Goal: Task Accomplishment & Management: Complete application form

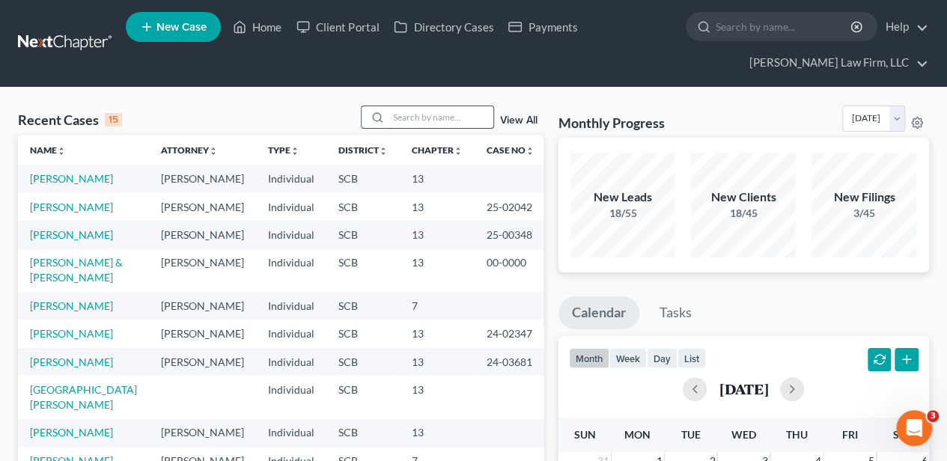
click at [436, 124] on input "search" at bounding box center [441, 117] width 105 height 22
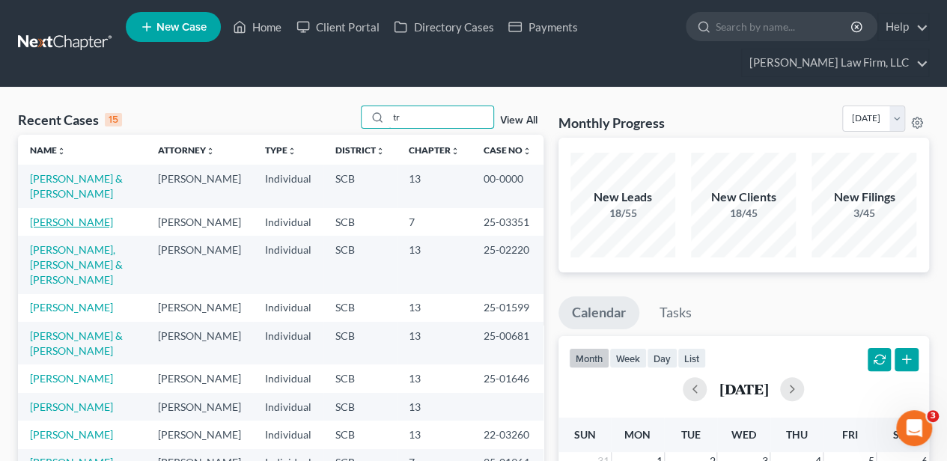
type input "tr"
click at [55, 228] on link "[PERSON_NAME]" at bounding box center [71, 222] width 83 height 13
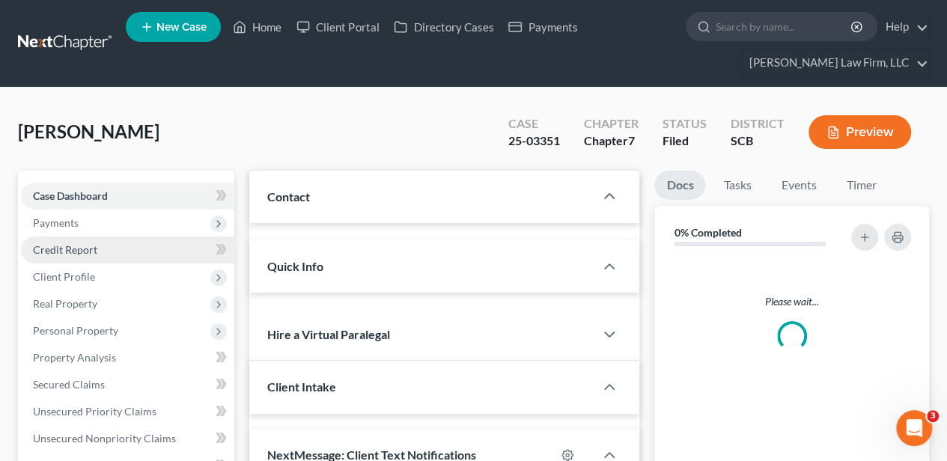
select select "2"
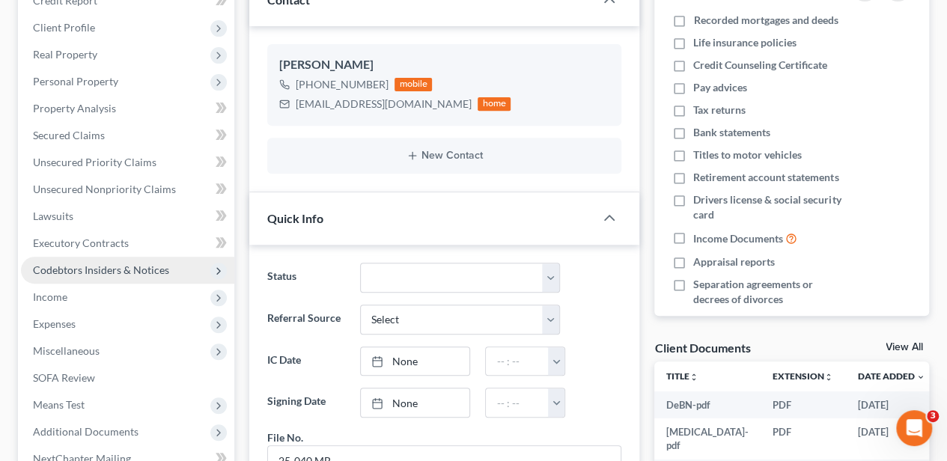
scroll to position [181, 0]
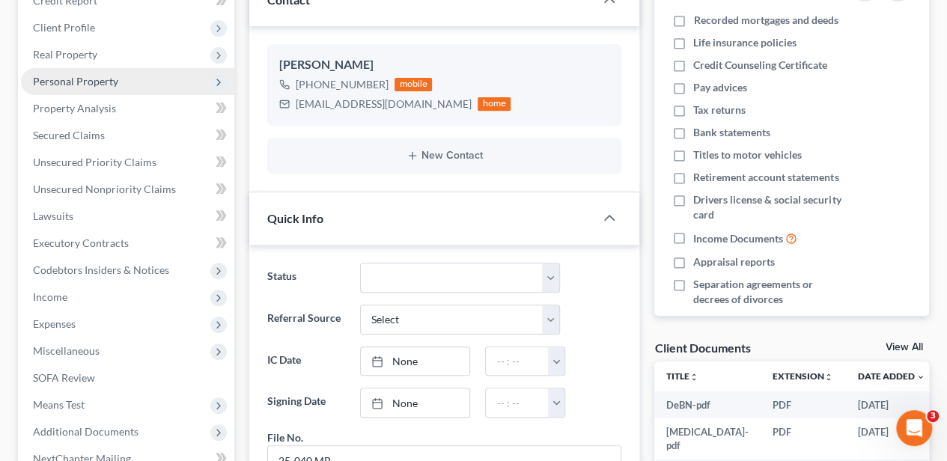
click at [121, 80] on span "Personal Property" at bounding box center [127, 81] width 213 height 27
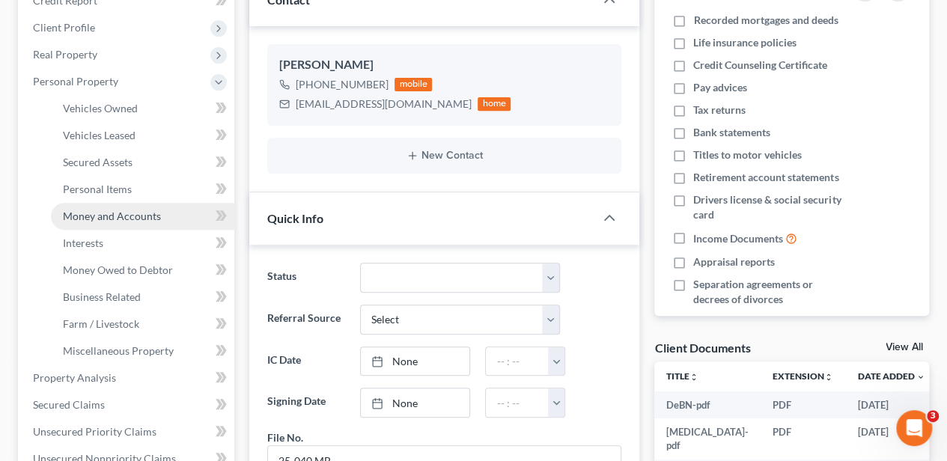
click at [129, 221] on link "Money and Accounts" at bounding box center [142, 216] width 183 height 27
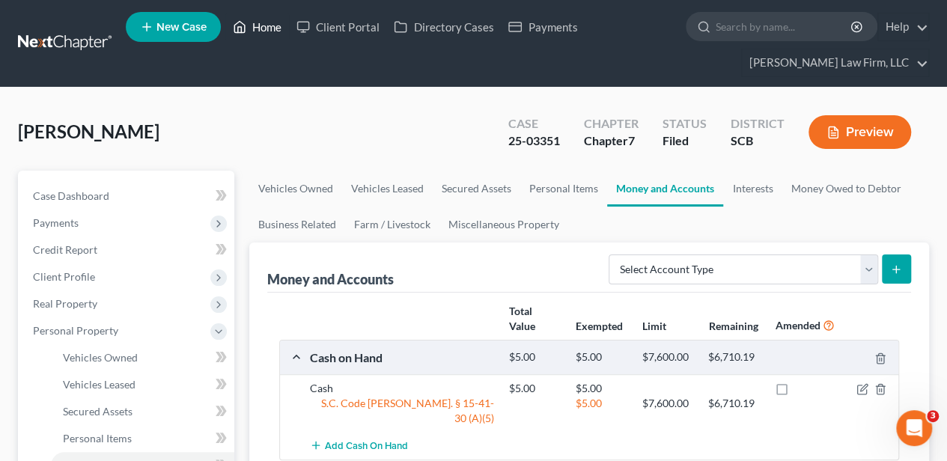
click at [269, 26] on link "Home" at bounding box center [257, 26] width 64 height 27
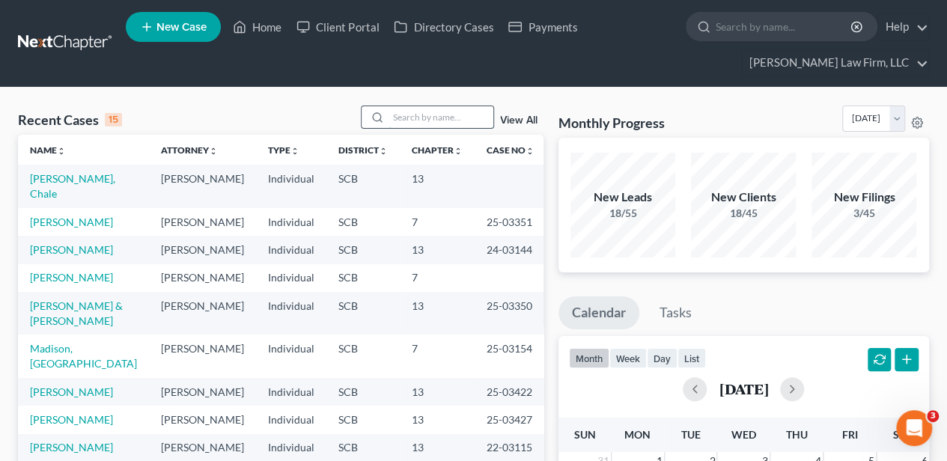
click at [423, 106] on input "search" at bounding box center [441, 117] width 105 height 22
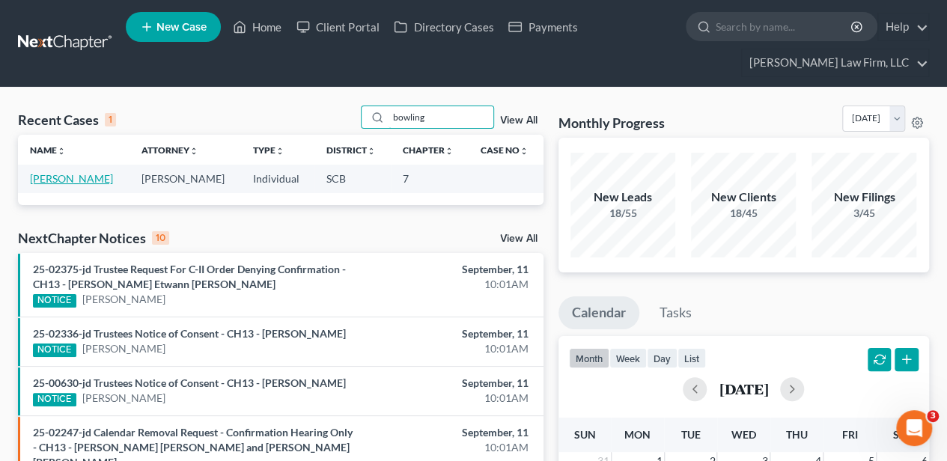
type input "bowling"
click at [76, 178] on link "[PERSON_NAME]" at bounding box center [71, 178] width 83 height 13
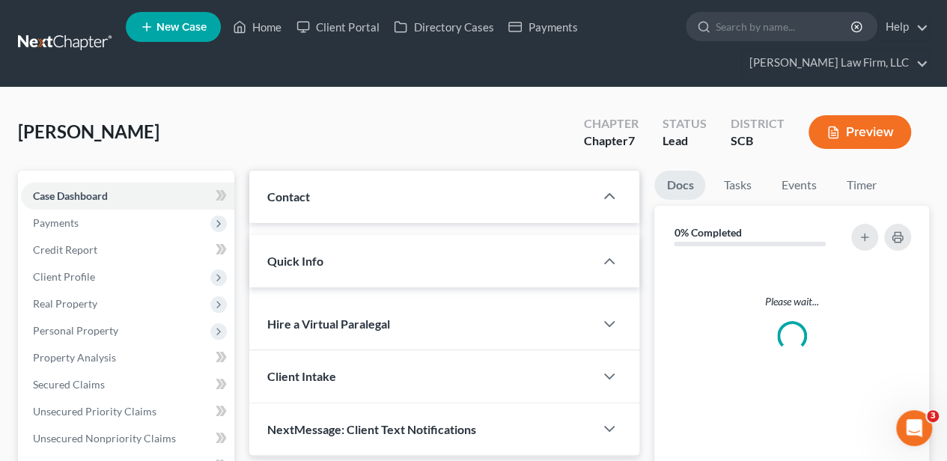
select select "2"
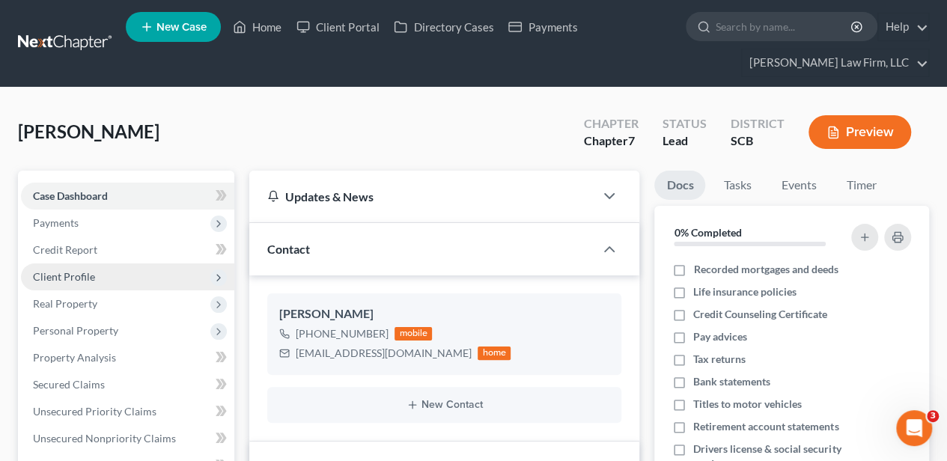
click at [58, 277] on span "Client Profile" at bounding box center [64, 276] width 62 height 13
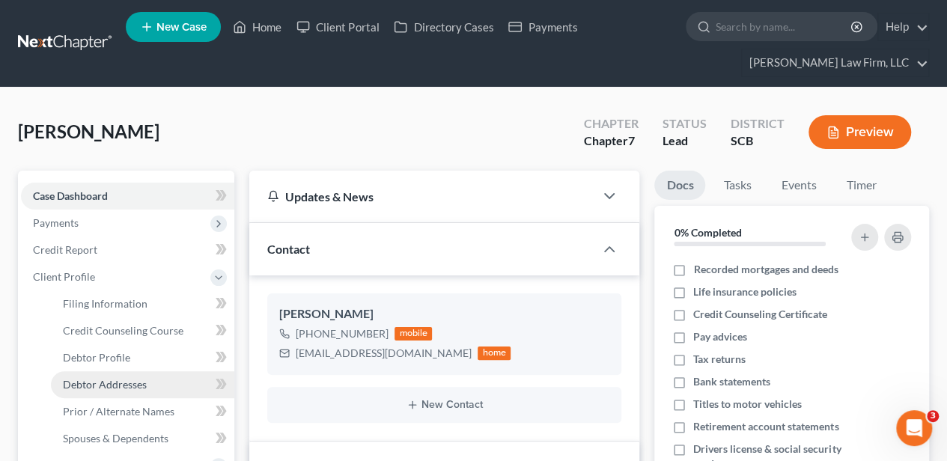
click at [77, 374] on link "Debtor Addresses" at bounding box center [142, 384] width 183 height 27
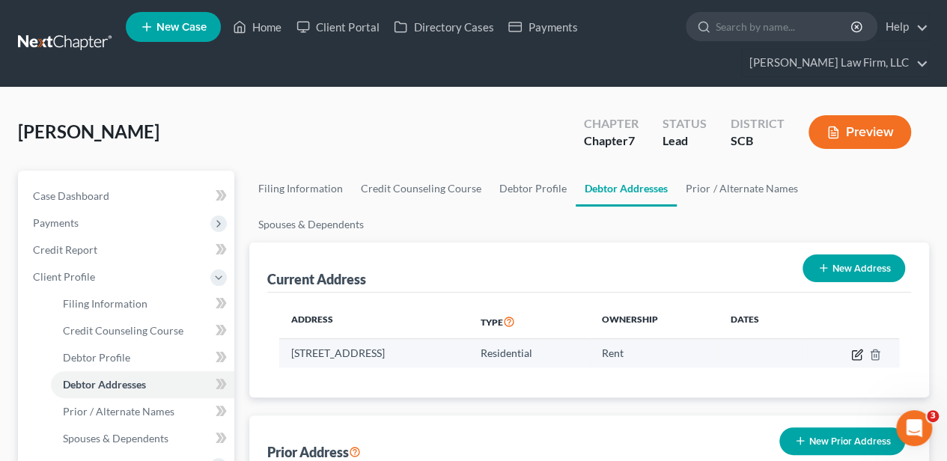
click at [856, 349] on icon "button" at bounding box center [857, 355] width 12 height 12
select select "42"
select select "0"
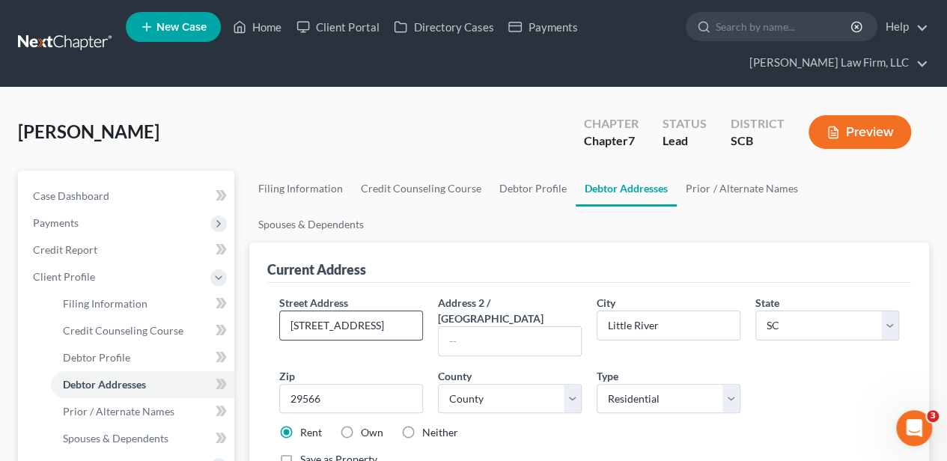
click at [361, 311] on input "[STREET_ADDRESS]" at bounding box center [351, 325] width 142 height 28
type input "[STREET_ADDRESS]"
click at [299, 194] on link "Filing Information" at bounding box center [300, 189] width 103 height 36
select select "1"
select select "0"
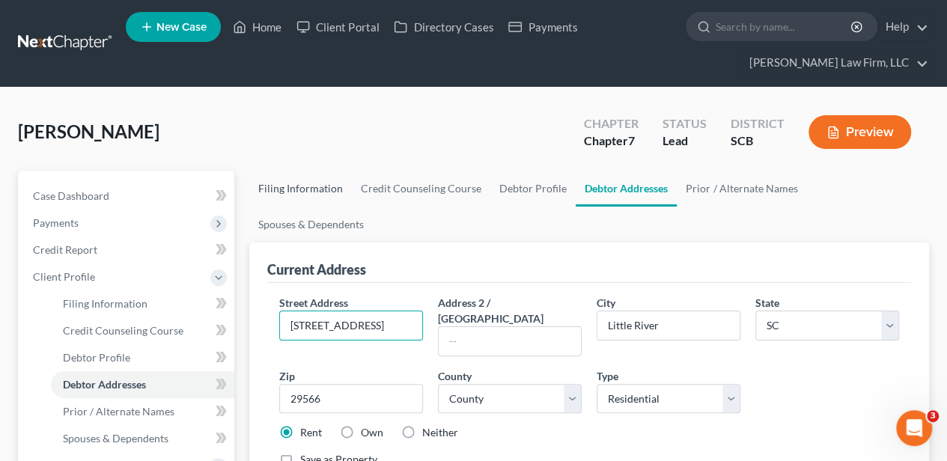
select select "0"
select select "42"
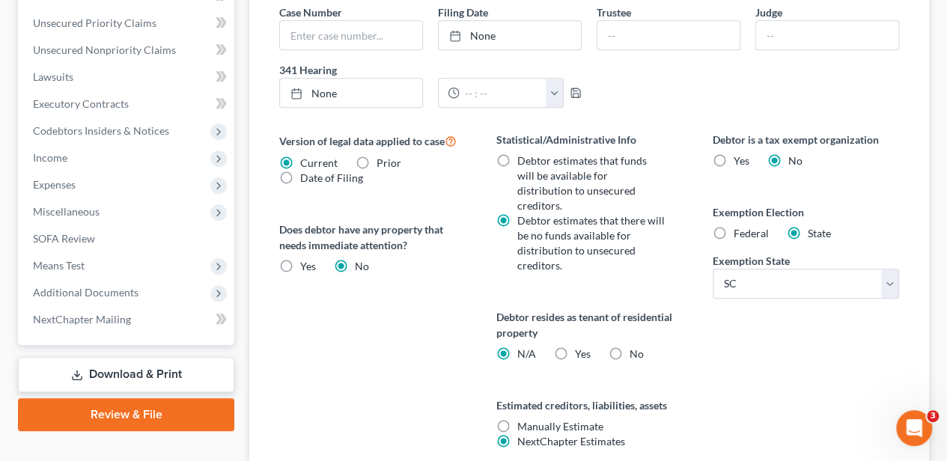
scroll to position [599, 0]
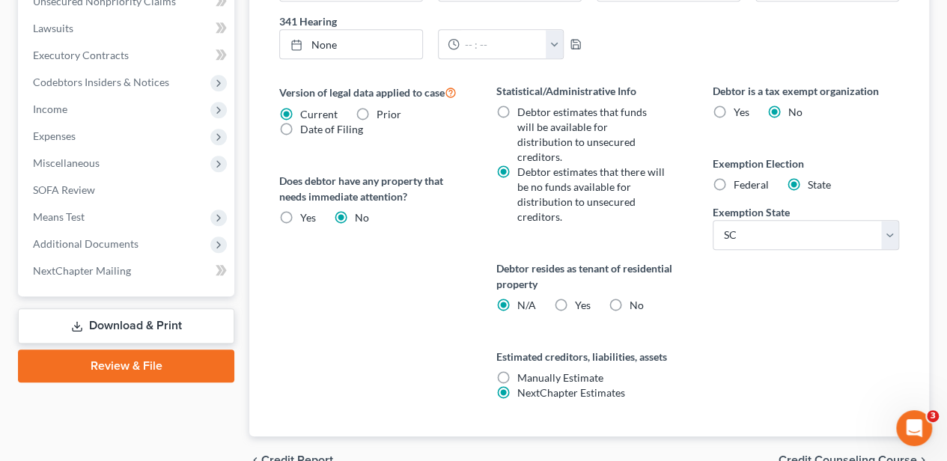
click at [574, 298] on label "Yes Yes" at bounding box center [582, 305] width 16 height 15
click at [580, 298] on input "Yes Yes" at bounding box center [585, 303] width 10 height 10
radio input "true"
radio input "false"
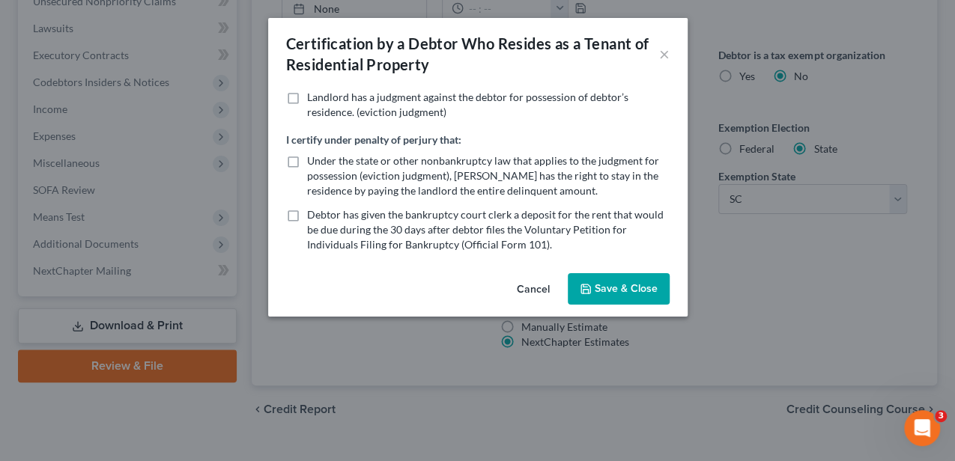
click at [602, 286] on button "Save & Close" at bounding box center [619, 288] width 102 height 31
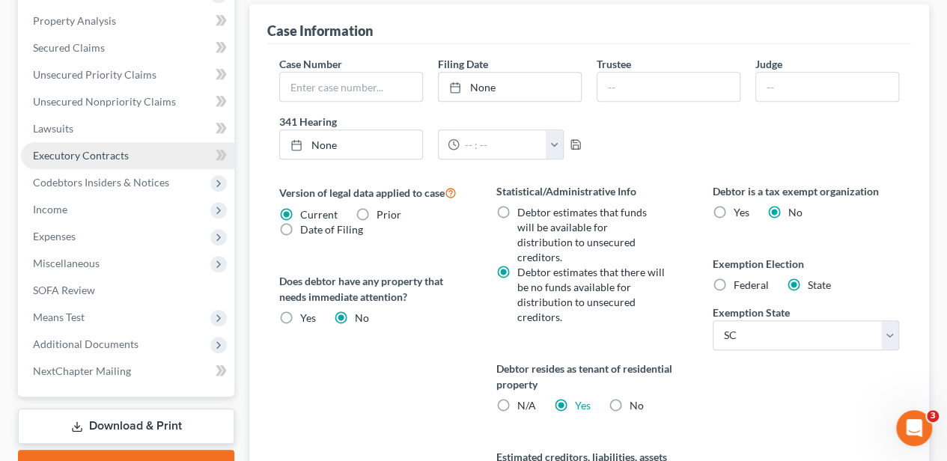
click at [100, 153] on span "Executory Contracts" at bounding box center [81, 155] width 96 height 13
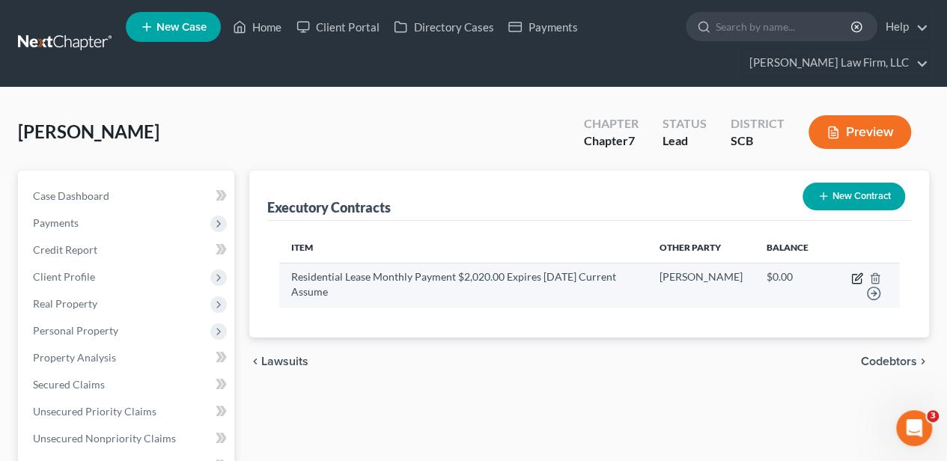
click at [857, 274] on icon "button" at bounding box center [858, 276] width 7 height 7
select select "42"
select select "0"
select select "2"
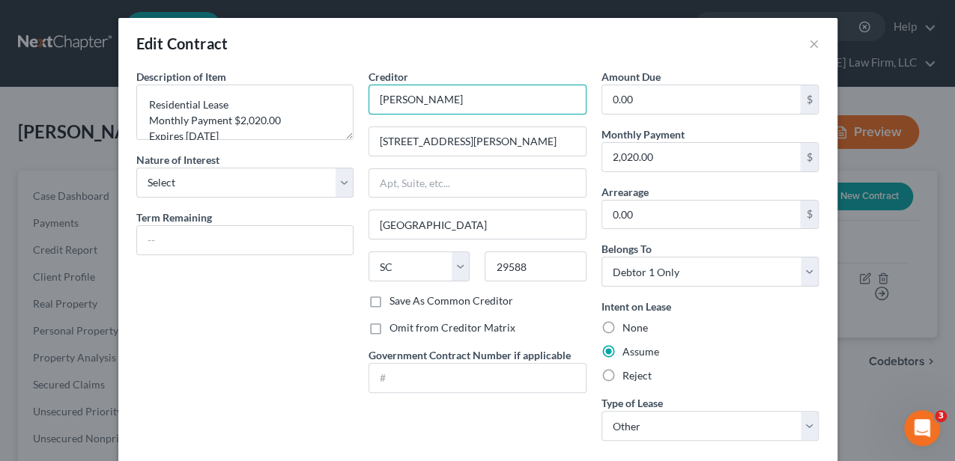
drag, startPoint x: 430, startPoint y: 104, endPoint x: 367, endPoint y: 106, distance: 62.9
click at [368, 106] on input "[PERSON_NAME]" at bounding box center [477, 100] width 218 height 30
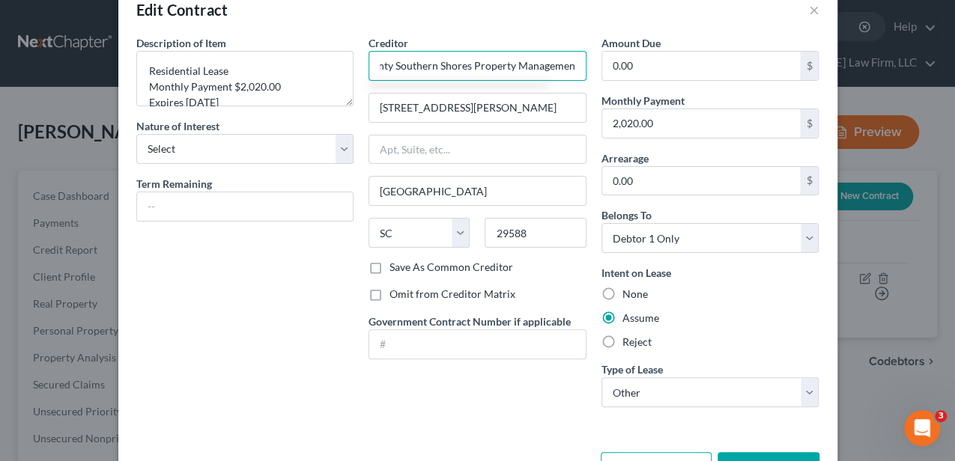
scroll to position [83, 0]
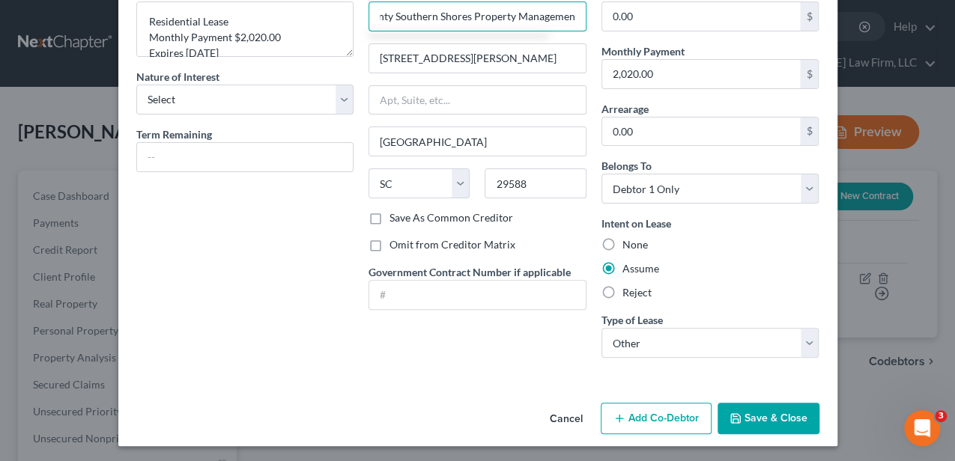
type input "All County Southern Shores Property Management"
click at [729, 413] on icon "button" at bounding box center [735, 419] width 12 height 12
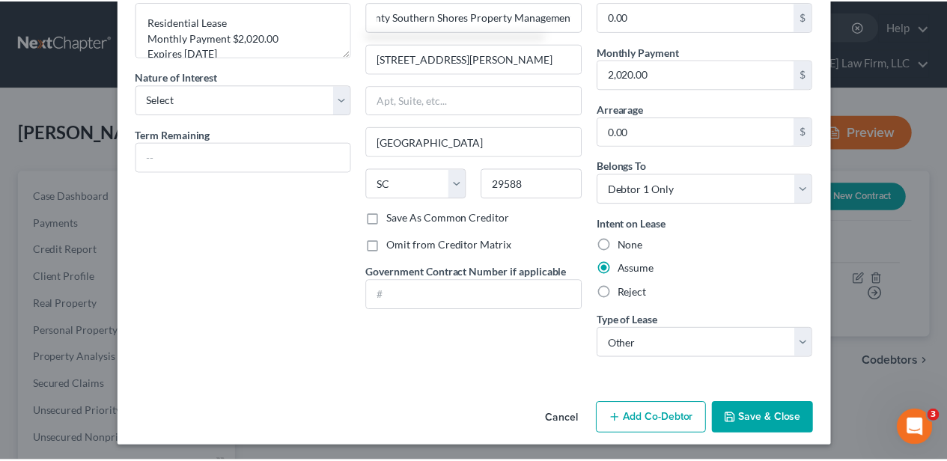
scroll to position [0, 0]
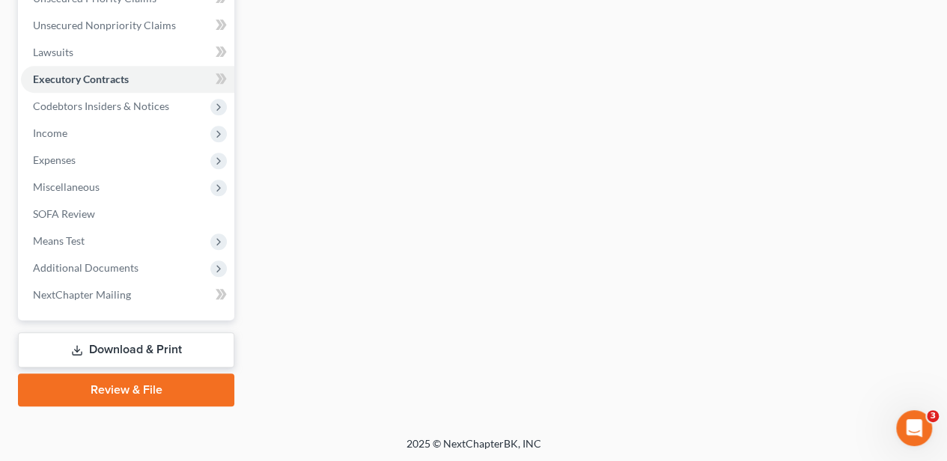
click at [136, 347] on link "Download & Print" at bounding box center [126, 349] width 216 height 35
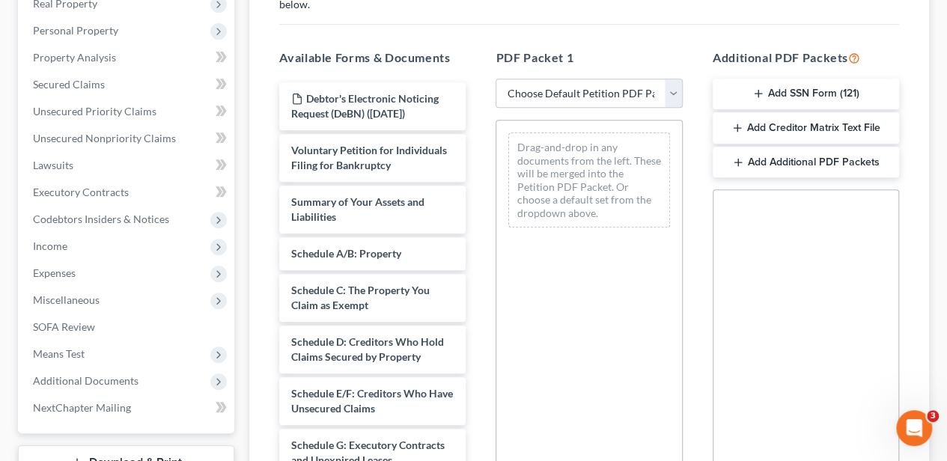
scroll to position [302, 0]
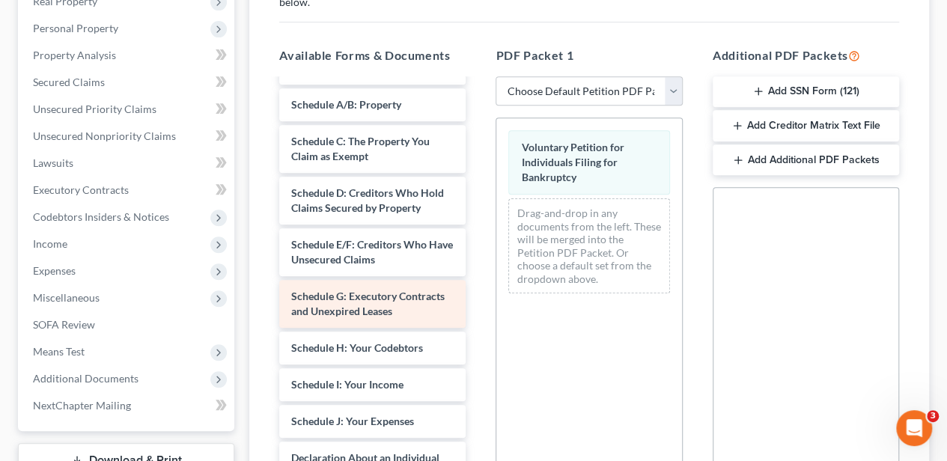
scroll to position [100, 0]
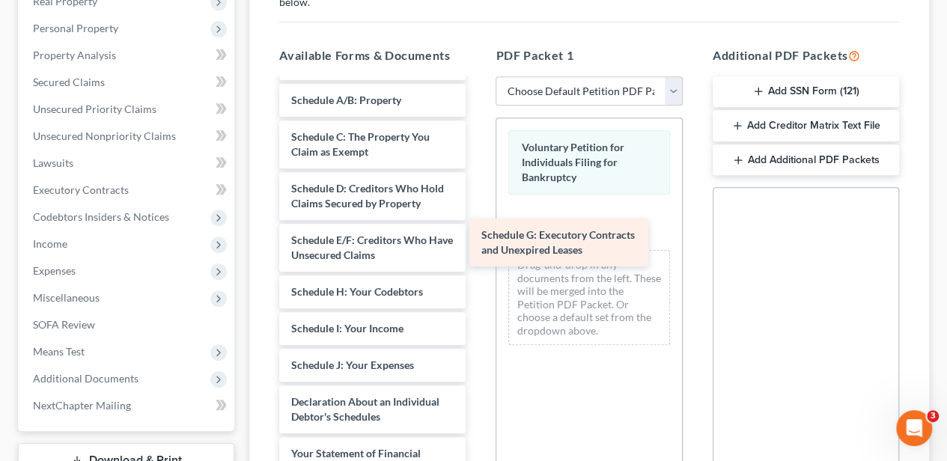
drag, startPoint x: 371, startPoint y: 287, endPoint x: 561, endPoint y: 230, distance: 198.7
click at [478, 230] on div "Schedule G: Executory Contracts and Unexpired Leases Debtor's Electronic Notici…" at bounding box center [372, 414] width 210 height 866
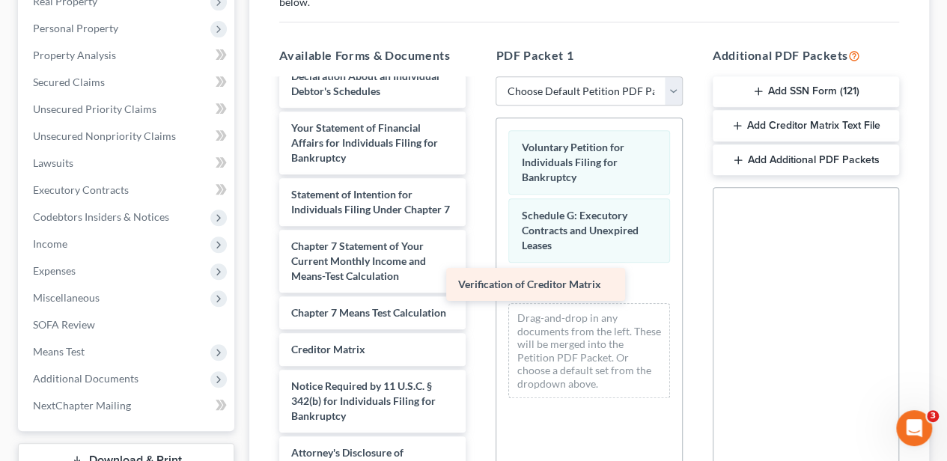
scroll to position [455, 0]
drag, startPoint x: 379, startPoint y: 341, endPoint x: 563, endPoint y: 272, distance: 196.9
click at [478, 272] on div "Verification of Creditor Matrix Debtor's Electronic Noticing Request (DeBN) ([D…" at bounding box center [372, 70] width 210 height 830
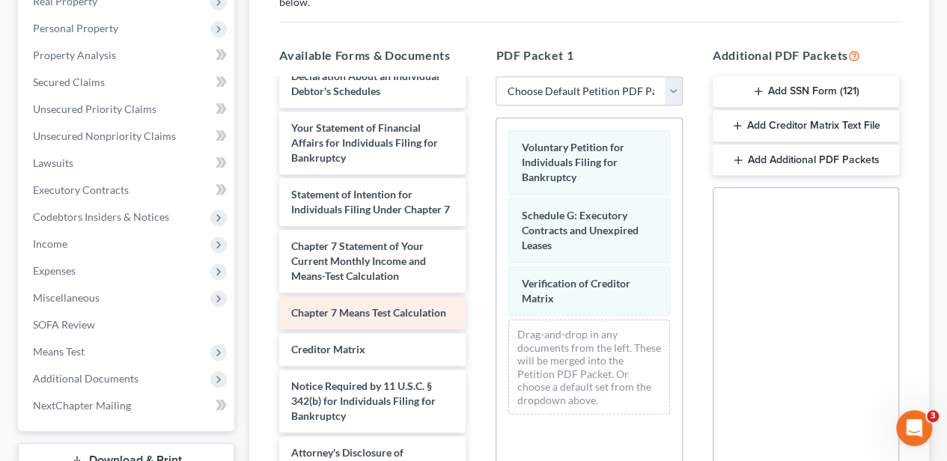
click at [398, 309] on div "Chapter 7 Means Test Calculation" at bounding box center [372, 312] width 186 height 33
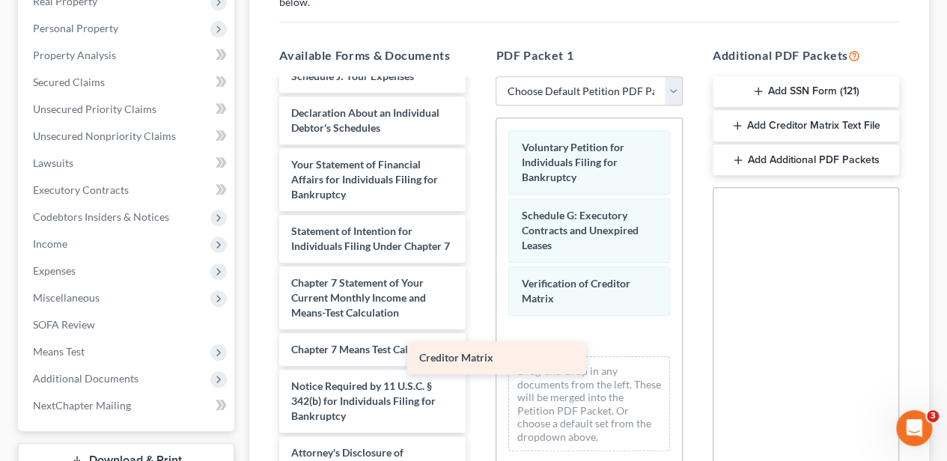
scroll to position [419, 0]
drag, startPoint x: 386, startPoint y: 345, endPoint x: 554, endPoint y: 352, distance: 167.8
click at [478, 352] on div "Creditor Matrix Debtor's Electronic Noticing Request (DeBN) ([DATE]) Summary of…" at bounding box center [372, 88] width 210 height 793
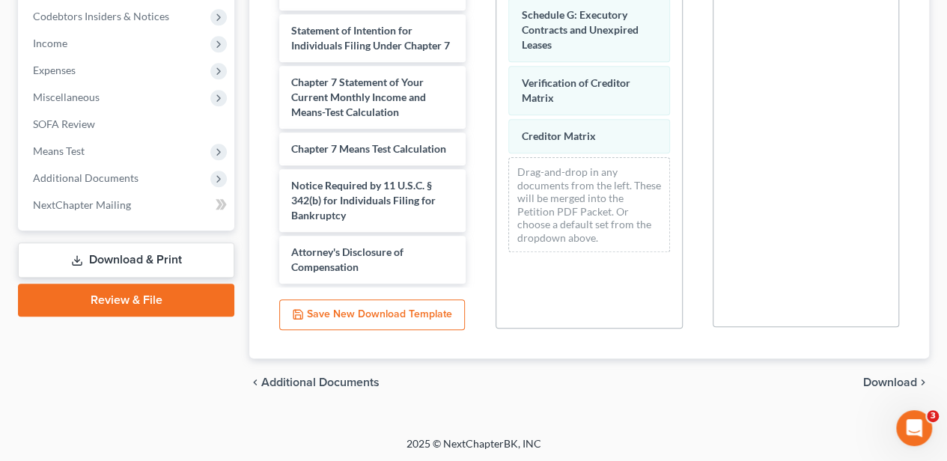
click at [867, 377] on span "Download" at bounding box center [890, 383] width 54 height 12
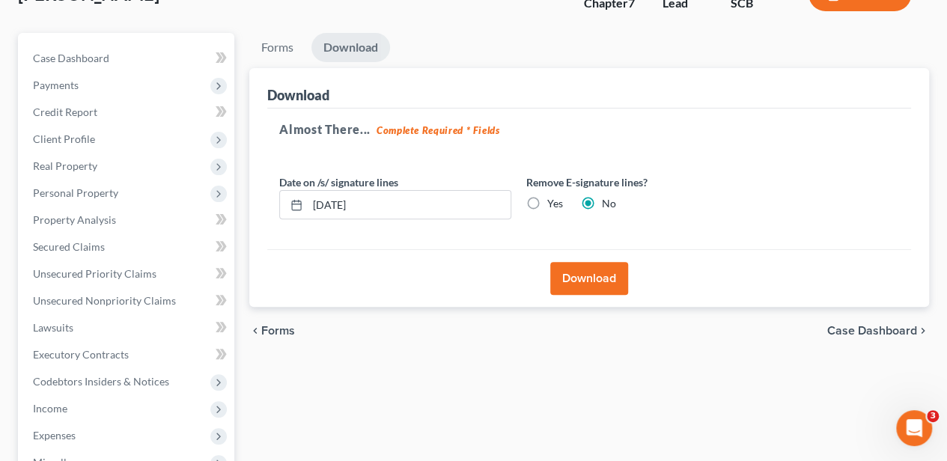
scroll to position [114, 0]
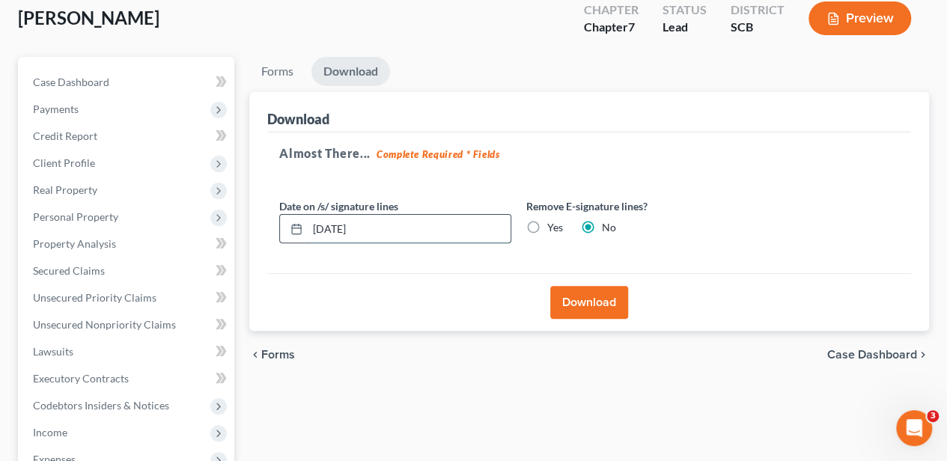
click at [298, 232] on div "[DATE]" at bounding box center [395, 229] width 232 height 30
click at [547, 221] on label "Yes" at bounding box center [555, 227] width 16 height 15
click at [553, 221] on input "Yes" at bounding box center [558, 225] width 10 height 10
radio input "true"
radio input "false"
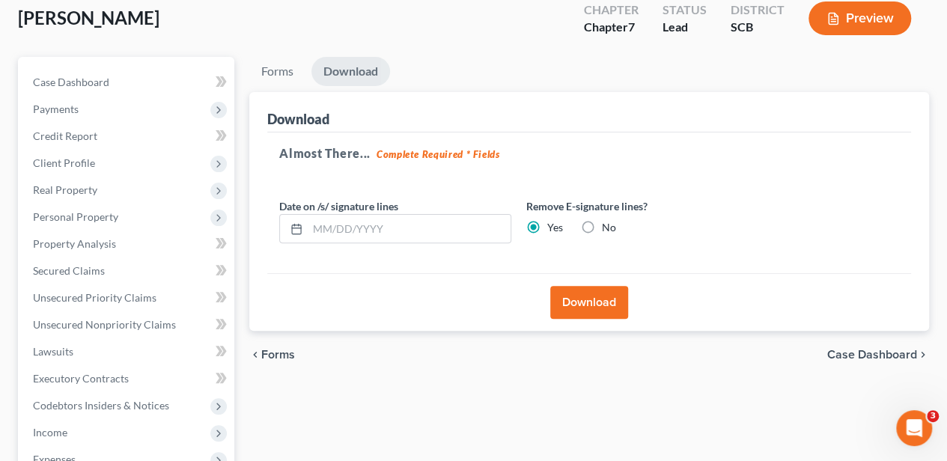
click at [578, 288] on button "Download" at bounding box center [589, 302] width 78 height 33
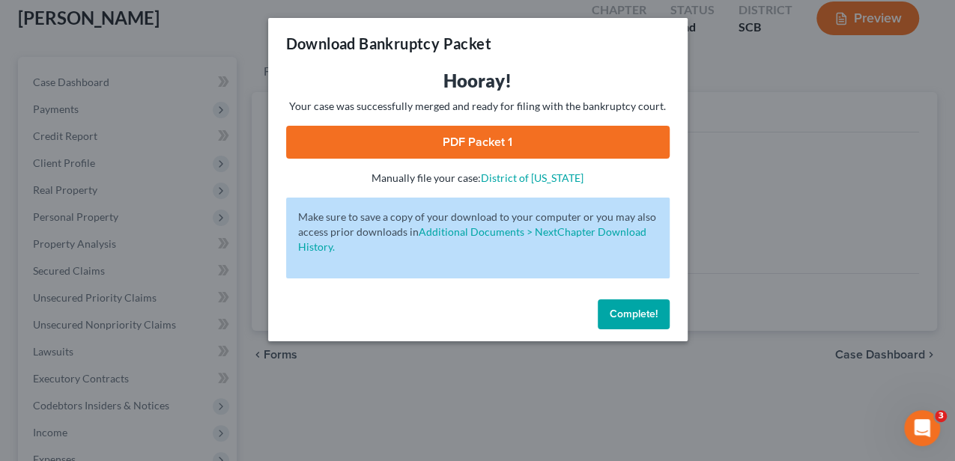
click at [505, 147] on link "PDF Packet 1" at bounding box center [477, 142] width 383 height 33
click at [635, 310] on span "Complete!" at bounding box center [633, 314] width 48 height 13
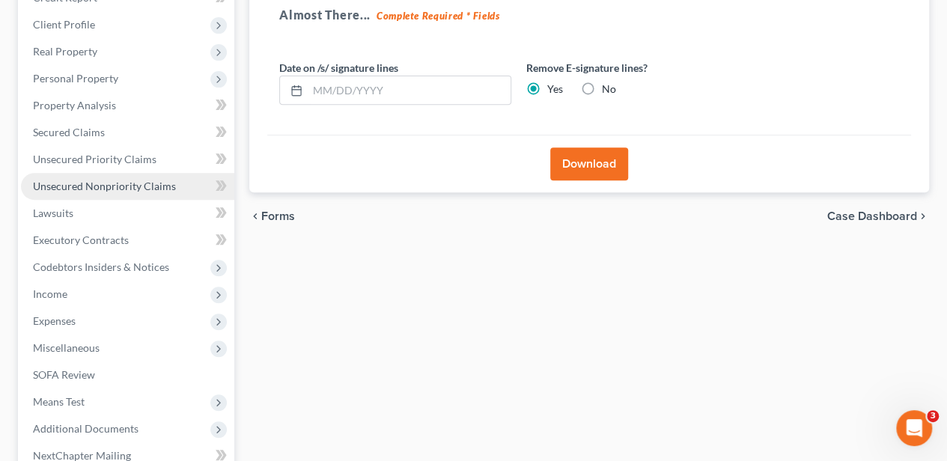
scroll to position [163, 0]
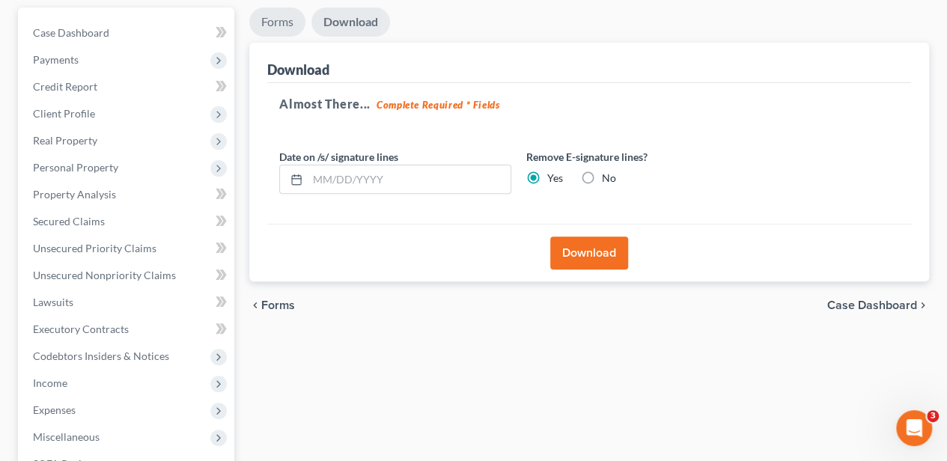
click at [289, 20] on link "Forms" at bounding box center [277, 21] width 56 height 29
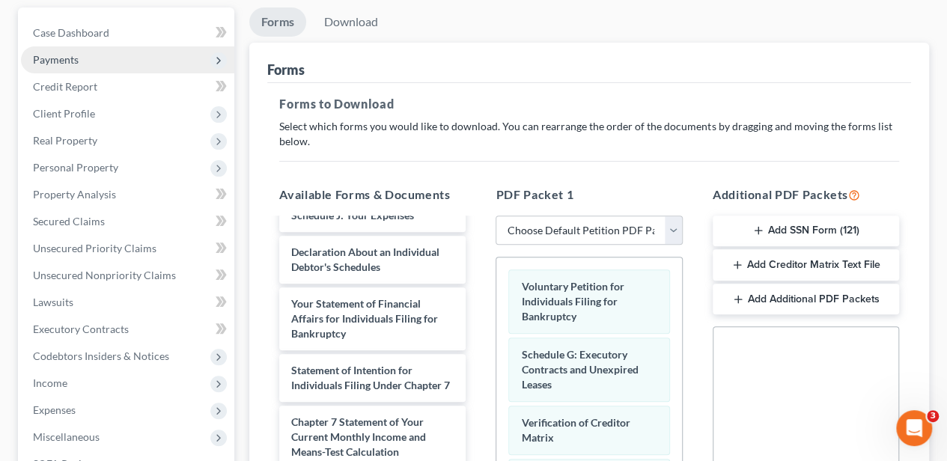
click at [78, 58] on span "Payments" at bounding box center [56, 59] width 46 height 13
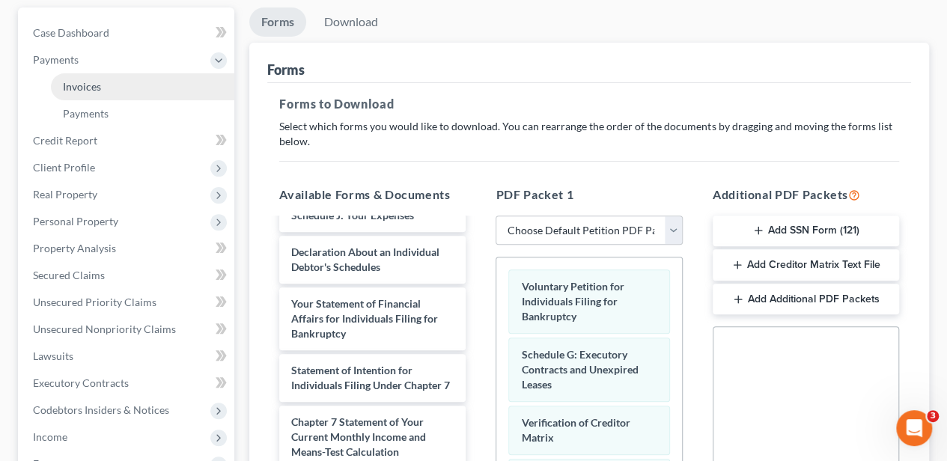
click at [73, 86] on span "Invoices" at bounding box center [82, 86] width 38 height 13
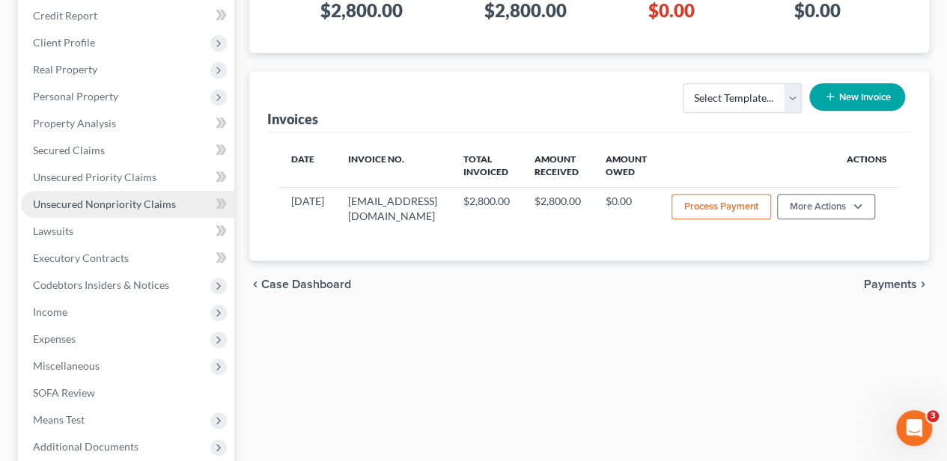
scroll to position [467, 0]
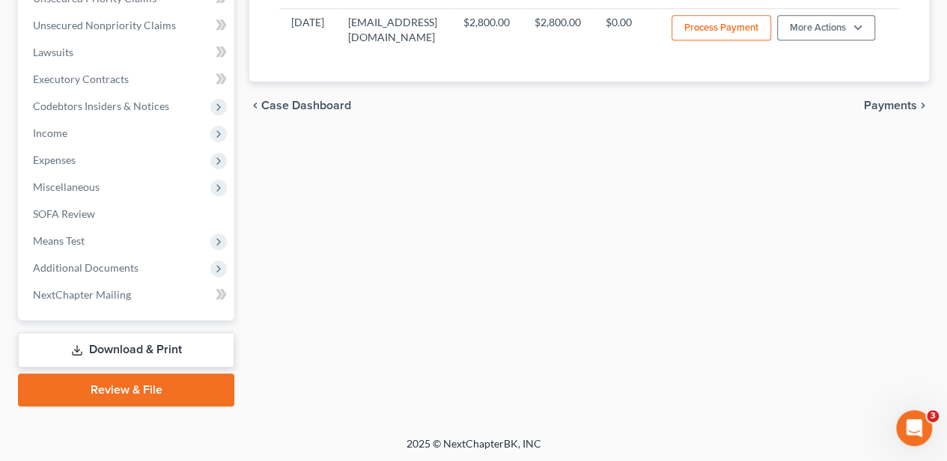
click at [157, 336] on link "Download & Print" at bounding box center [126, 349] width 216 height 35
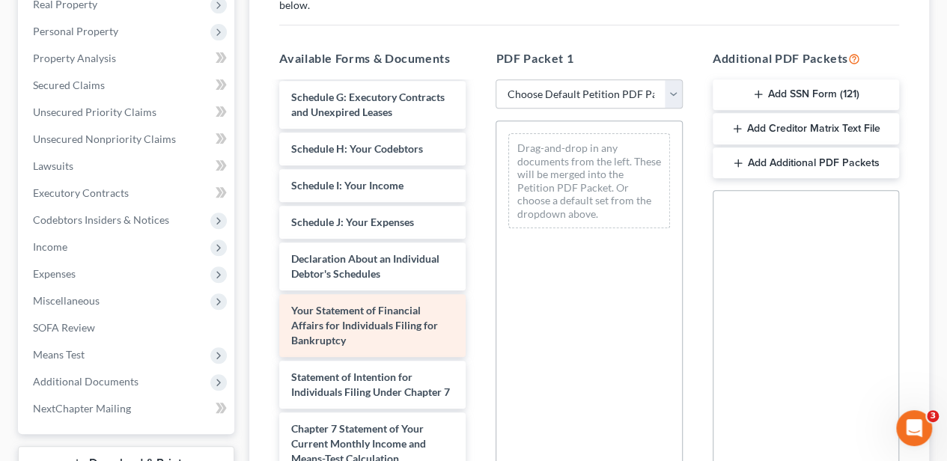
scroll to position [399, 0]
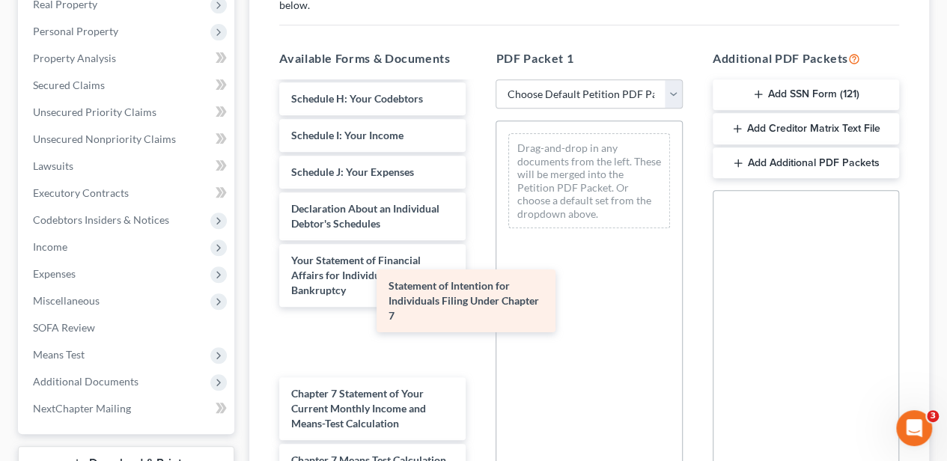
drag, startPoint x: 367, startPoint y: 338, endPoint x: 587, endPoint y: 234, distance: 243.8
click at [478, 234] on div "Statement of Intention for Individuals Filing Under Chapter 7 Debtor's Electron…" at bounding box center [372, 176] width 210 height 985
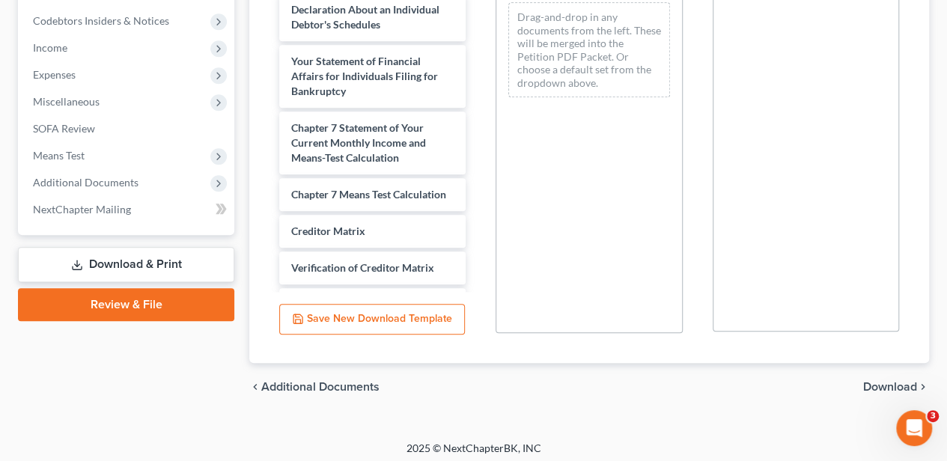
click at [892, 384] on span "Download" at bounding box center [890, 387] width 54 height 12
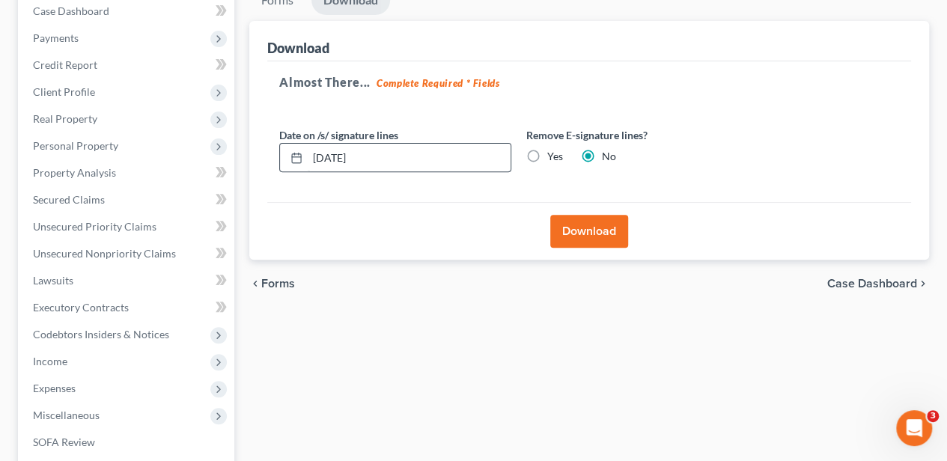
scroll to position [114, 0]
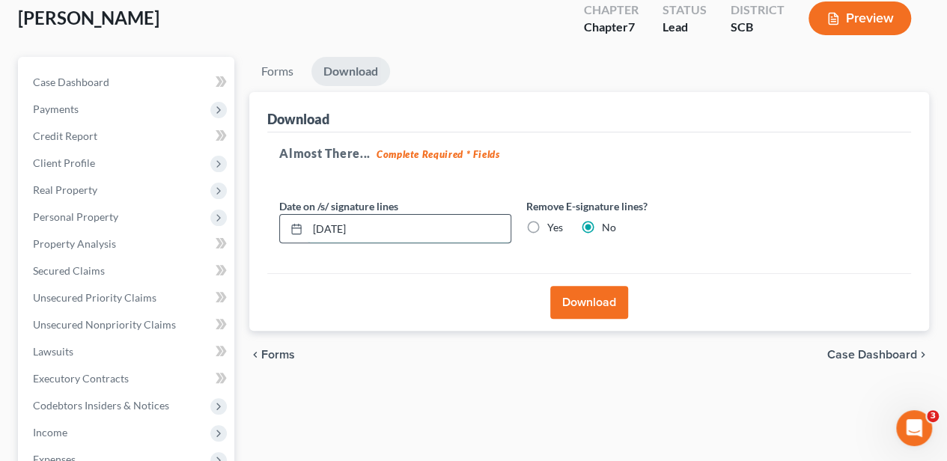
drag, startPoint x: 374, startPoint y: 238, endPoint x: 312, endPoint y: 238, distance: 62.1
click at [313, 238] on input "[DATE]" at bounding box center [409, 229] width 203 height 28
click at [547, 225] on label "Yes" at bounding box center [555, 227] width 16 height 15
click at [553, 225] on input "Yes" at bounding box center [558, 225] width 10 height 10
radio input "true"
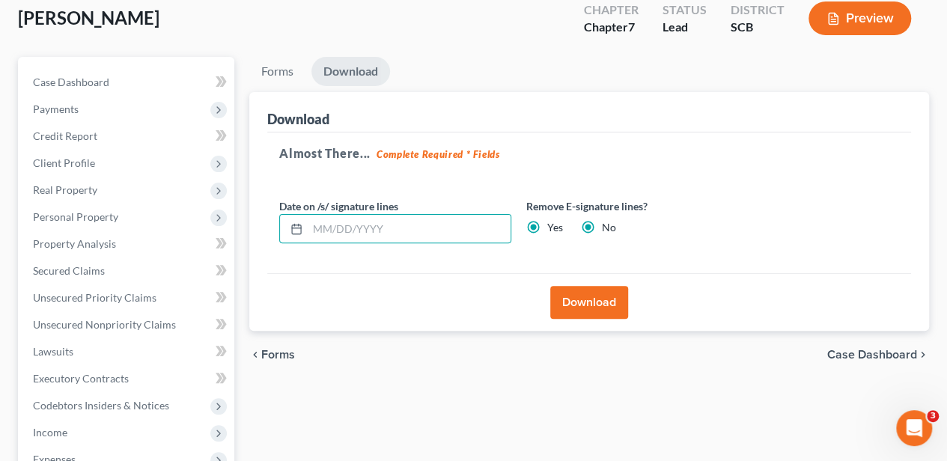
radio input "false"
click at [573, 296] on button "Download" at bounding box center [589, 302] width 78 height 33
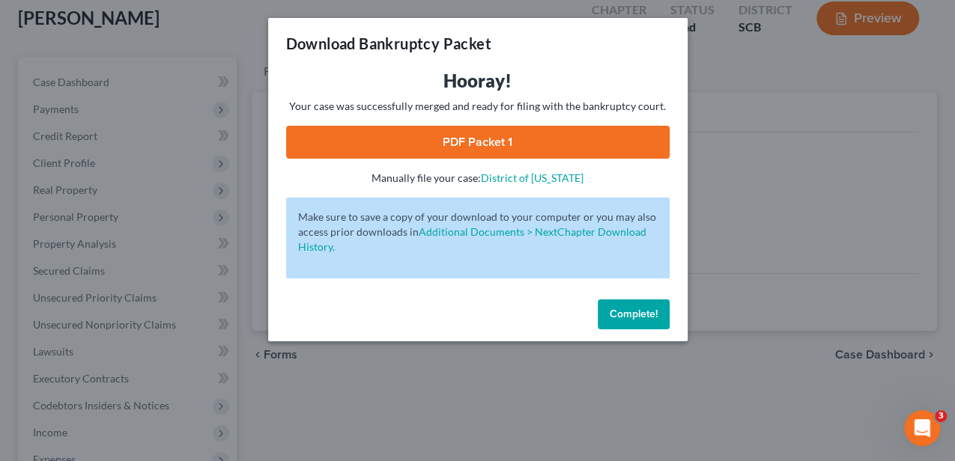
click at [394, 141] on link "PDF Packet 1" at bounding box center [477, 142] width 383 height 33
click at [643, 308] on span "Complete!" at bounding box center [633, 314] width 48 height 13
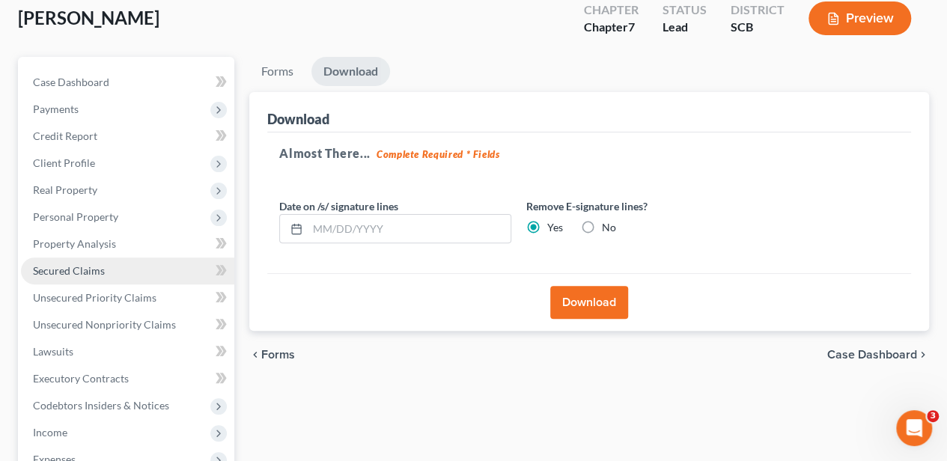
click at [105, 267] on link "Secured Claims" at bounding box center [127, 271] width 213 height 27
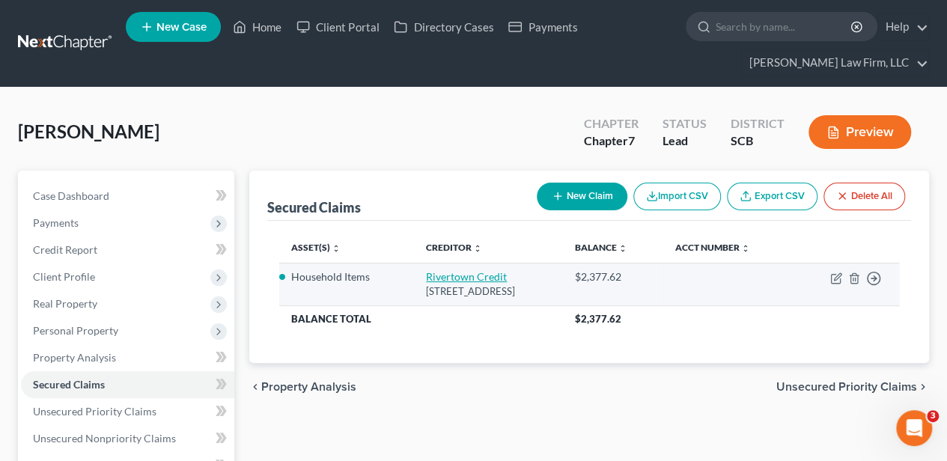
drag, startPoint x: 598, startPoint y: 290, endPoint x: 401, endPoint y: 277, distance: 197.4
click at [414, 277] on td "Rivertown Credit [STREET_ADDRESS]" at bounding box center [488, 284] width 148 height 43
copy td "Rivertown Credit [STREET_ADDRESS]"
click at [426, 273] on link "Rivertown Credit" at bounding box center [466, 276] width 81 height 13
select select "42"
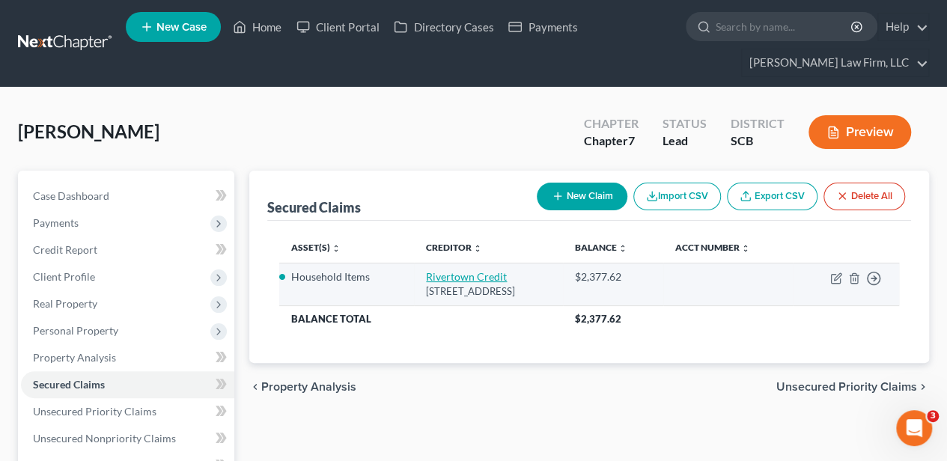
select select "3"
select select "0"
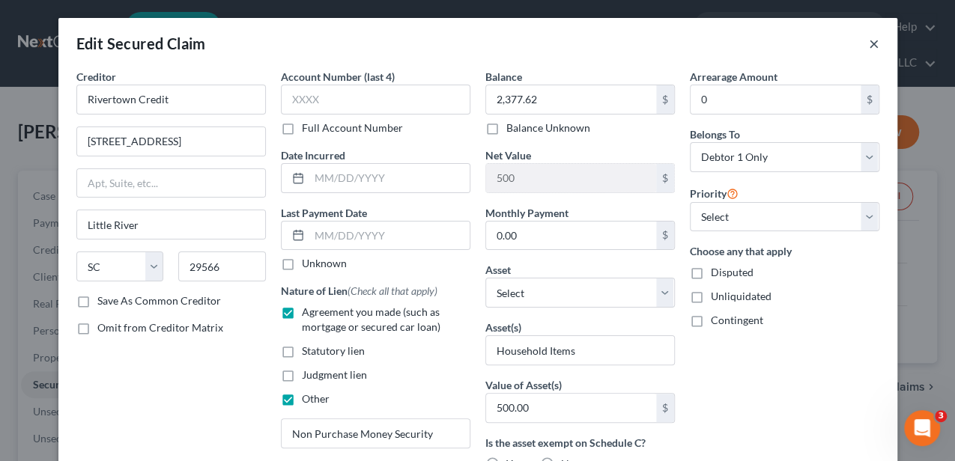
click at [870, 45] on button "×" at bounding box center [873, 43] width 10 height 18
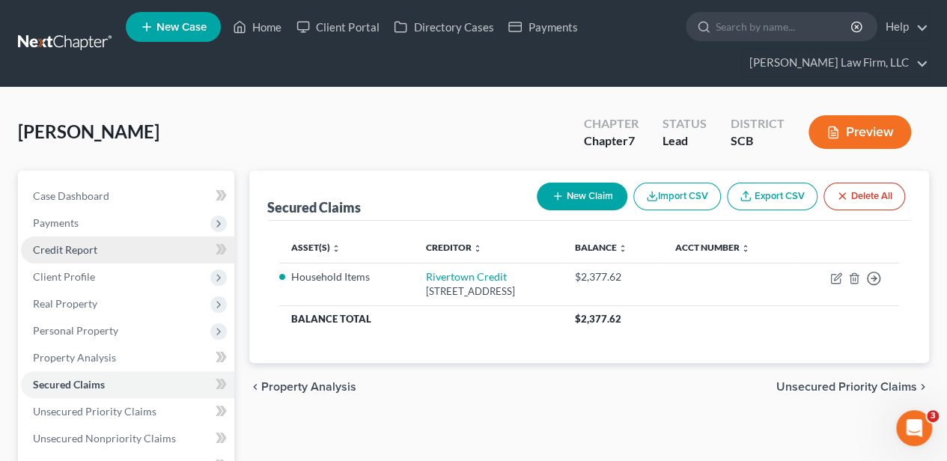
click at [84, 246] on span "Credit Report" at bounding box center [65, 249] width 64 height 13
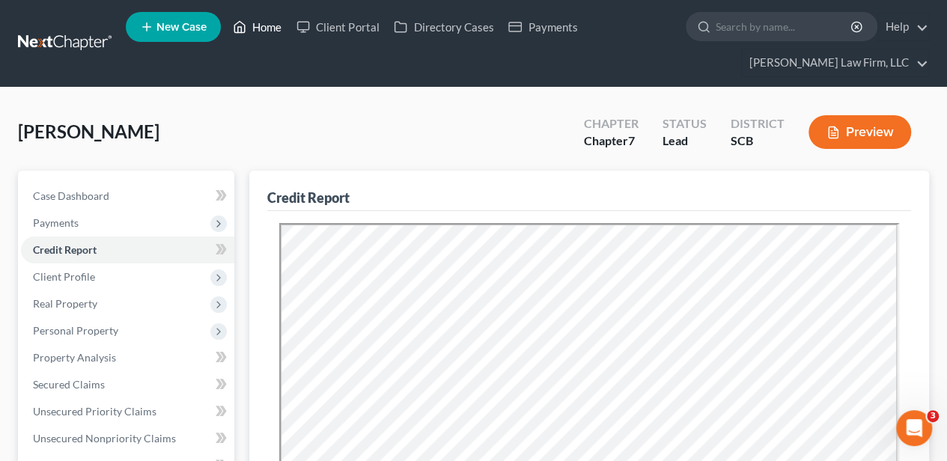
drag, startPoint x: 258, startPoint y: 36, endPoint x: 246, endPoint y: 28, distance: 14.1
click at [258, 36] on link "Home" at bounding box center [257, 26] width 64 height 27
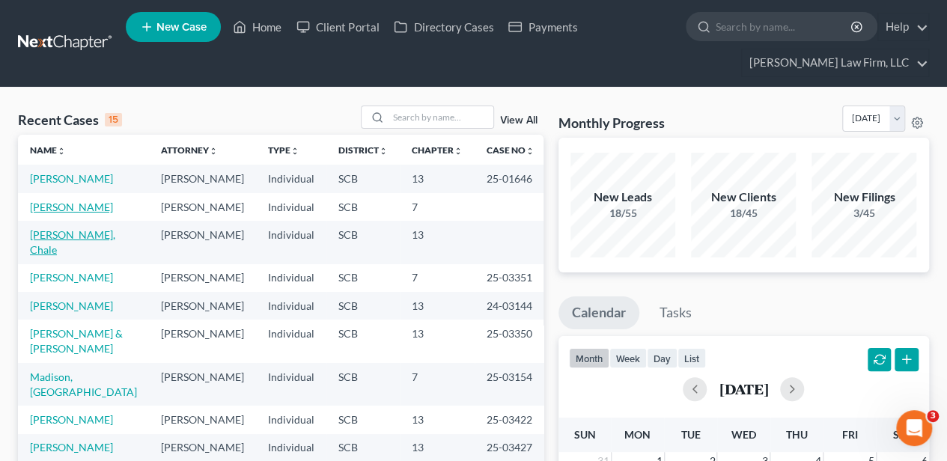
drag, startPoint x: 74, startPoint y: 217, endPoint x: 74, endPoint y: 247, distance: 29.9
click at [74, 213] on link "[PERSON_NAME]" at bounding box center [71, 207] width 83 height 13
select select "2"
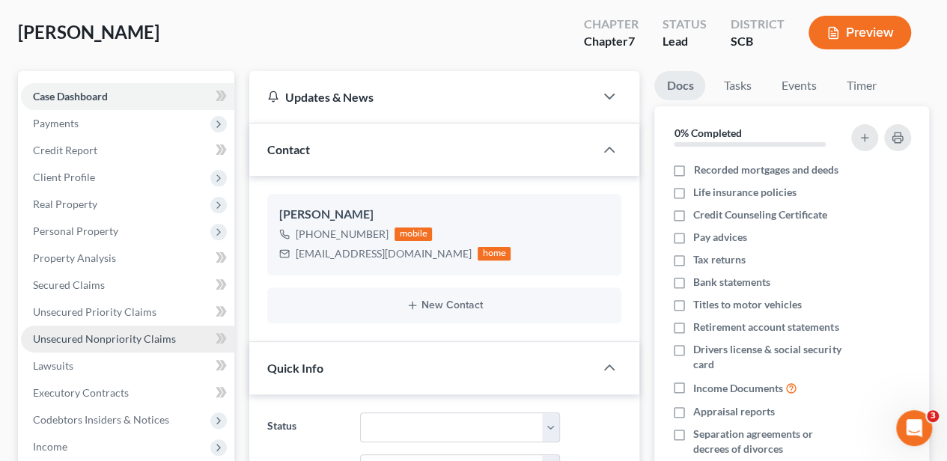
click at [97, 345] on link "Unsecured Nonpriority Claims" at bounding box center [127, 339] width 213 height 27
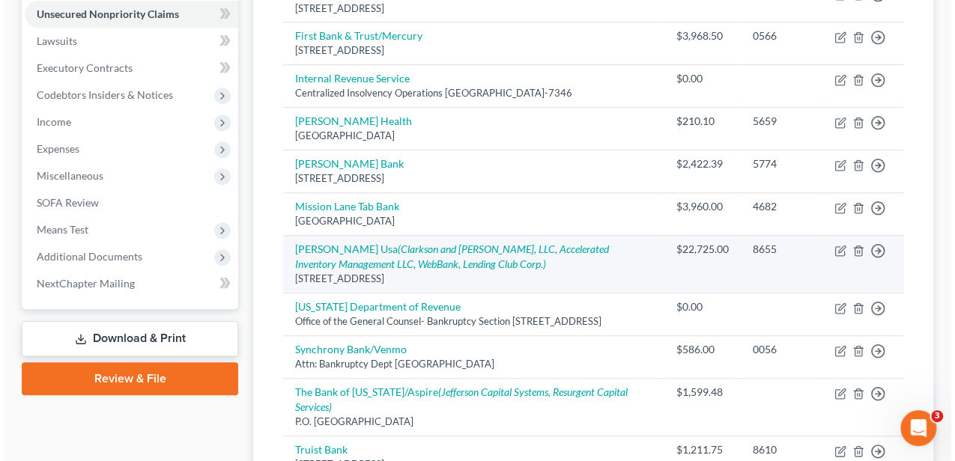
scroll to position [449, 0]
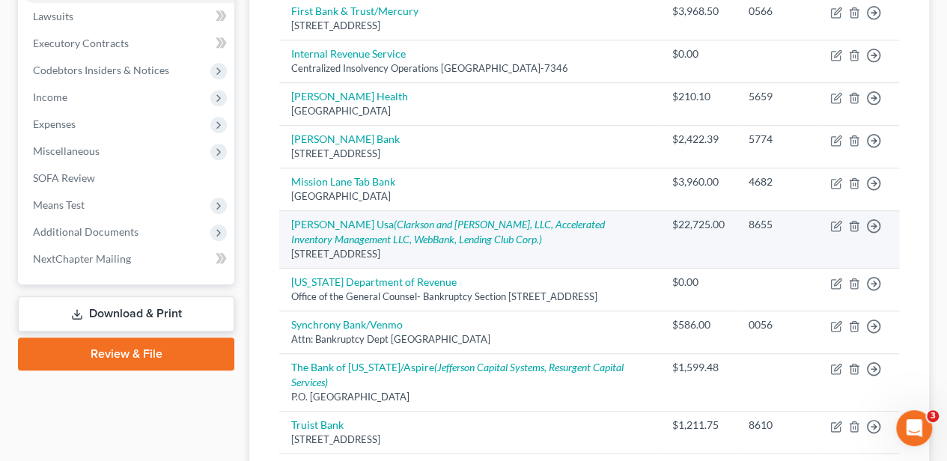
click at [308, 228] on td "[PERSON_NAME] Usa ([PERSON_NAME] and [PERSON_NAME], LLC, Accelerated Inventory …" at bounding box center [469, 239] width 381 height 58
click at [308, 226] on link "[PERSON_NAME] Usa ([PERSON_NAME] and [PERSON_NAME], LLC, Accelerated Inventory …" at bounding box center [448, 232] width 314 height 28
select select "9"
select select "0"
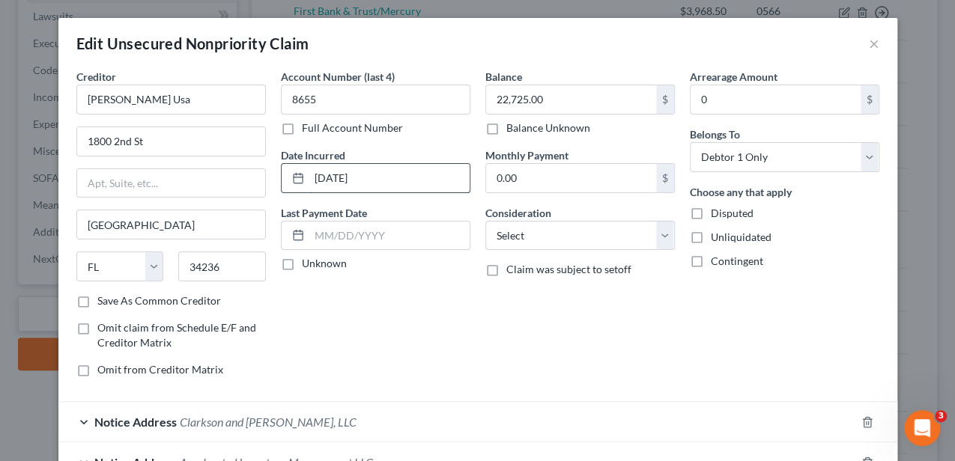
click at [382, 174] on input "[DATE]" at bounding box center [389, 178] width 160 height 28
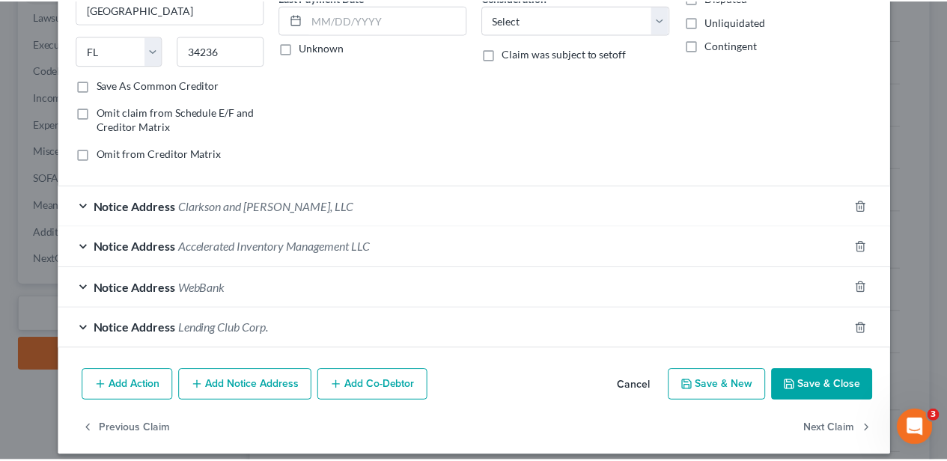
scroll to position [225, 0]
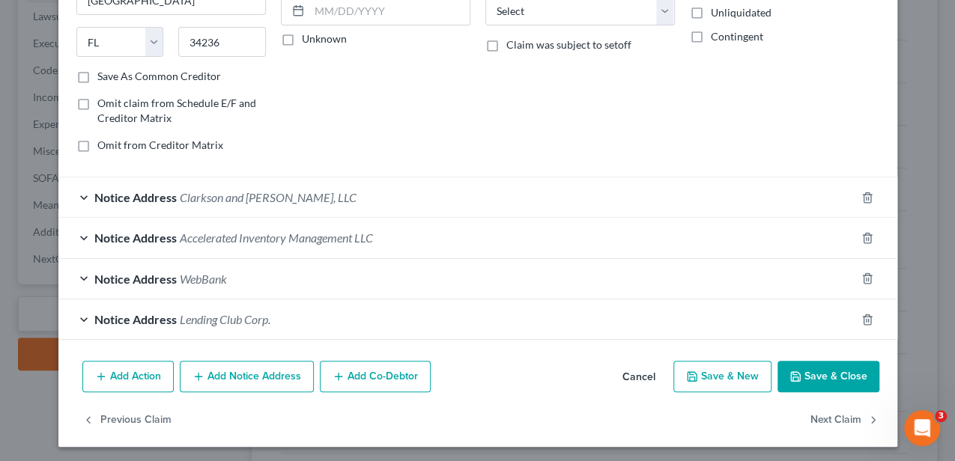
type input "[DATE]"
click at [793, 361] on button "Save & Close" at bounding box center [828, 376] width 102 height 31
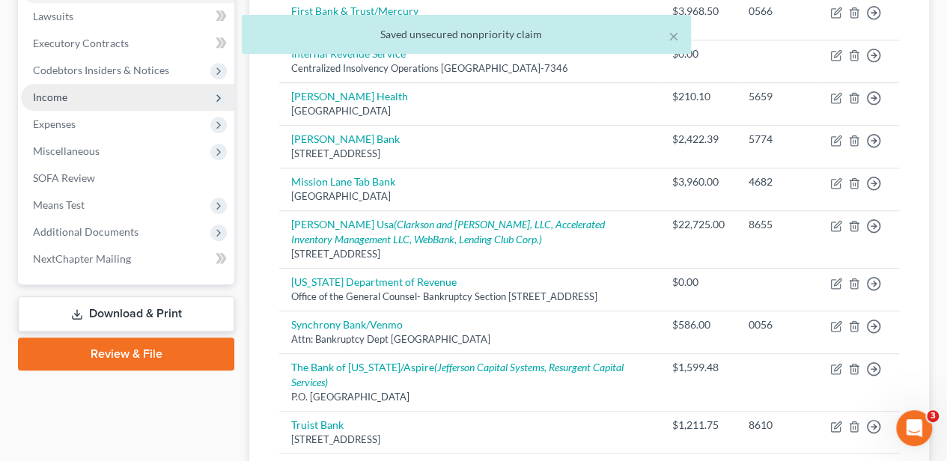
click at [89, 106] on span "Income" at bounding box center [127, 97] width 213 height 27
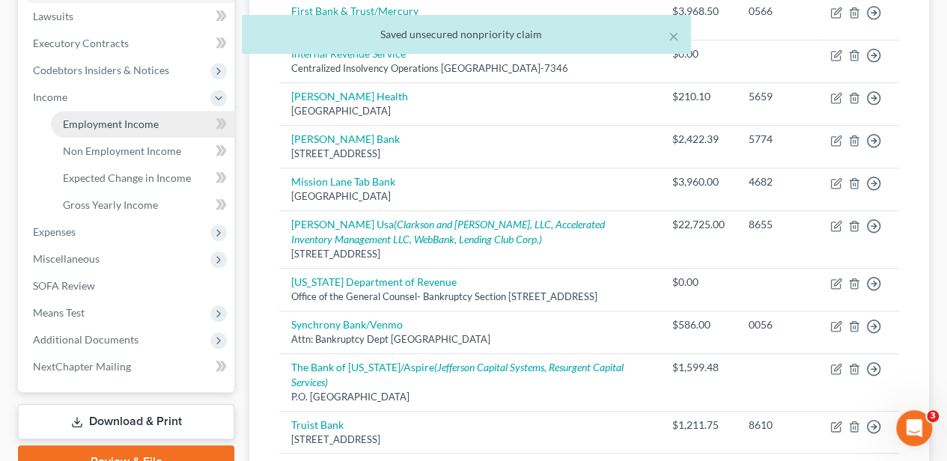
click at [94, 120] on span "Employment Income" at bounding box center [111, 124] width 96 height 13
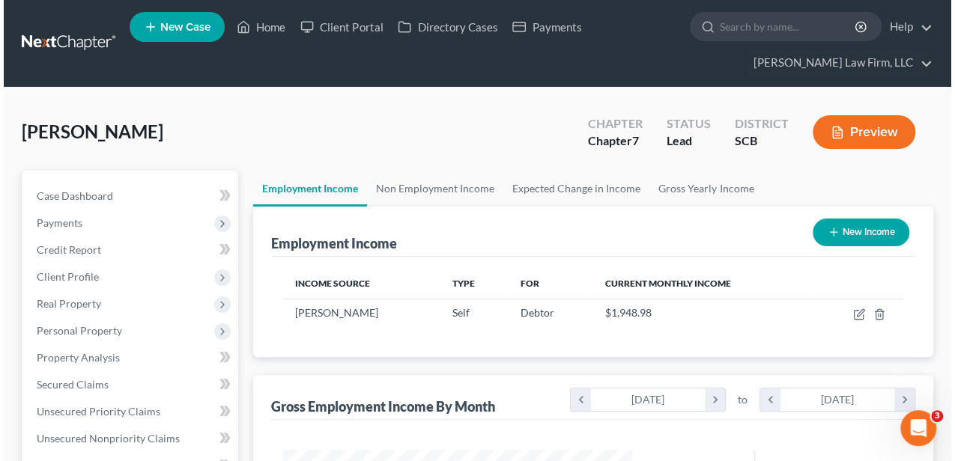
scroll to position [267, 379]
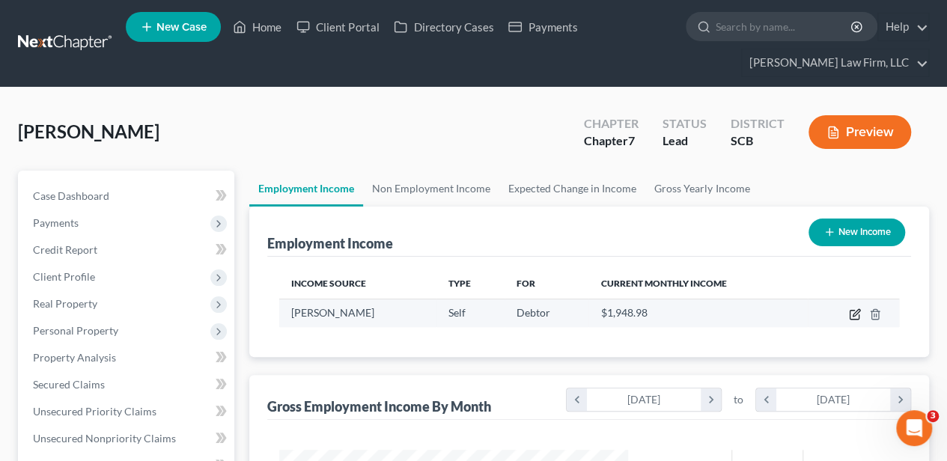
click at [851, 311] on icon "button" at bounding box center [854, 315] width 9 height 9
select select "1"
select select "42"
select select "0"
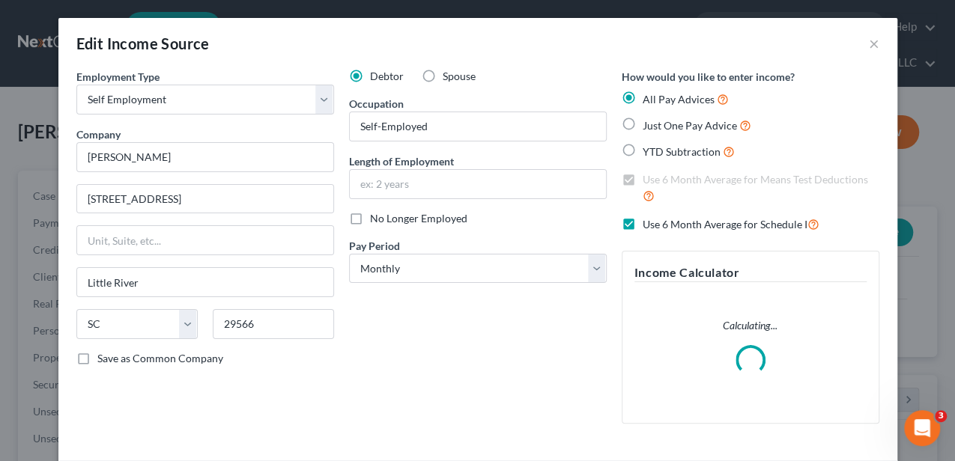
scroll to position [267, 382]
drag, startPoint x: 152, startPoint y: 199, endPoint x: 153, endPoint y: 207, distance: 7.6
click at [152, 199] on input "[STREET_ADDRESS]" at bounding box center [205, 199] width 256 height 28
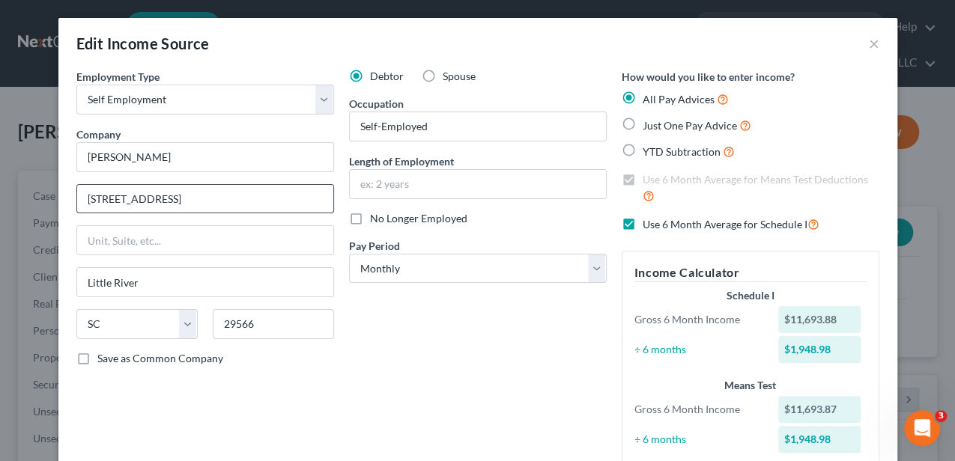
click at [151, 199] on input "[STREET_ADDRESS]" at bounding box center [205, 199] width 256 height 28
type input "[STREET_ADDRESS]"
click at [520, 360] on div "Debtor Spouse Occupation [DEMOGRAPHIC_DATA] Length of Employment No Longer Empl…" at bounding box center [477, 275] width 273 height 412
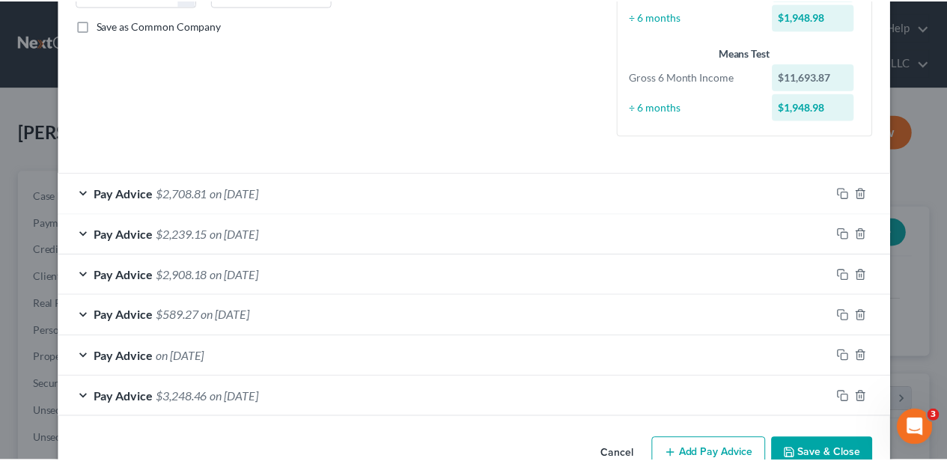
scroll to position [368, 0]
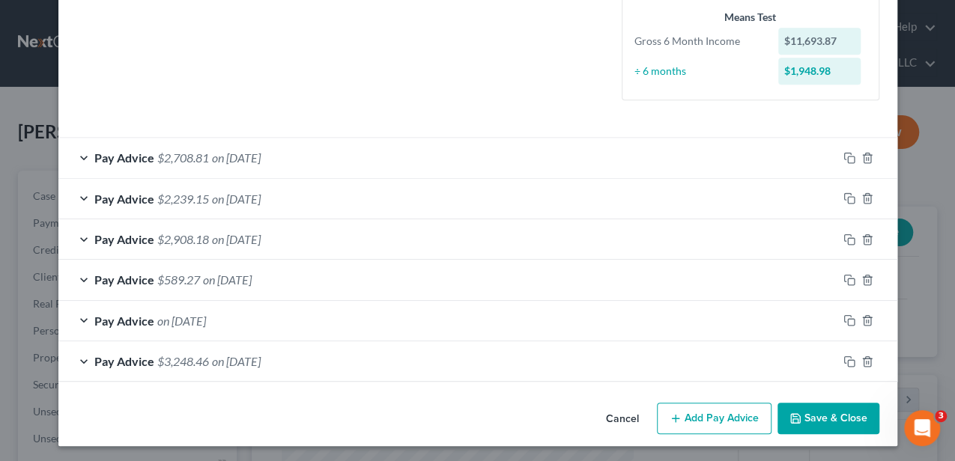
click at [818, 412] on button "Save & Close" at bounding box center [828, 418] width 102 height 31
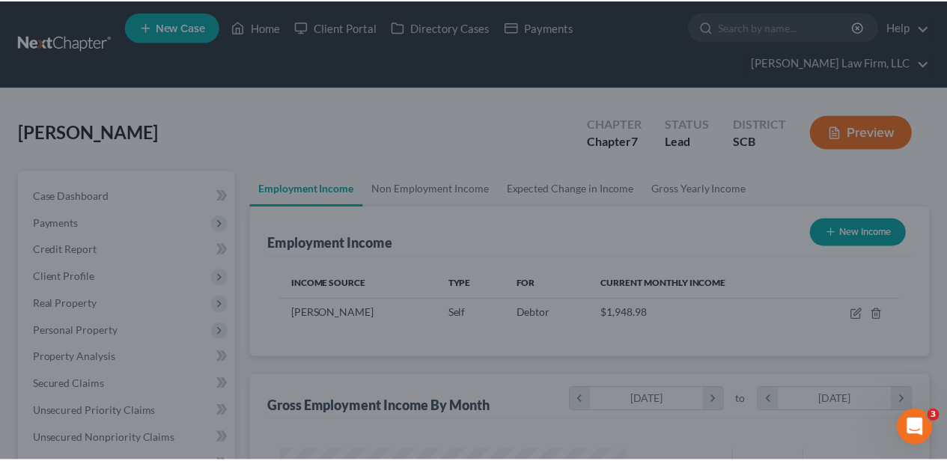
scroll to position [748424, 748311]
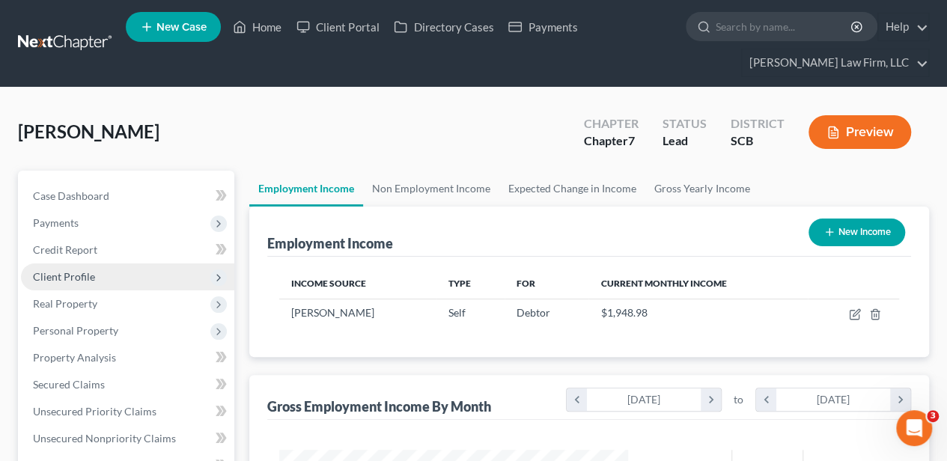
click at [70, 268] on span "Client Profile" at bounding box center [127, 277] width 213 height 27
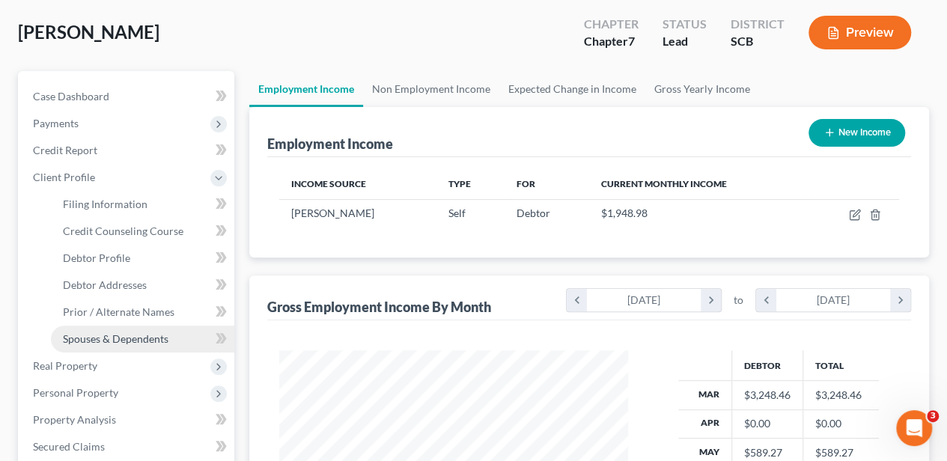
click at [106, 332] on span "Spouses & Dependents" at bounding box center [116, 338] width 106 height 13
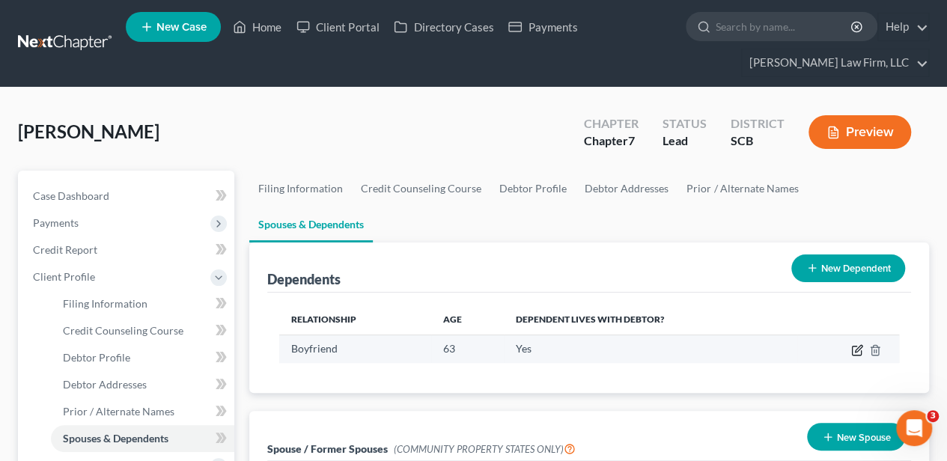
click at [857, 344] on icon "button" at bounding box center [857, 350] width 12 height 12
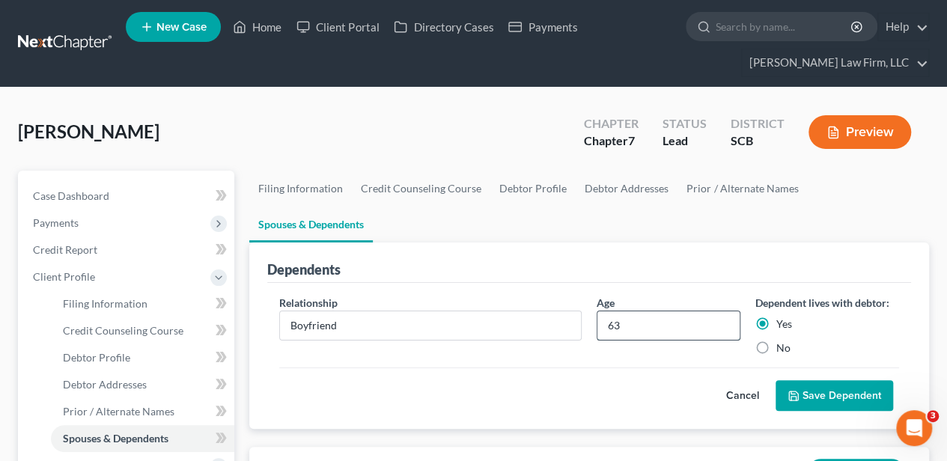
click at [609, 311] on input "63" at bounding box center [668, 325] width 142 height 28
type input "61"
click at [835, 380] on button "Save Dependent" at bounding box center [835, 395] width 118 height 31
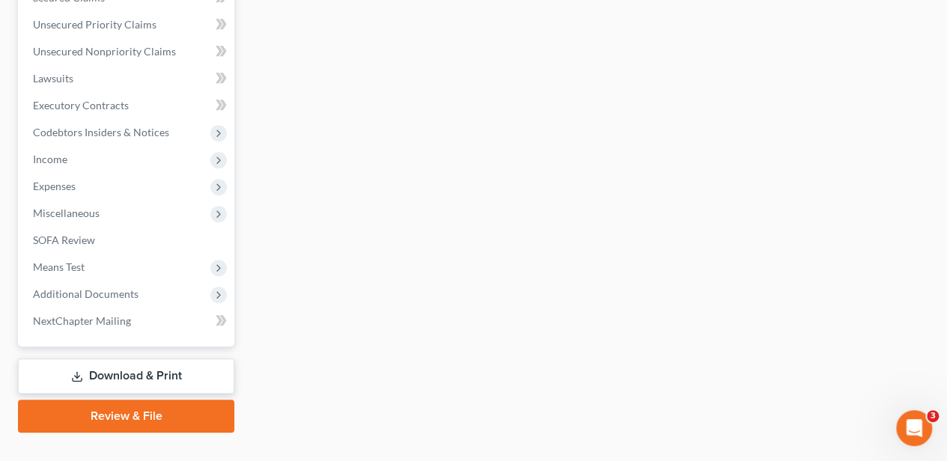
click at [144, 378] on link "Download & Print" at bounding box center [126, 376] width 216 height 35
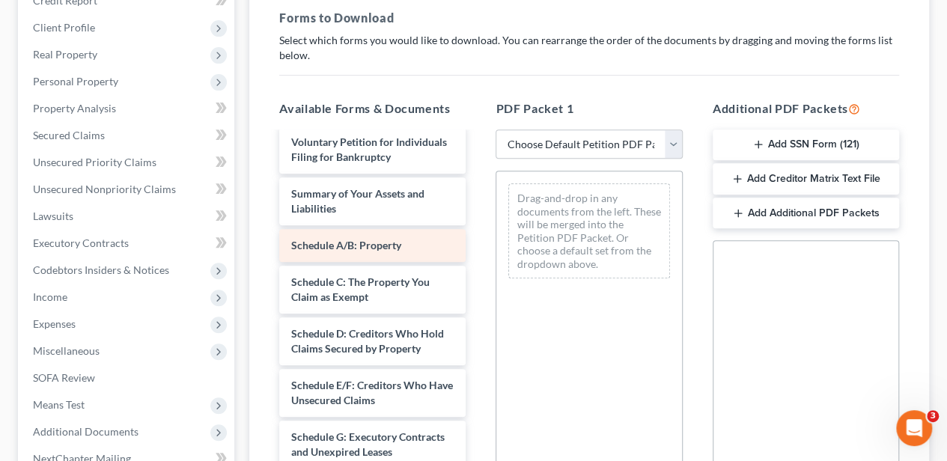
scroll to position [249, 0]
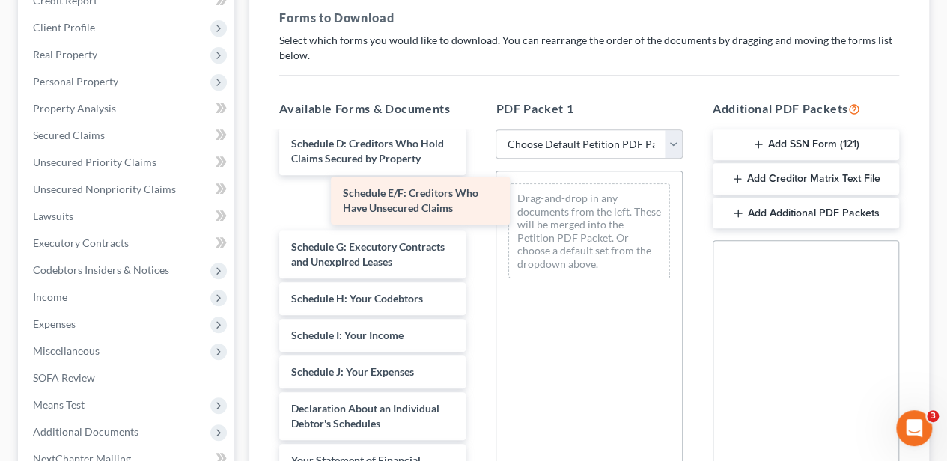
drag, startPoint x: 362, startPoint y: 205, endPoint x: 566, endPoint y: 199, distance: 203.7
click at [478, 199] on div "Schedule E/F: Creditors Who Have Unsecured Claims Debtor's Electronic Noticing …" at bounding box center [372, 369] width 210 height 970
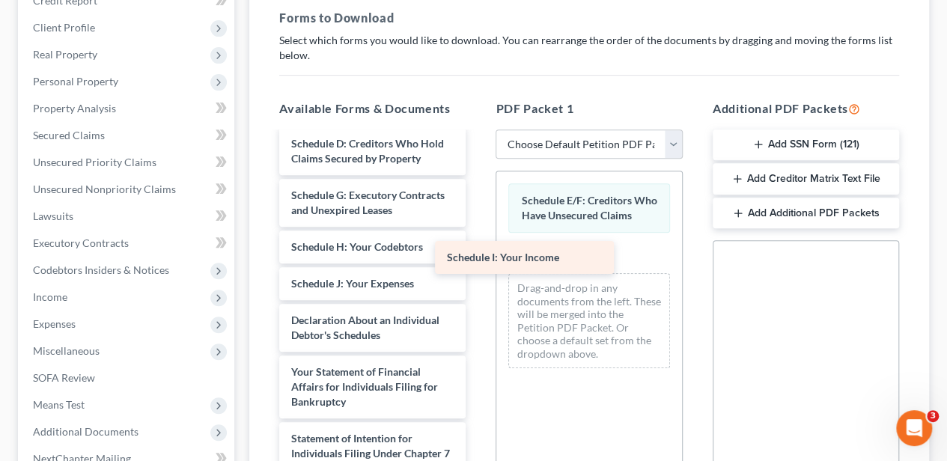
drag, startPoint x: 372, startPoint y: 276, endPoint x: 533, endPoint y: 252, distance: 162.9
click at [478, 252] on div "Schedule I: Your Income Debtor's Electronic Noticing Request (DeBN) ([DATE]) Vo…" at bounding box center [372, 324] width 210 height 881
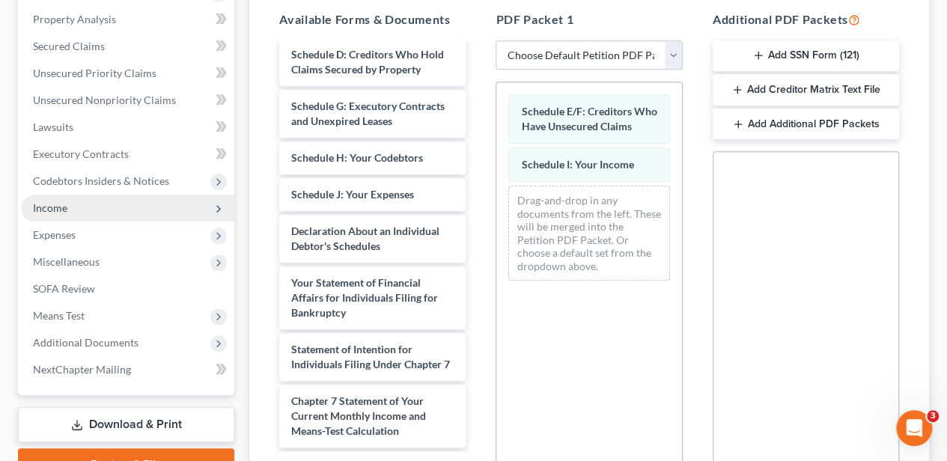
scroll to position [304, 0]
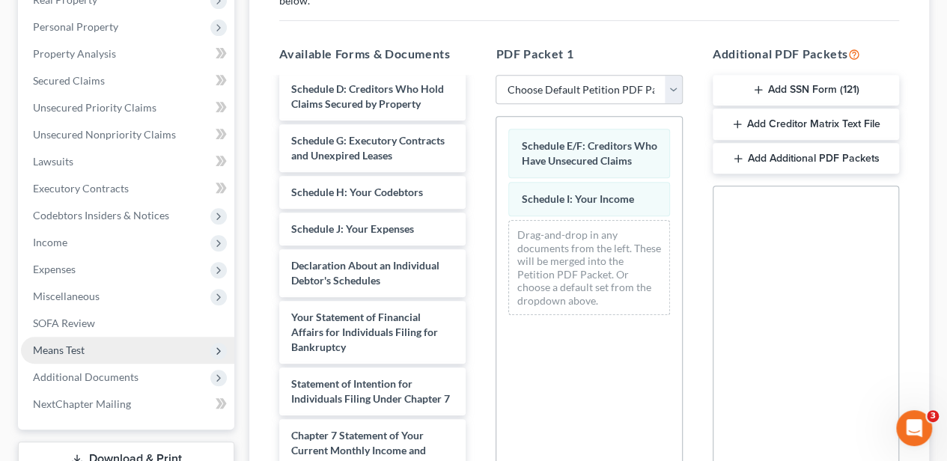
click at [81, 338] on span "Means Test" at bounding box center [127, 350] width 213 height 27
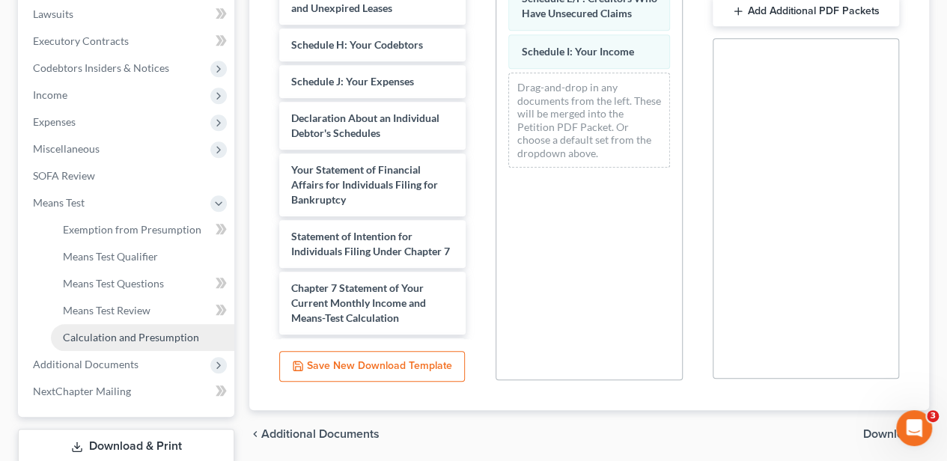
scroll to position [454, 0]
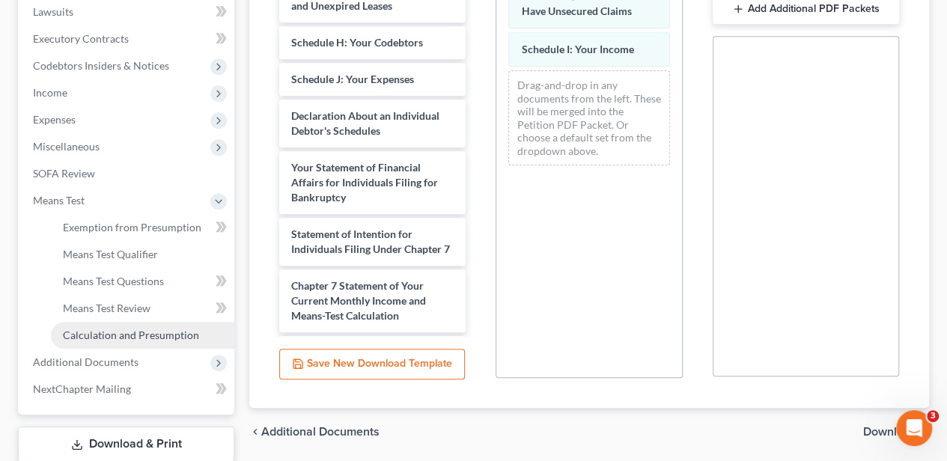
click at [139, 340] on span "Calculation and Presumption" at bounding box center [131, 335] width 136 height 13
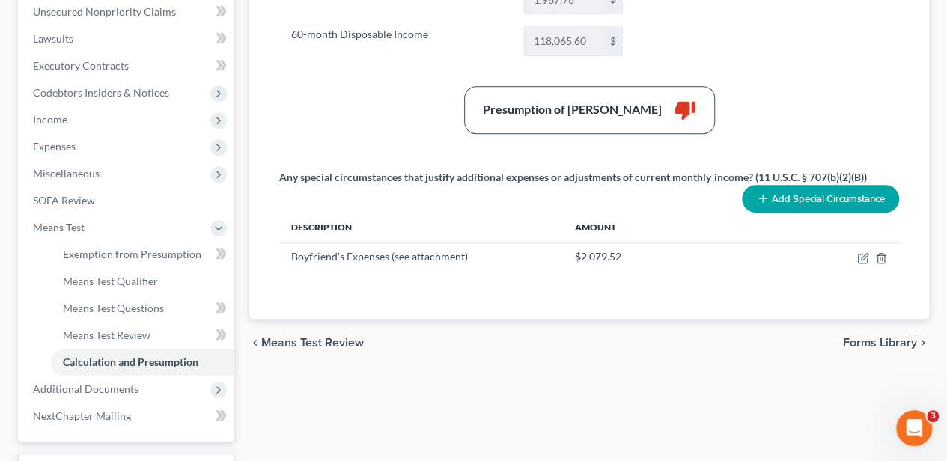
scroll to position [449, 0]
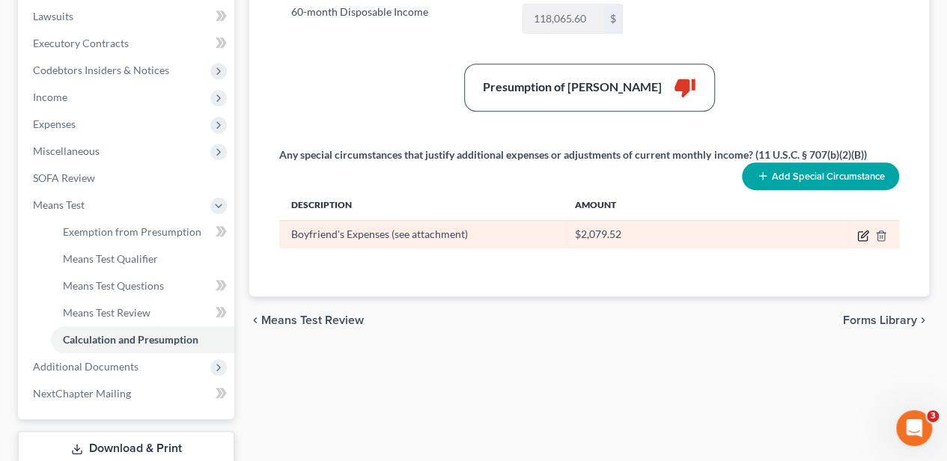
click at [862, 232] on icon "button" at bounding box center [863, 236] width 12 height 12
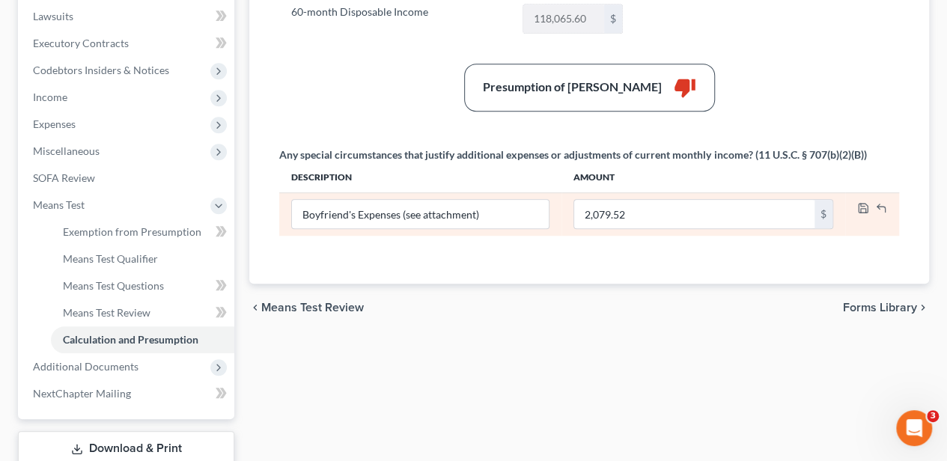
click at [687, 225] on td "2,079.52 $" at bounding box center [704, 213] width 284 height 43
drag, startPoint x: 687, startPoint y: 225, endPoint x: 666, endPoint y: 204, distance: 29.1
click at [666, 204] on input "2,079.52" at bounding box center [694, 214] width 240 height 28
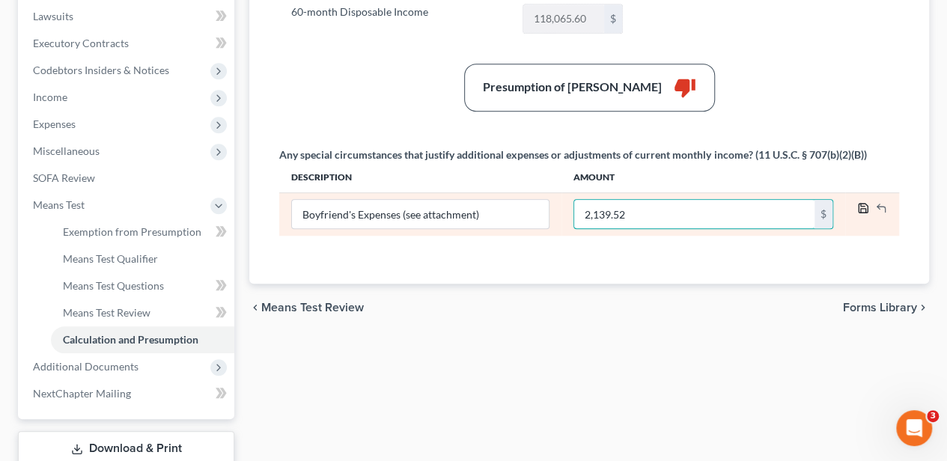
type input "2,139.52"
click at [862, 208] on polyline "button" at bounding box center [863, 210] width 5 height 4
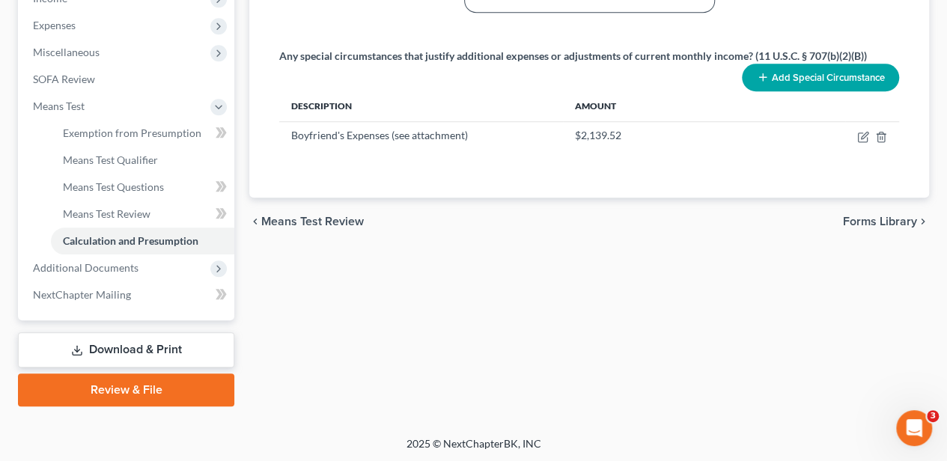
click at [198, 356] on link "Download & Print" at bounding box center [126, 349] width 216 height 35
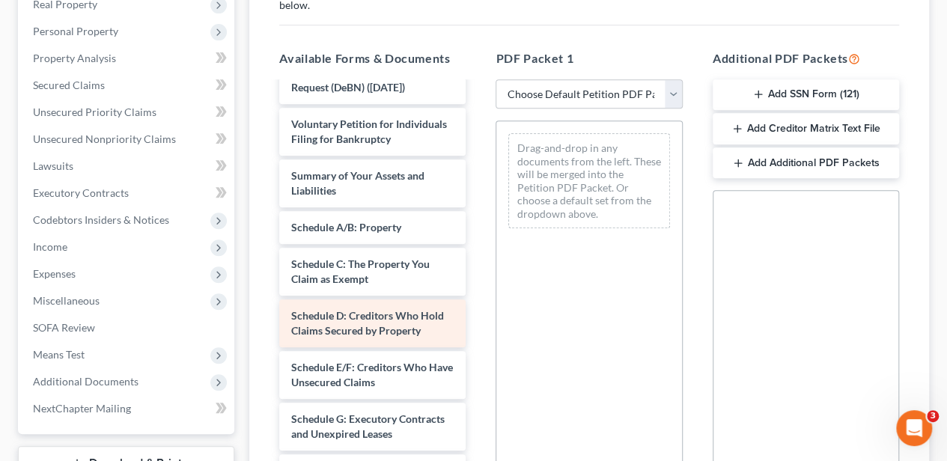
scroll to position [49, 0]
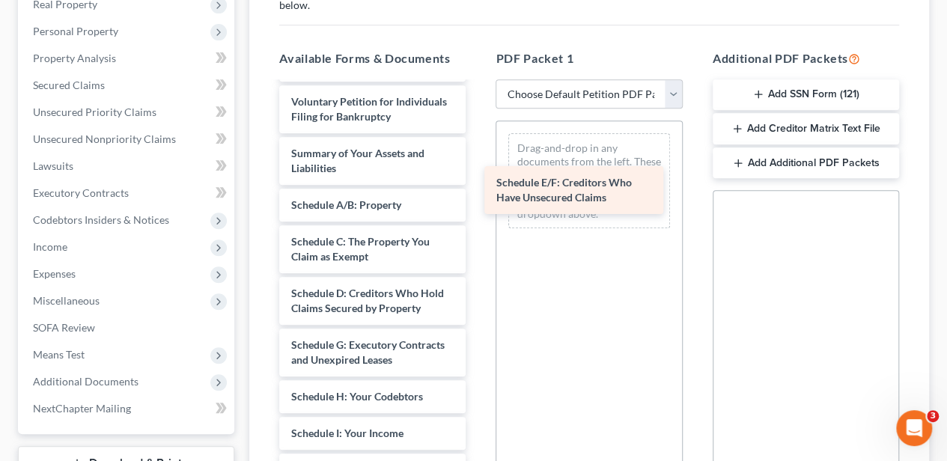
drag, startPoint x: 370, startPoint y: 353, endPoint x: 575, endPoint y: 193, distance: 260.3
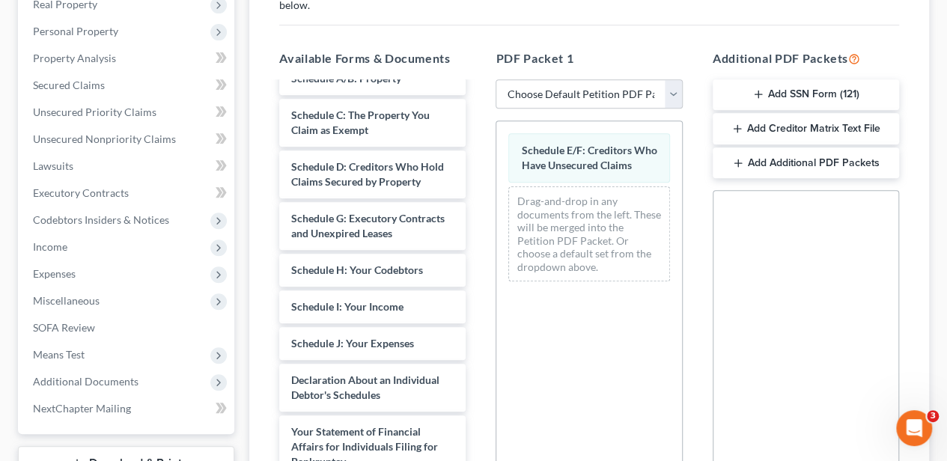
scroll to position [199, 0]
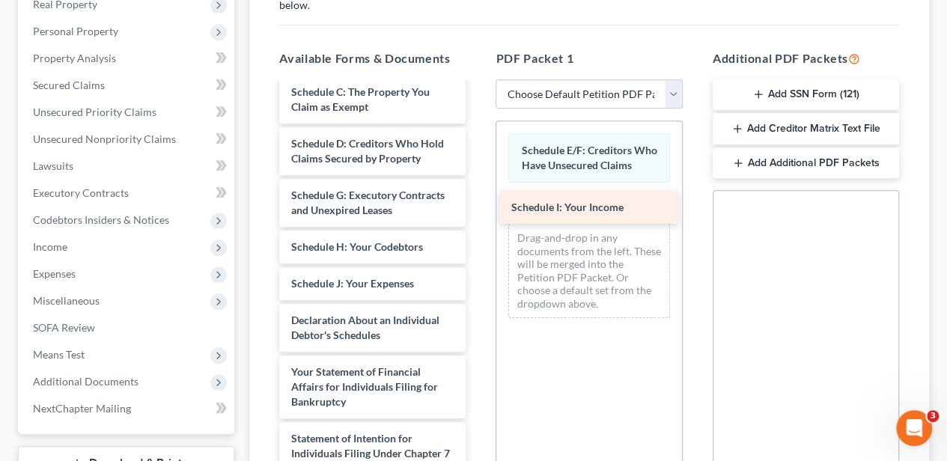
drag, startPoint x: 386, startPoint y: 285, endPoint x: 590, endPoint y: 211, distance: 216.7
click at [478, 205] on div "Schedule I: Your Income Debtor's Electronic Noticing Request (DeBN) ([DATE]) Vo…" at bounding box center [372, 324] width 210 height 881
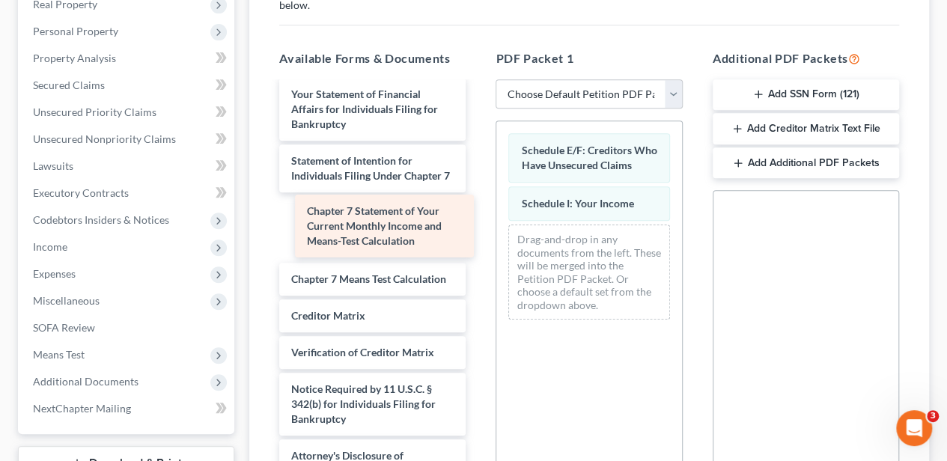
scroll to position [440, 0]
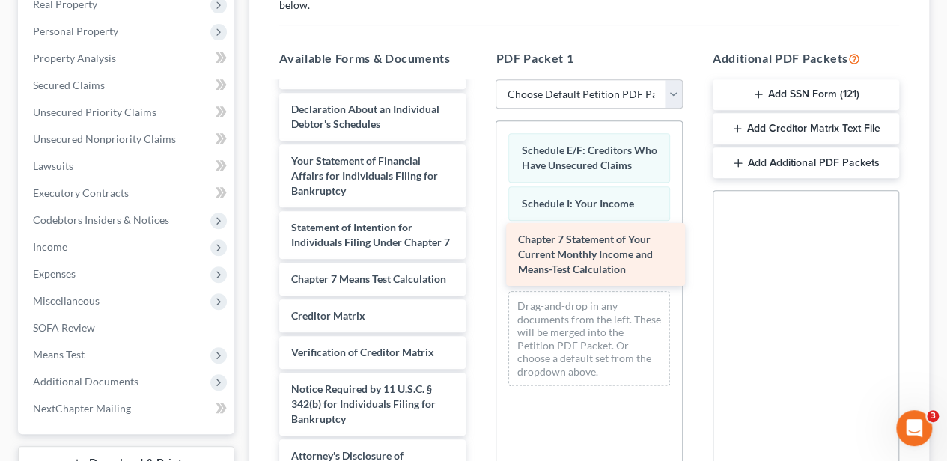
drag, startPoint x: 353, startPoint y: 223, endPoint x: 580, endPoint y: 259, distance: 229.7
click at [478, 259] on div "Chapter 7 Statement of Your Current Monthly Income and Means-Test Calculation D…" at bounding box center [372, 80] width 210 height 815
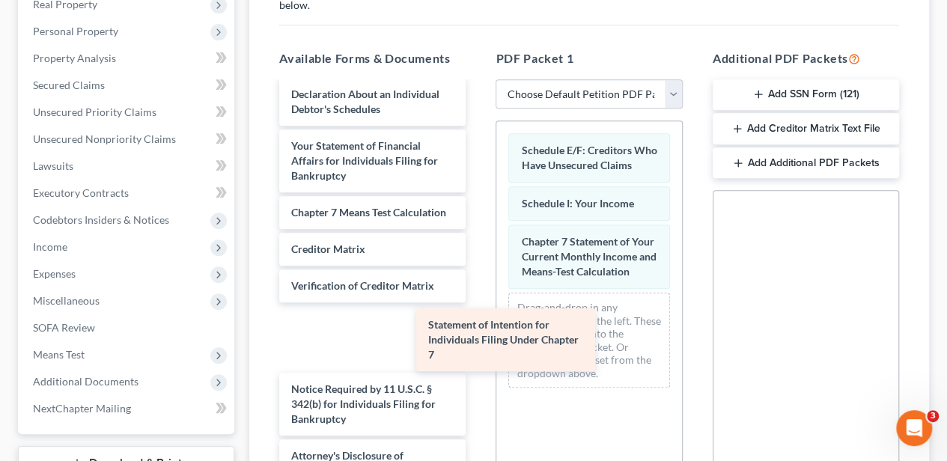
scroll to position [374, 0]
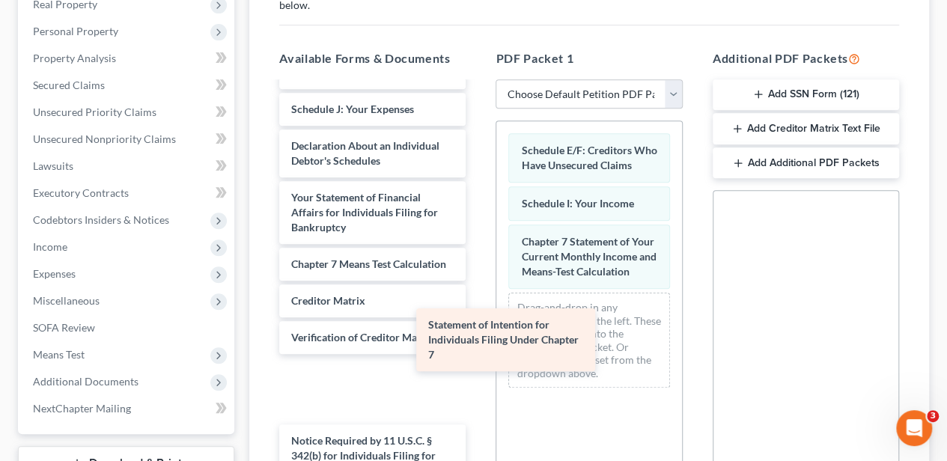
drag, startPoint x: 359, startPoint y: 225, endPoint x: 542, endPoint y: 340, distance: 216.0
click at [478, 340] on div "Statement of Intention for Individuals Filing Under Chapter 7 Debtor's Electron…" at bounding box center [372, 125] width 210 height 830
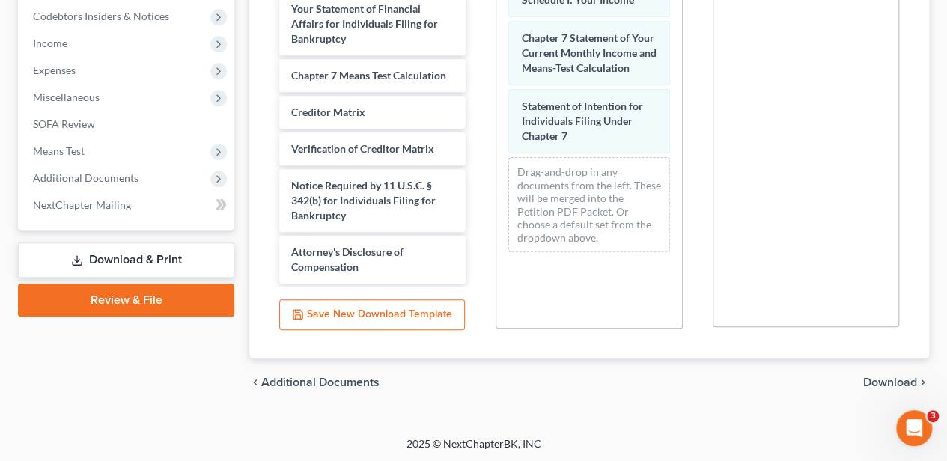
click at [886, 379] on span "Download" at bounding box center [890, 383] width 54 height 12
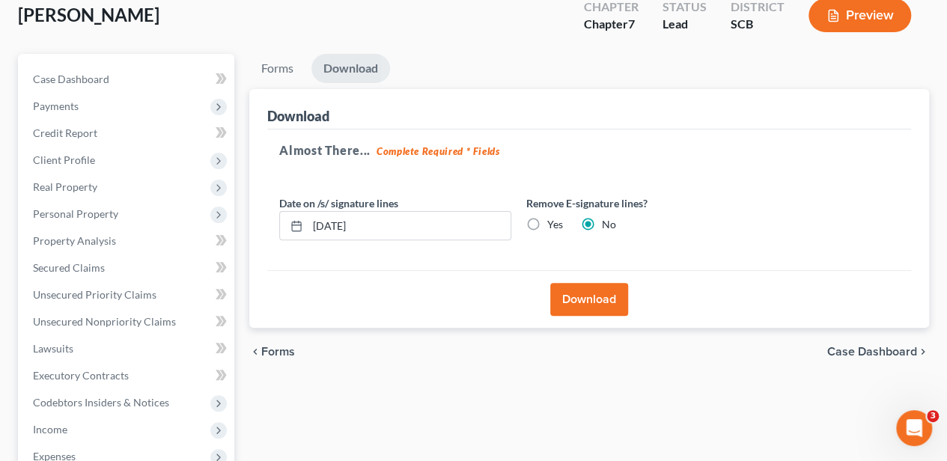
scroll to position [114, 0]
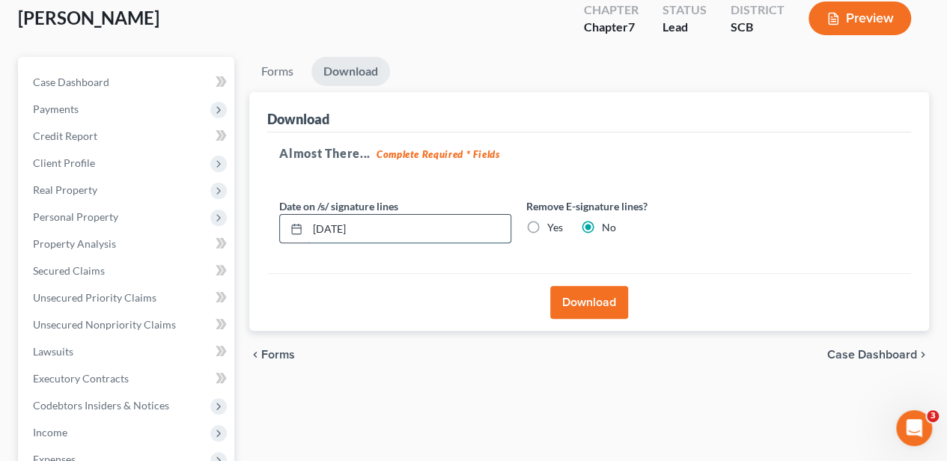
drag, startPoint x: 322, startPoint y: 237, endPoint x: 290, endPoint y: 238, distance: 31.5
click at [290, 238] on div "[DATE]" at bounding box center [395, 229] width 232 height 30
click at [547, 225] on label "Yes" at bounding box center [555, 227] width 16 height 15
click at [553, 225] on input "Yes" at bounding box center [558, 225] width 10 height 10
radio input "true"
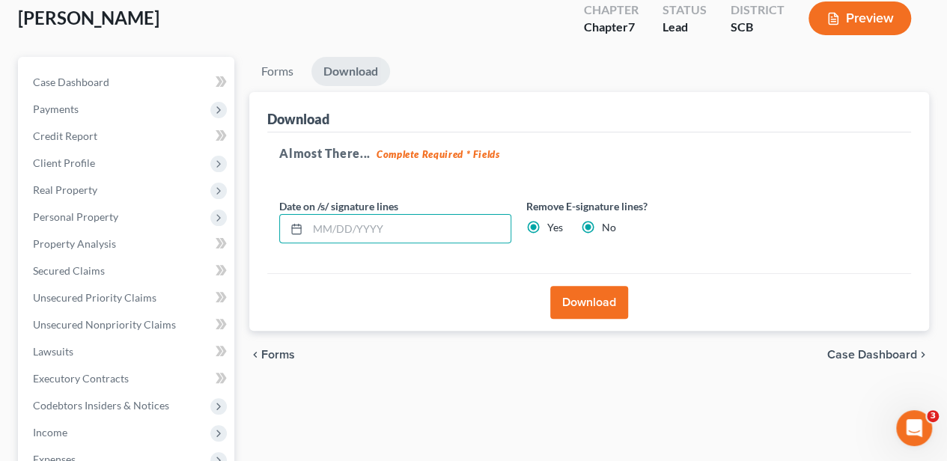
radio input "false"
click at [574, 305] on button "Download" at bounding box center [589, 302] width 78 height 33
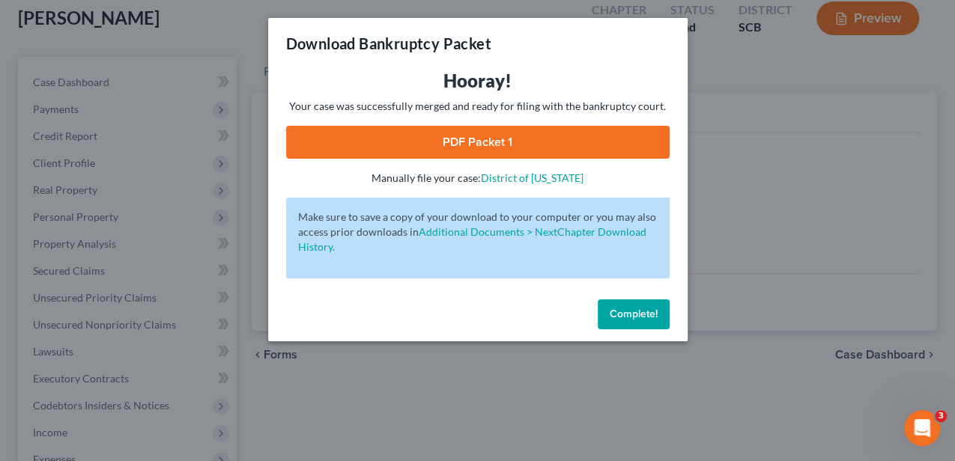
click at [463, 139] on link "PDF Packet 1" at bounding box center [477, 142] width 383 height 33
drag, startPoint x: 625, startPoint y: 310, endPoint x: 505, endPoint y: 315, distance: 119.9
click at [625, 310] on span "Complete!" at bounding box center [633, 314] width 48 height 13
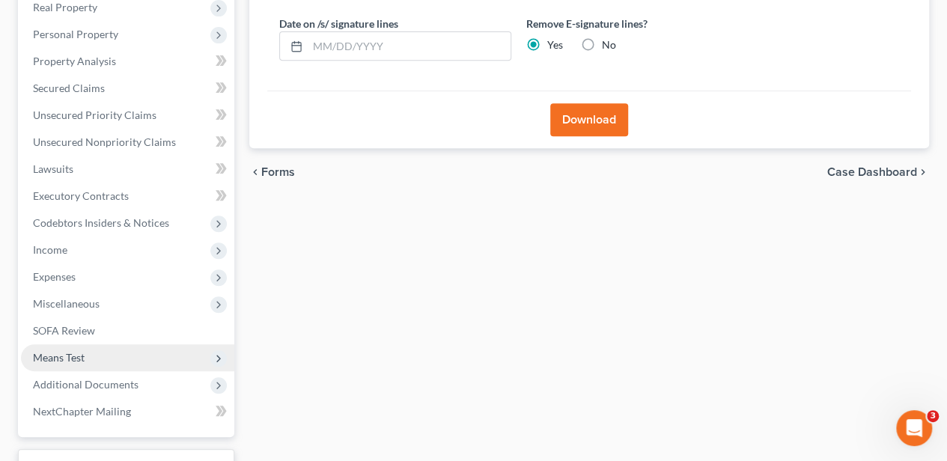
scroll to position [313, 0]
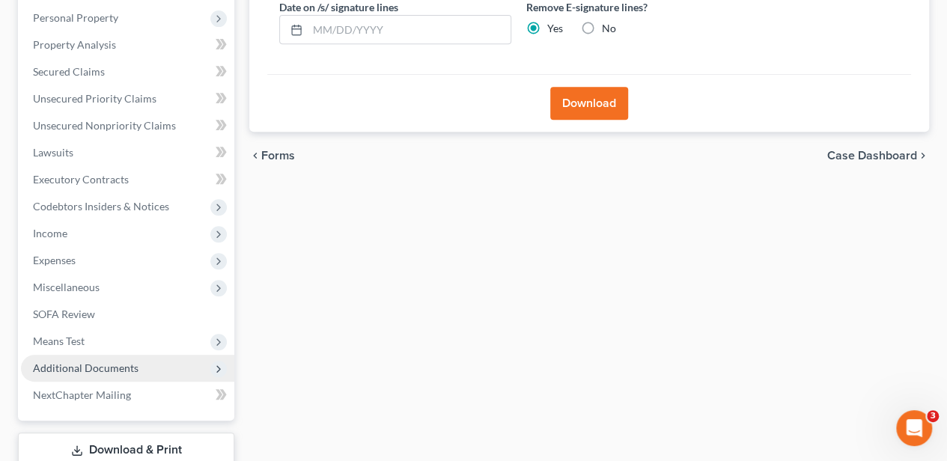
click at [117, 362] on span "Additional Documents" at bounding box center [86, 368] width 106 height 13
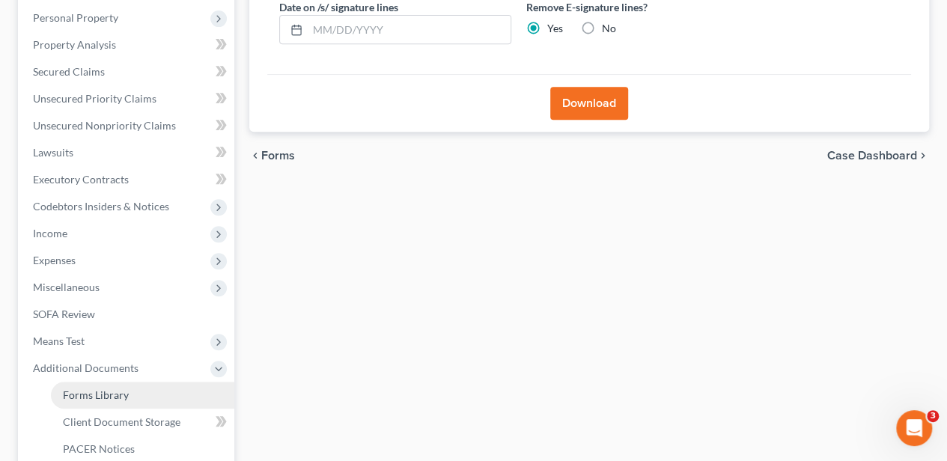
click at [117, 394] on span "Forms Library" at bounding box center [96, 395] width 66 height 13
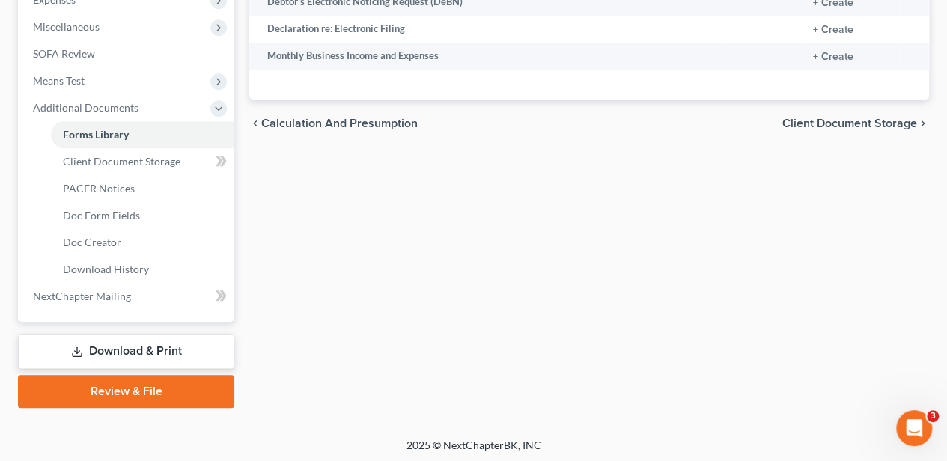
scroll to position [575, 0]
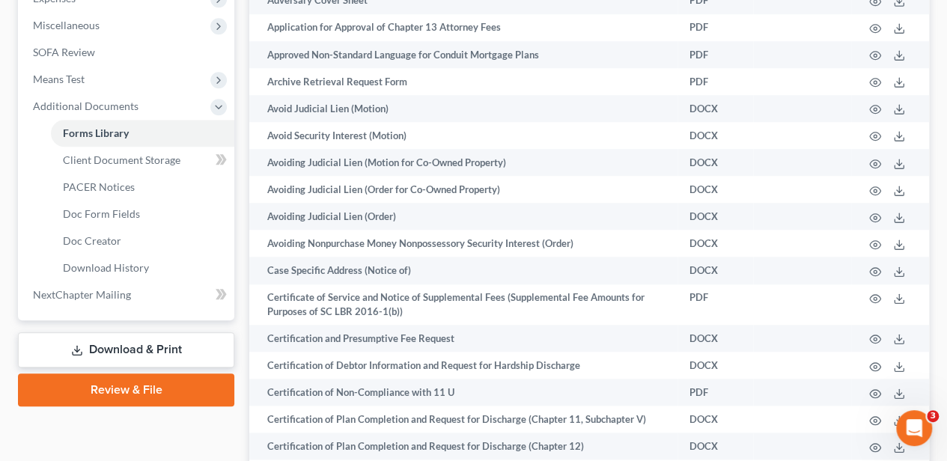
click at [129, 338] on link "Download & Print" at bounding box center [126, 349] width 216 height 35
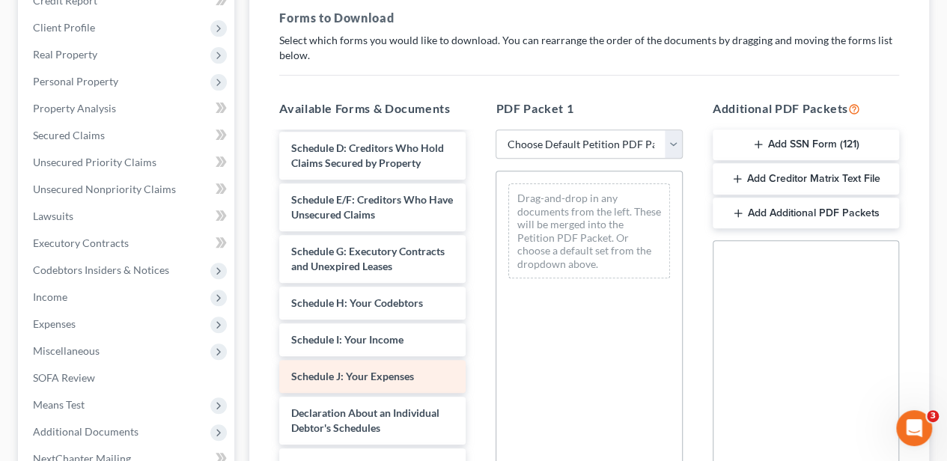
scroll to position [249, 0]
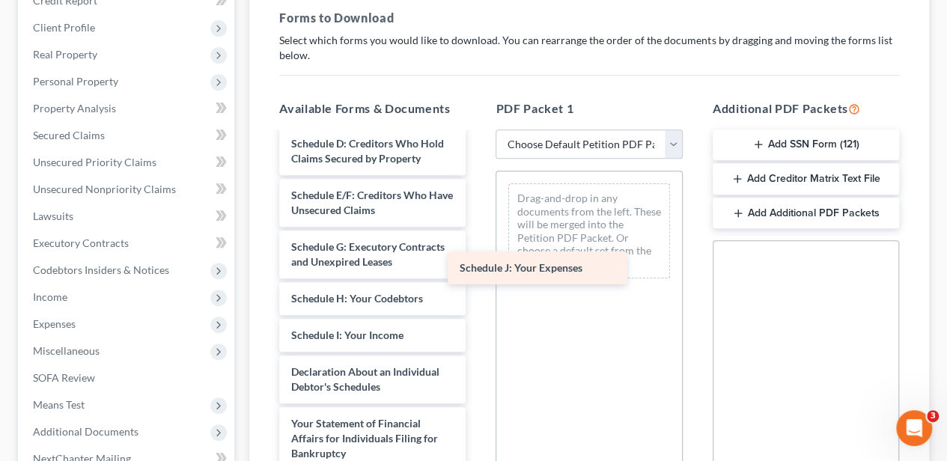
drag, startPoint x: 364, startPoint y: 367, endPoint x: 533, endPoint y: 262, distance: 199.0
click at [478, 262] on div "Schedule J: Your Expenses Debtor's Electronic Noticing Request (DeBN) ([DATE]) …" at bounding box center [372, 350] width 210 height 933
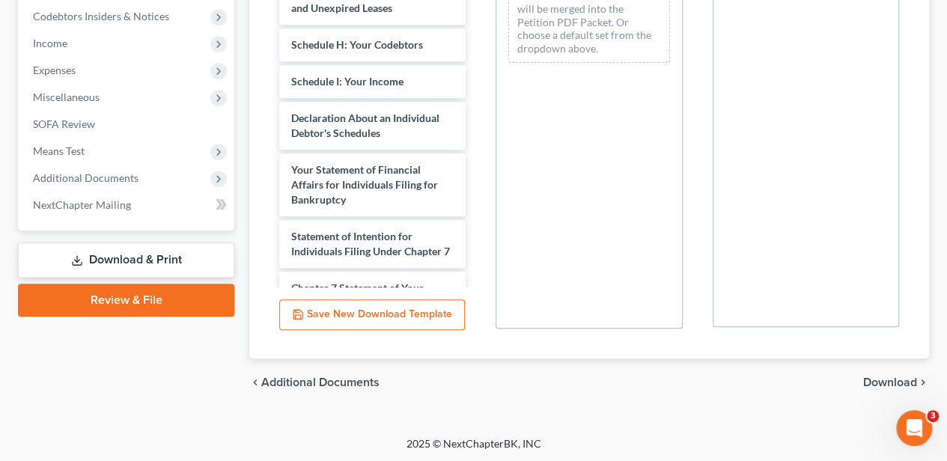
click at [868, 377] on span "Download" at bounding box center [890, 383] width 54 height 12
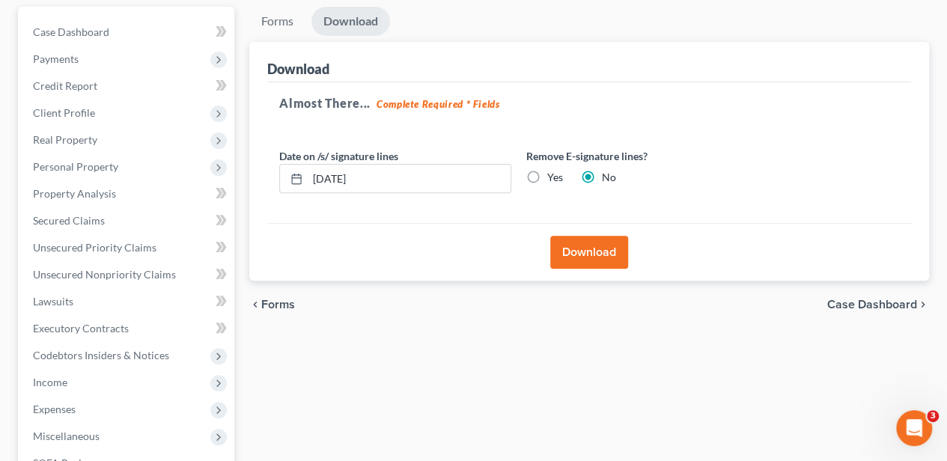
scroll to position [163, 0]
drag, startPoint x: 341, startPoint y: 181, endPoint x: 279, endPoint y: 174, distance: 63.3
click at [279, 174] on div "[DATE]" at bounding box center [395, 180] width 232 height 30
click at [547, 175] on label "Yes" at bounding box center [555, 178] width 16 height 15
click at [553, 175] on input "Yes" at bounding box center [558, 176] width 10 height 10
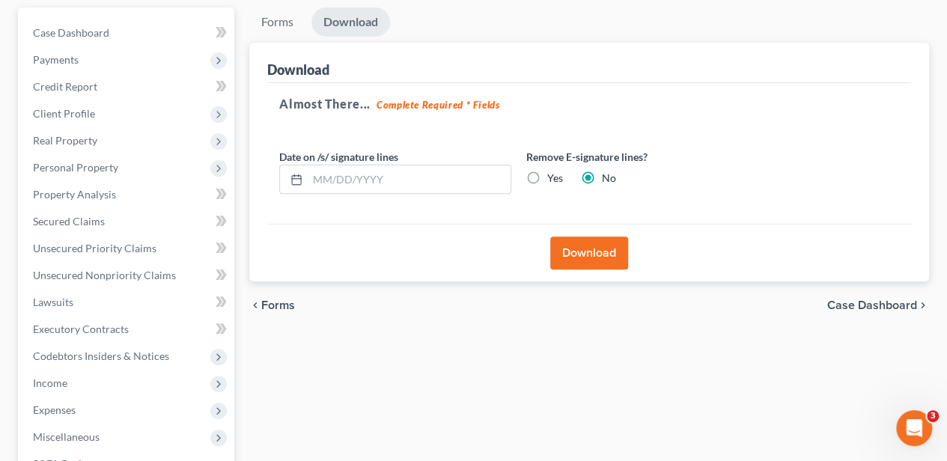
radio input "true"
radio input "false"
click at [571, 250] on button "Download" at bounding box center [589, 253] width 78 height 33
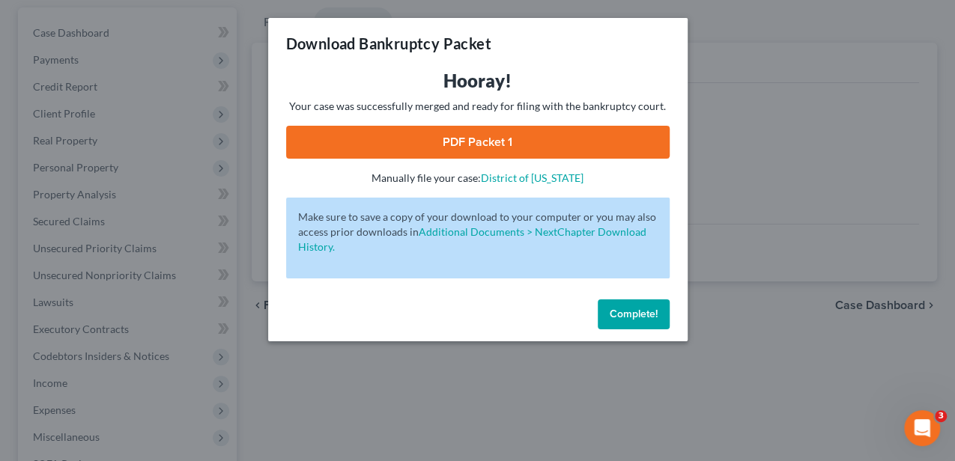
click at [520, 126] on link "PDF Packet 1" at bounding box center [477, 142] width 383 height 33
click at [608, 307] on button "Complete!" at bounding box center [633, 314] width 72 height 30
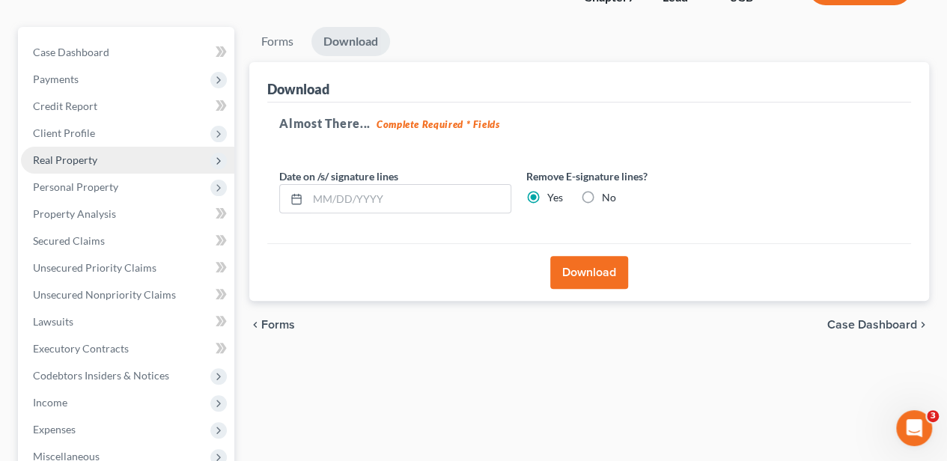
scroll to position [0, 0]
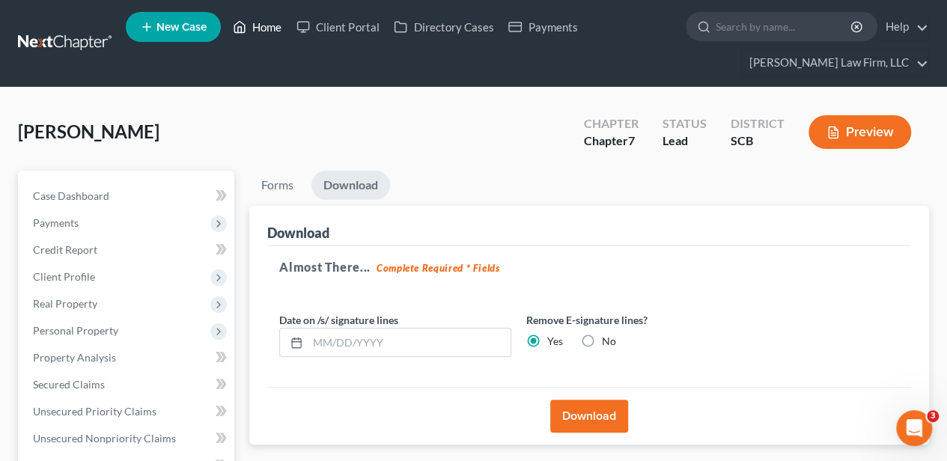
click at [256, 30] on link "Home" at bounding box center [257, 26] width 64 height 27
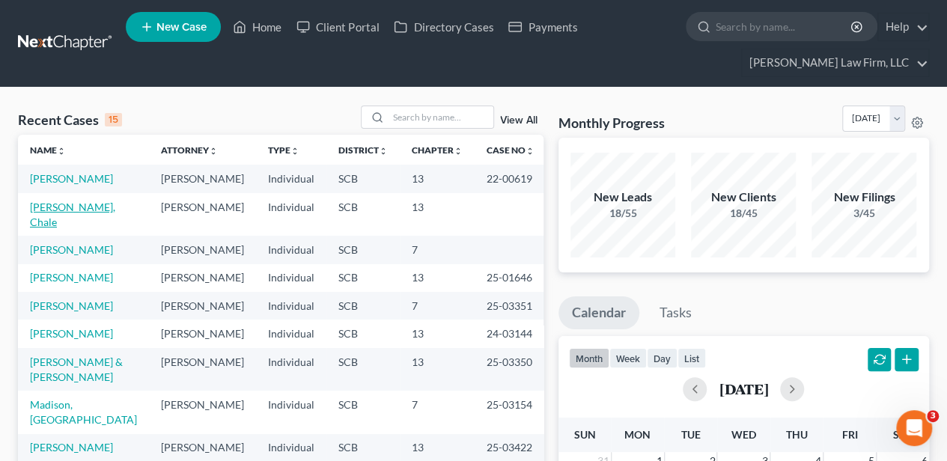
click at [81, 220] on link "[PERSON_NAME], Chale" at bounding box center [72, 215] width 85 height 28
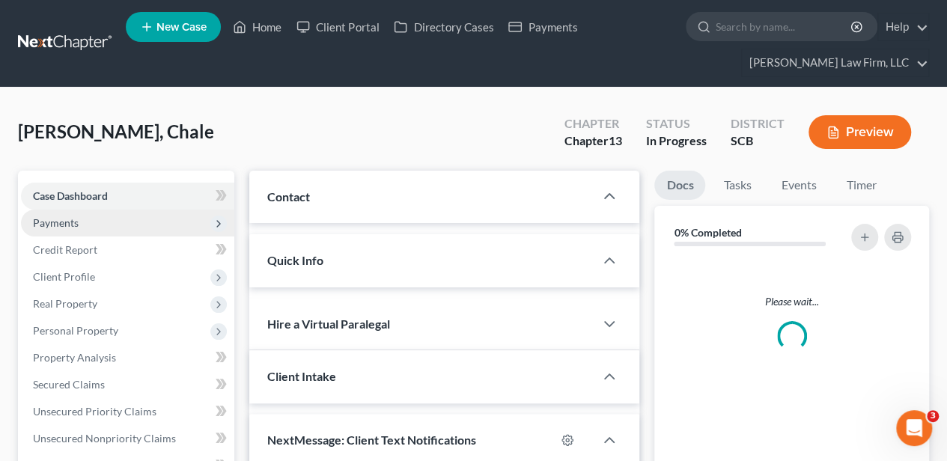
select select "0"
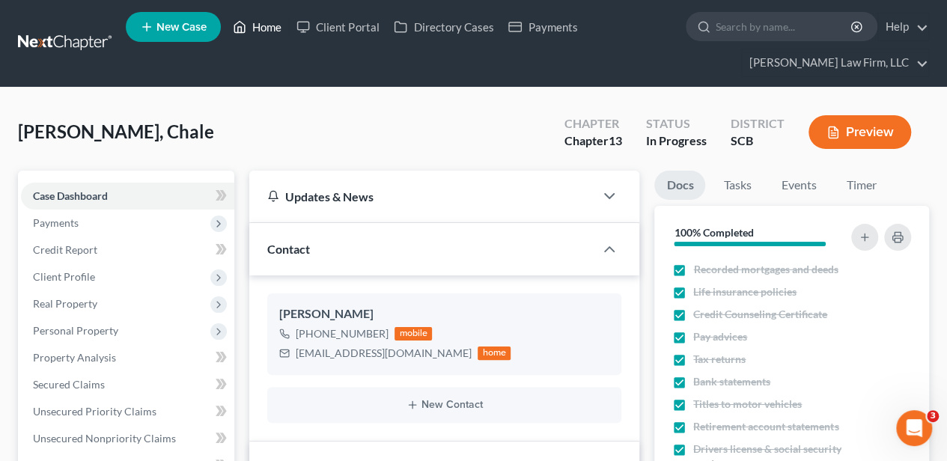
drag, startPoint x: 261, startPoint y: 34, endPoint x: 153, endPoint y: 42, distance: 108.1
click at [261, 34] on link "Home" at bounding box center [257, 26] width 64 height 27
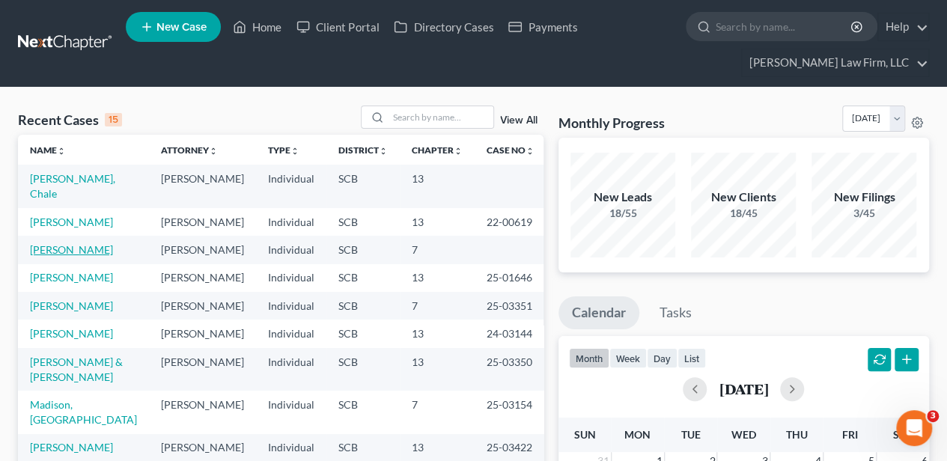
click at [49, 256] on link "[PERSON_NAME]" at bounding box center [71, 249] width 83 height 13
select select "2"
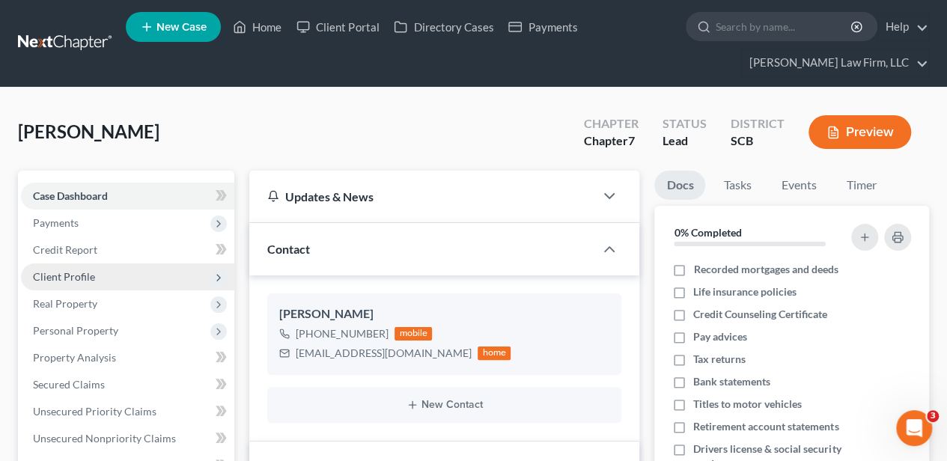
click at [82, 273] on span "Client Profile" at bounding box center [64, 276] width 62 height 13
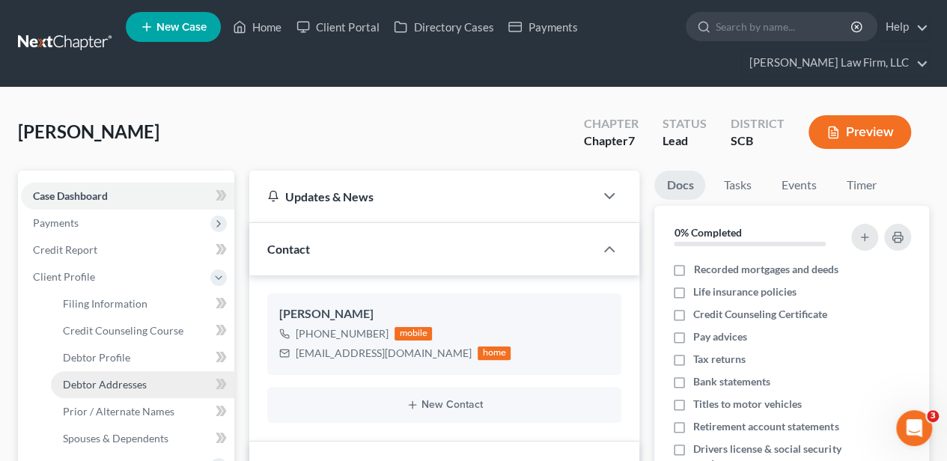
click at [124, 383] on span "Debtor Addresses" at bounding box center [105, 384] width 84 height 13
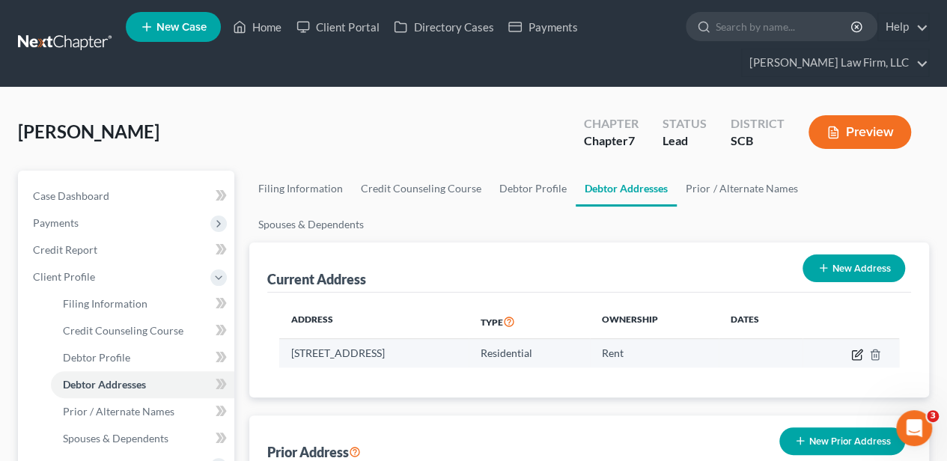
click at [852, 350] on icon "button" at bounding box center [856, 354] width 9 height 9
select select "42"
select select "25"
select select "0"
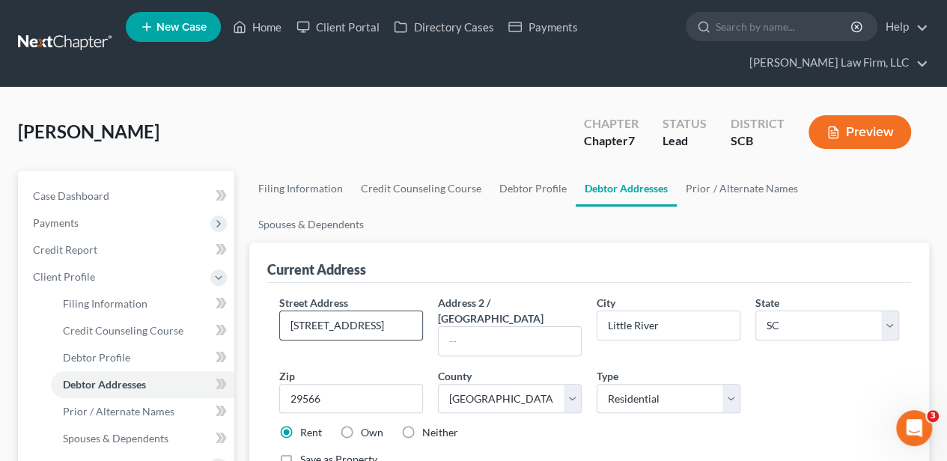
drag, startPoint x: 359, startPoint y: 290, endPoint x: 370, endPoint y: 290, distance: 10.5
click at [370, 311] on input "[STREET_ADDRESS]" at bounding box center [351, 325] width 142 height 28
type input "[STREET_ADDRESS]"
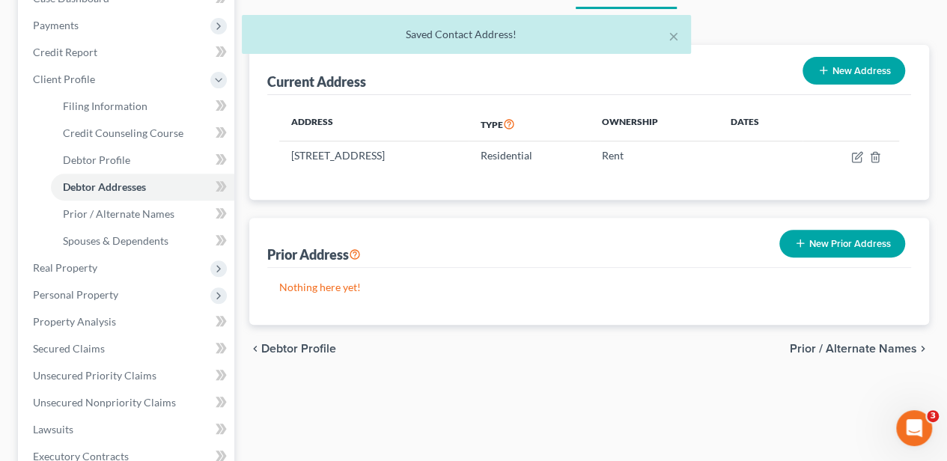
scroll to position [199, 0]
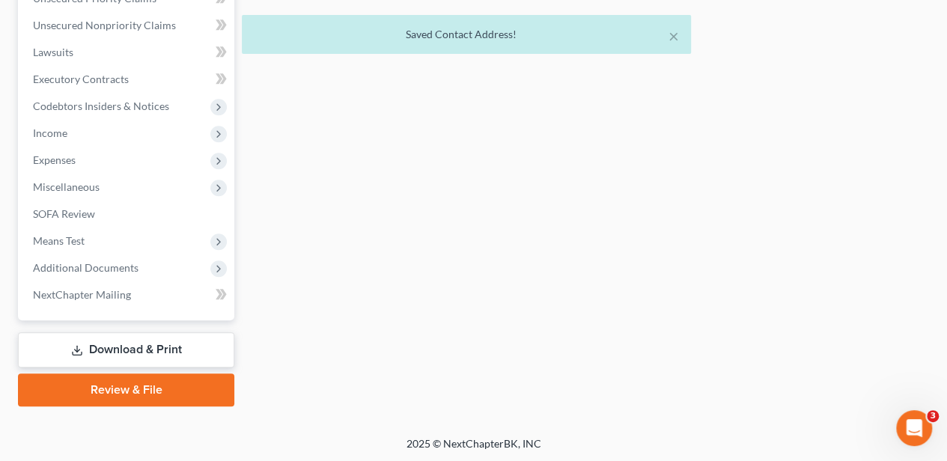
click at [151, 338] on link "Download & Print" at bounding box center [126, 349] width 216 height 35
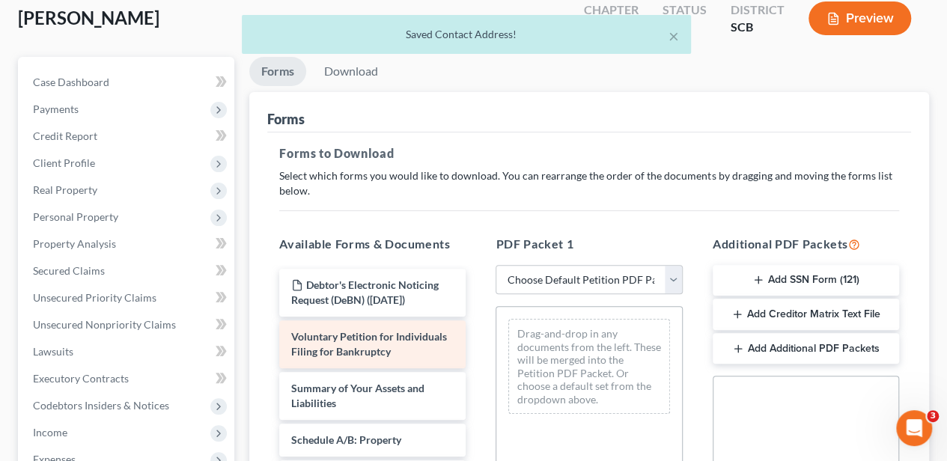
scroll to position [150, 0]
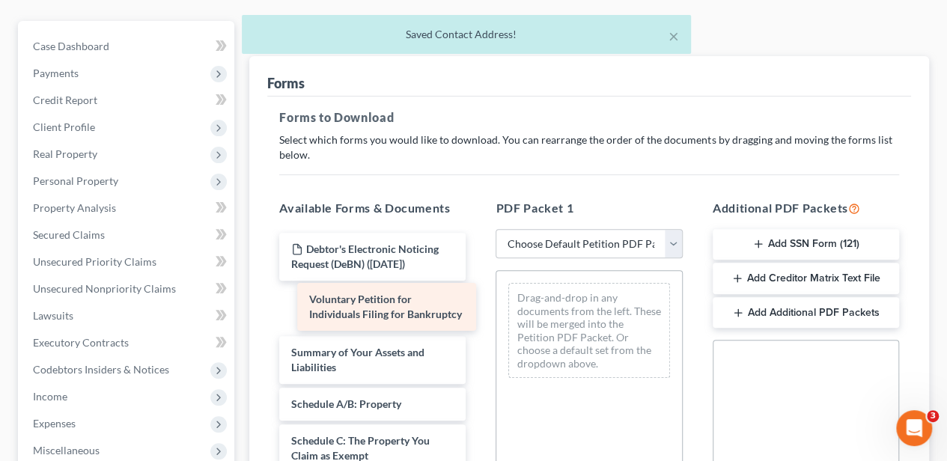
drag, startPoint x: 335, startPoint y: 305, endPoint x: 469, endPoint y: 315, distance: 134.4
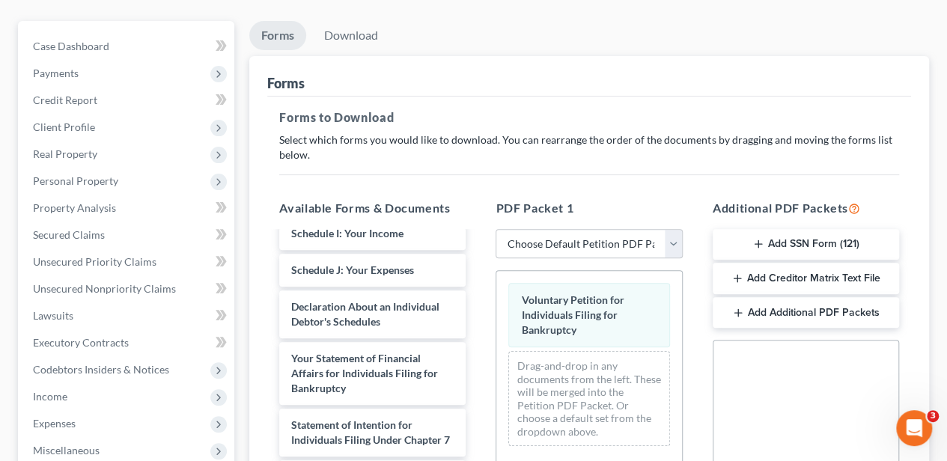
scroll to position [299, 0]
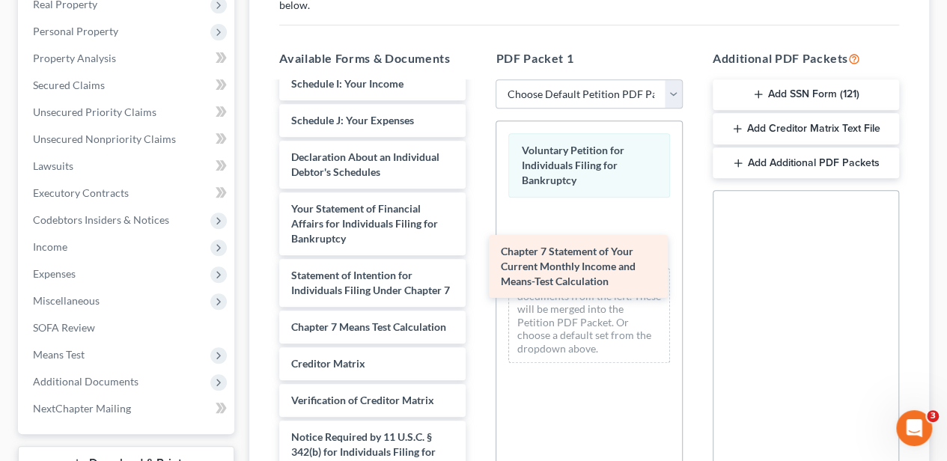
drag, startPoint x: 296, startPoint y: 340, endPoint x: 505, endPoint y: 252, distance: 226.8
click at [478, 252] on div "Chapter 7 Statement of Your Current Monthly Income and Means-Test Calculation D…" at bounding box center [372, 109] width 210 height 851
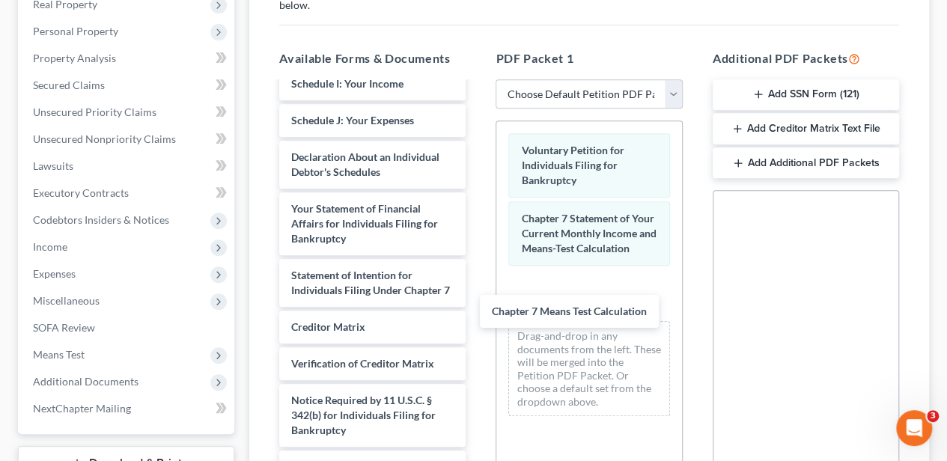
click at [478, 314] on div "Chapter 7 Means Test Calculation Debtor's Electronic Noticing Request (DeBN) ([…" at bounding box center [372, 91] width 210 height 815
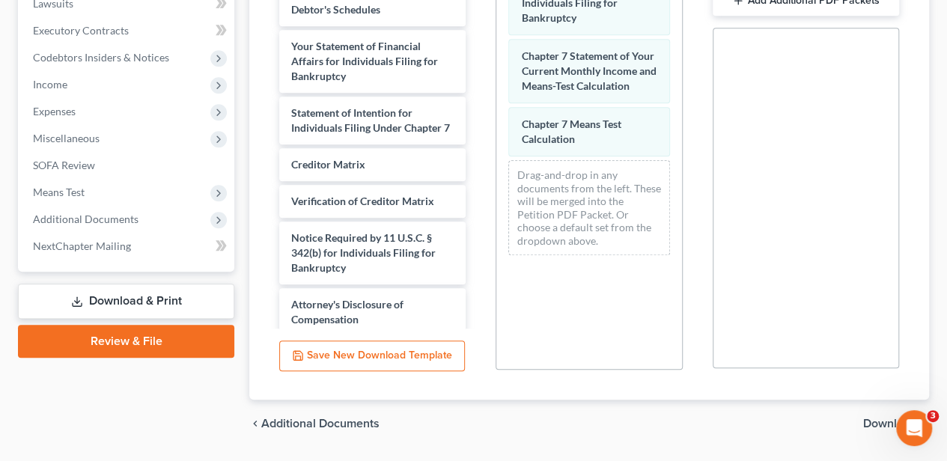
scroll to position [503, 0]
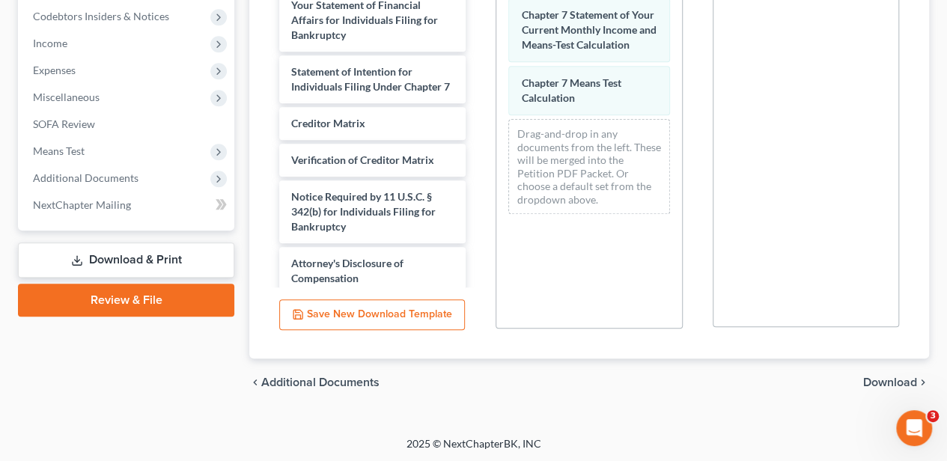
click at [886, 378] on span "Download" at bounding box center [890, 383] width 54 height 12
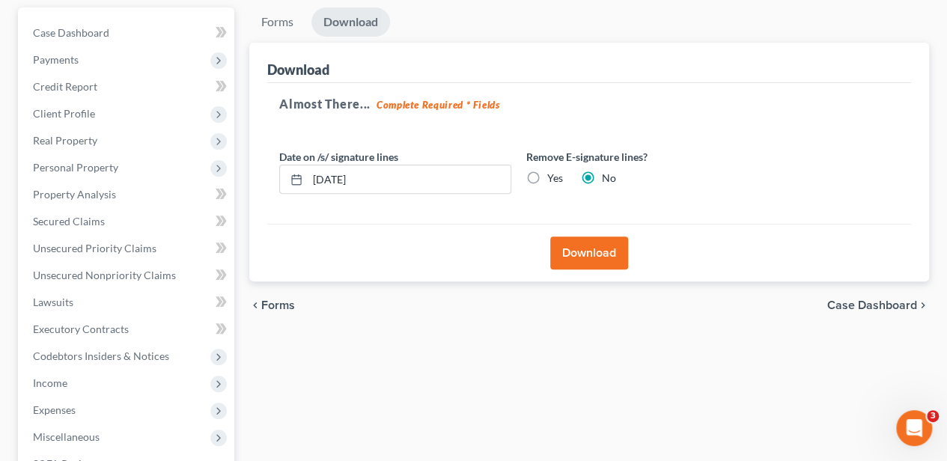
scroll to position [114, 0]
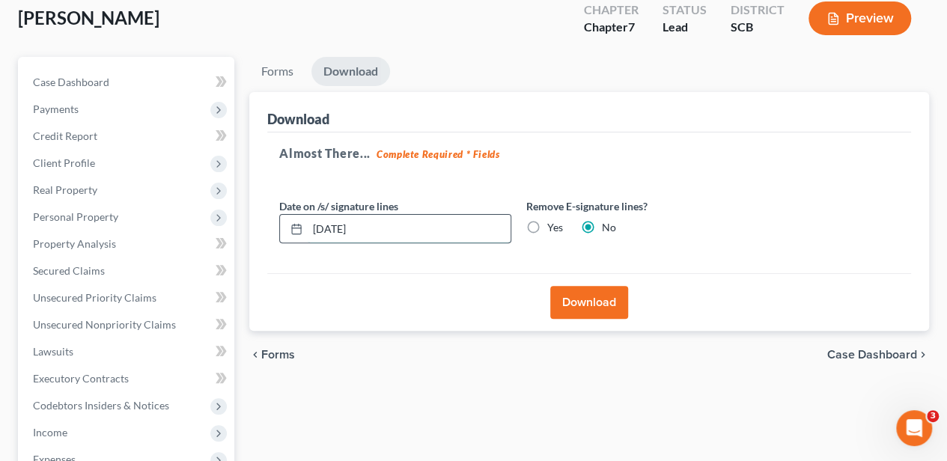
click at [289, 223] on div "[DATE]" at bounding box center [395, 229] width 232 height 30
click at [547, 224] on label "Yes" at bounding box center [555, 227] width 16 height 15
click at [553, 224] on input "Yes" at bounding box center [558, 225] width 10 height 10
radio input "true"
radio input "false"
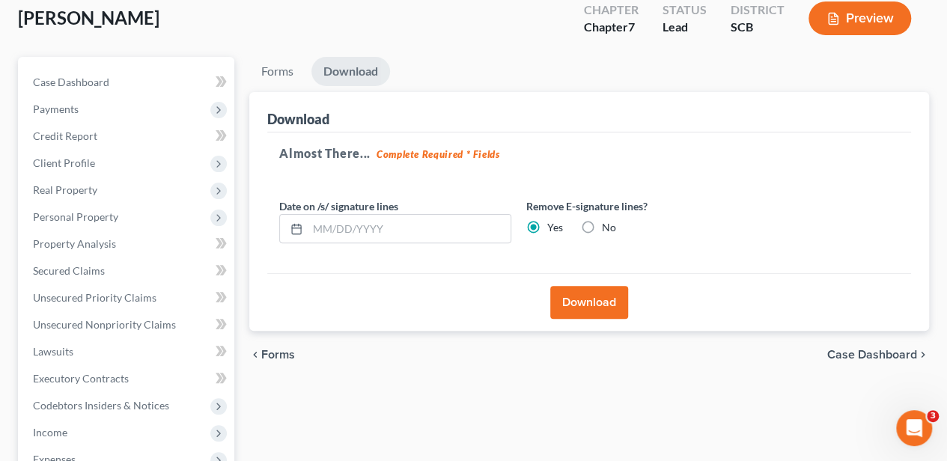
click at [579, 287] on button "Download" at bounding box center [589, 302] width 78 height 33
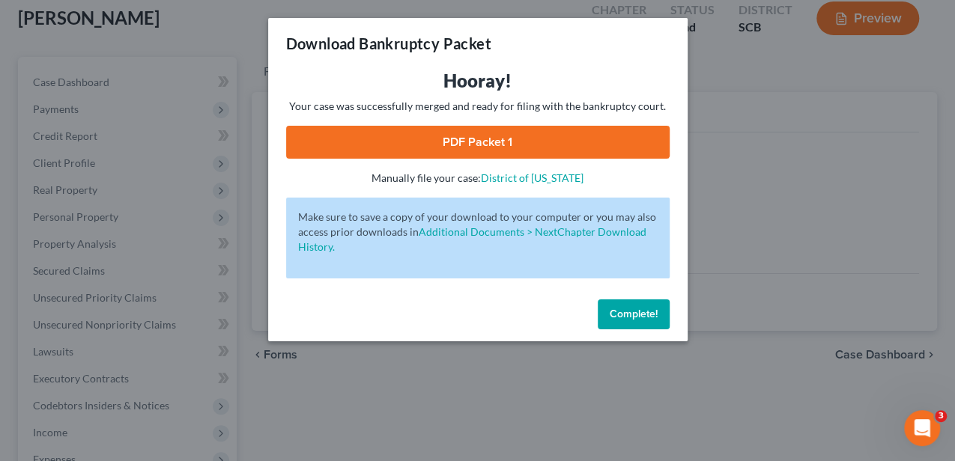
click at [476, 136] on link "PDF Packet 1" at bounding box center [477, 142] width 383 height 33
click at [635, 318] on span "Complete!" at bounding box center [633, 314] width 48 height 13
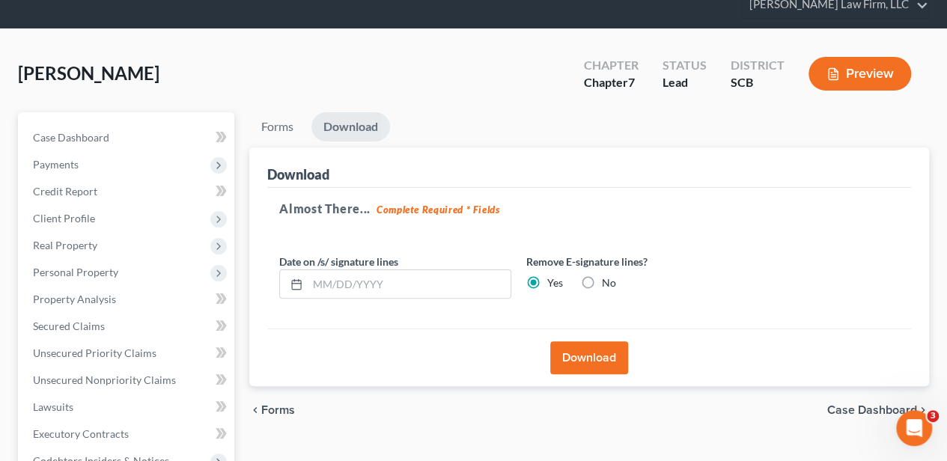
scroll to position [0, 0]
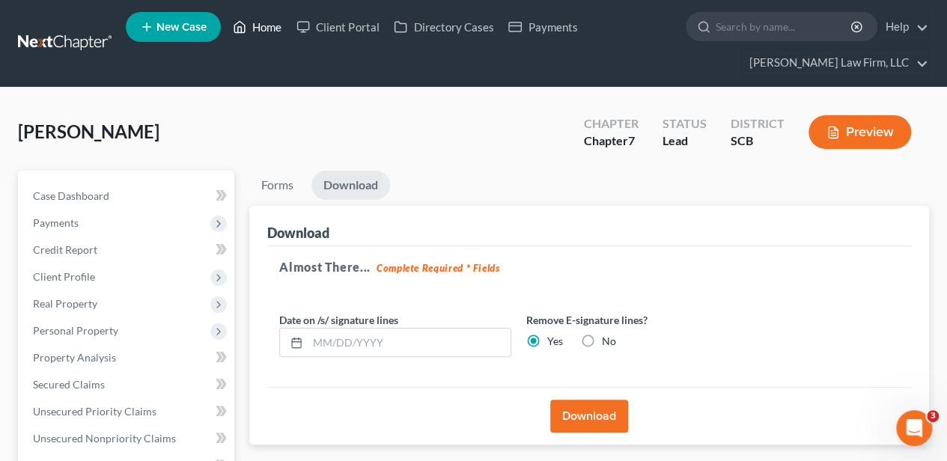
click at [253, 28] on link "Home" at bounding box center [257, 26] width 64 height 27
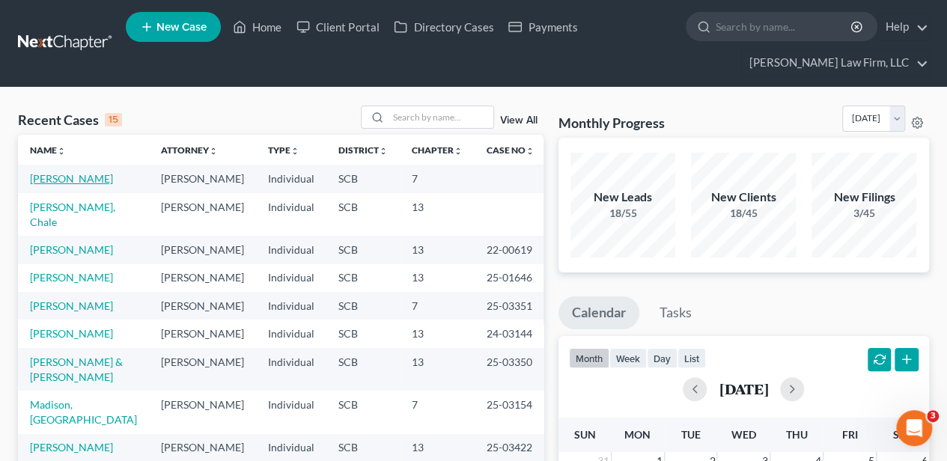
click at [70, 172] on link "[PERSON_NAME]" at bounding box center [71, 178] width 83 height 13
select select "2"
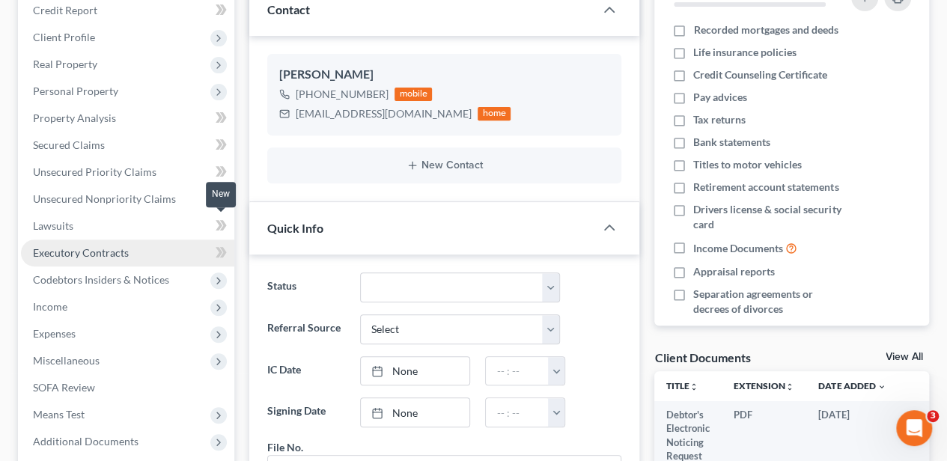
scroll to position [249, 0]
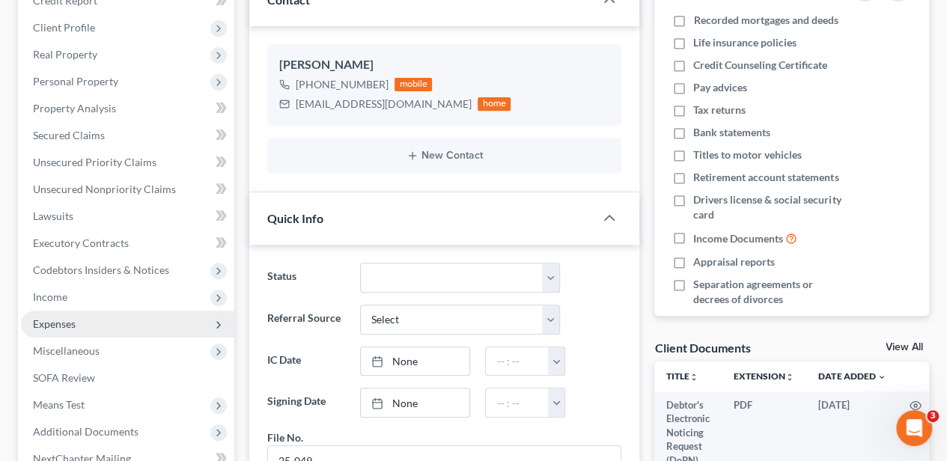
click at [100, 317] on span "Expenses" at bounding box center [127, 324] width 213 height 27
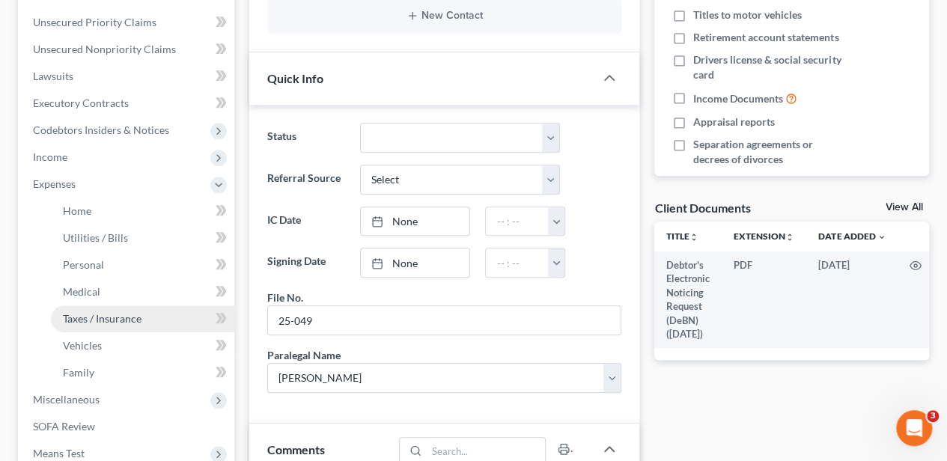
scroll to position [399, 0]
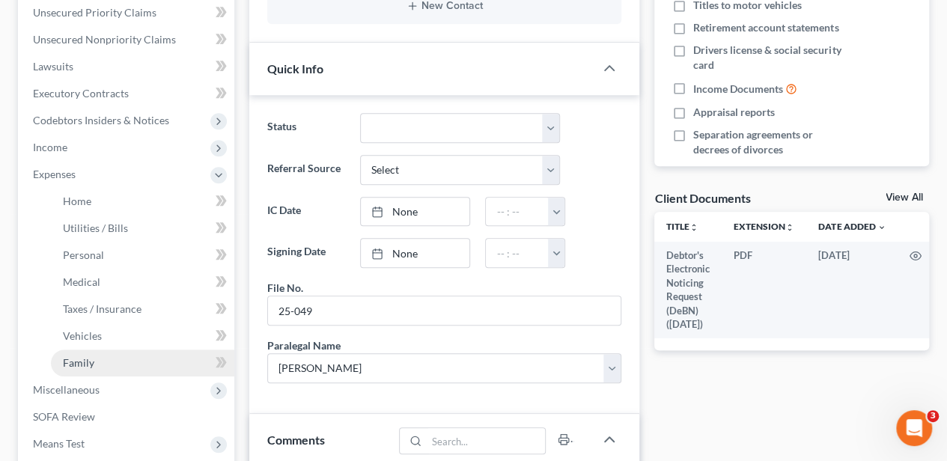
click at [105, 356] on link "Family" at bounding box center [142, 363] width 183 height 27
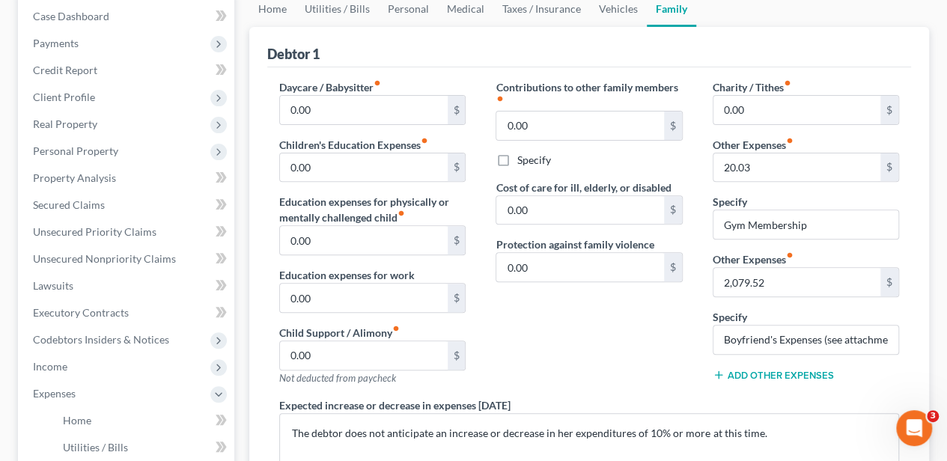
scroll to position [199, 0]
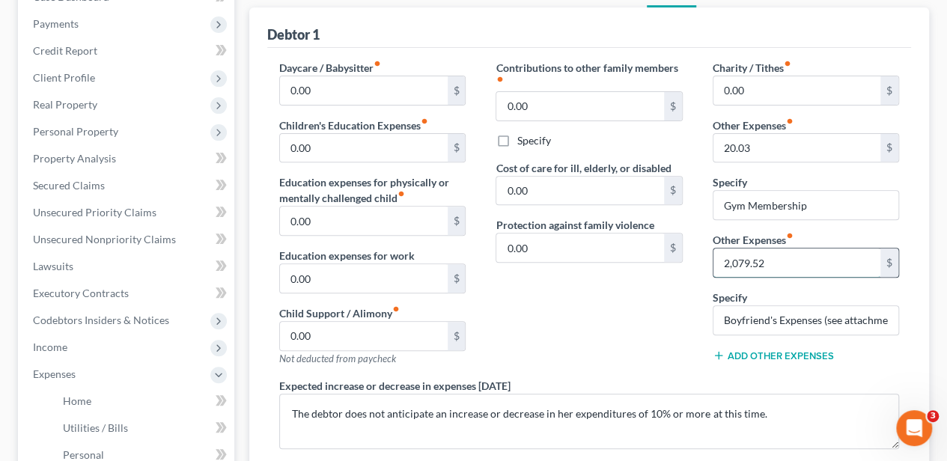
click at [758, 261] on input "2,079.52" at bounding box center [797, 263] width 167 height 28
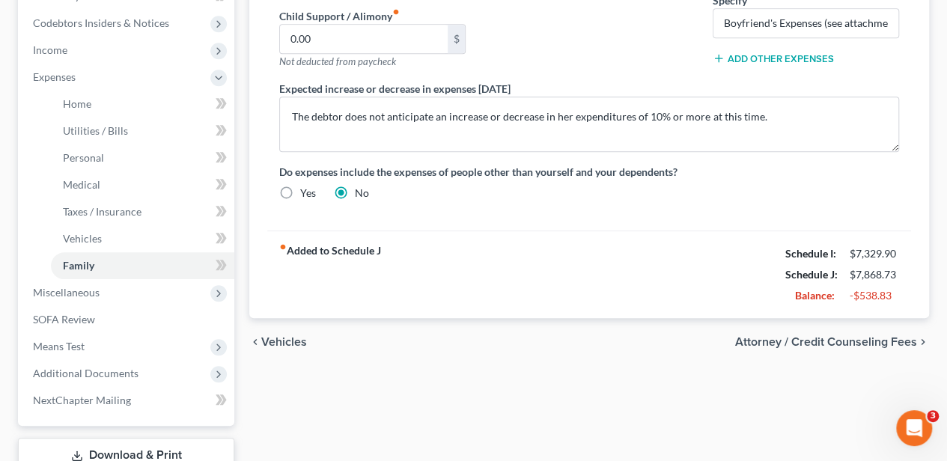
scroll to position [499, 0]
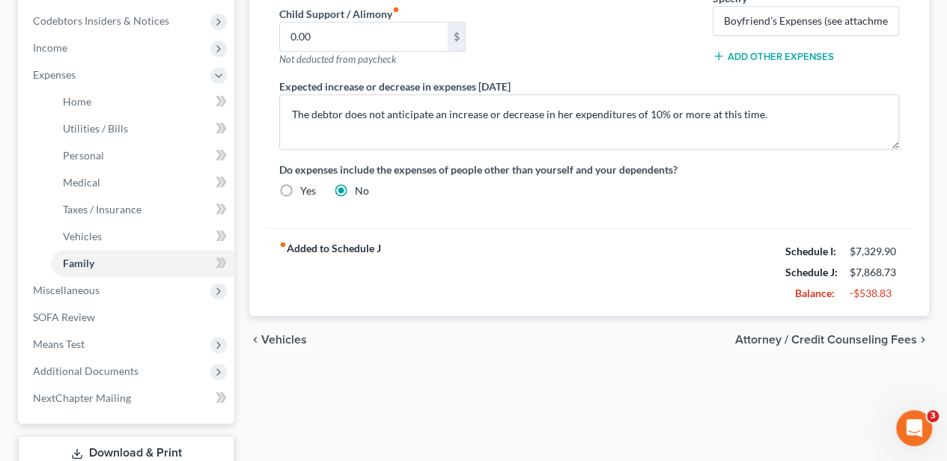
type input "2,139.52"
click at [857, 334] on span "Attorney / Credit Counseling Fees" at bounding box center [826, 340] width 182 height 12
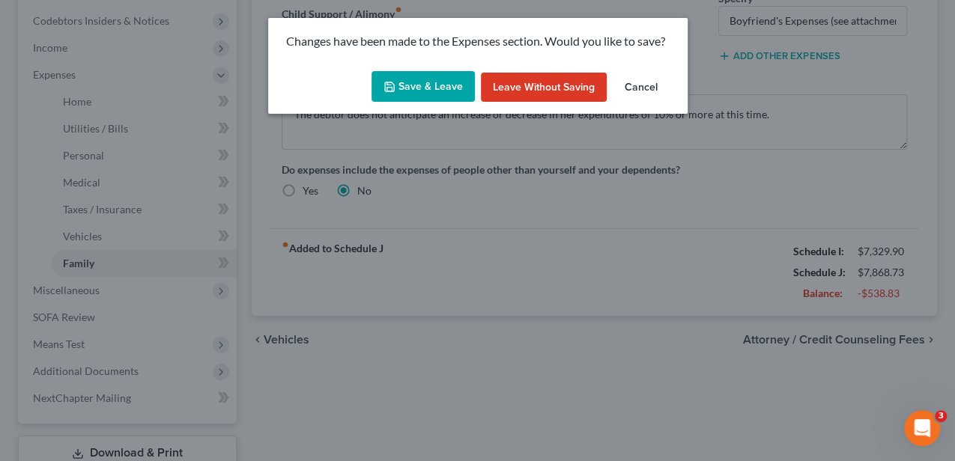
click at [445, 81] on button "Save & Leave" at bounding box center [422, 86] width 103 height 31
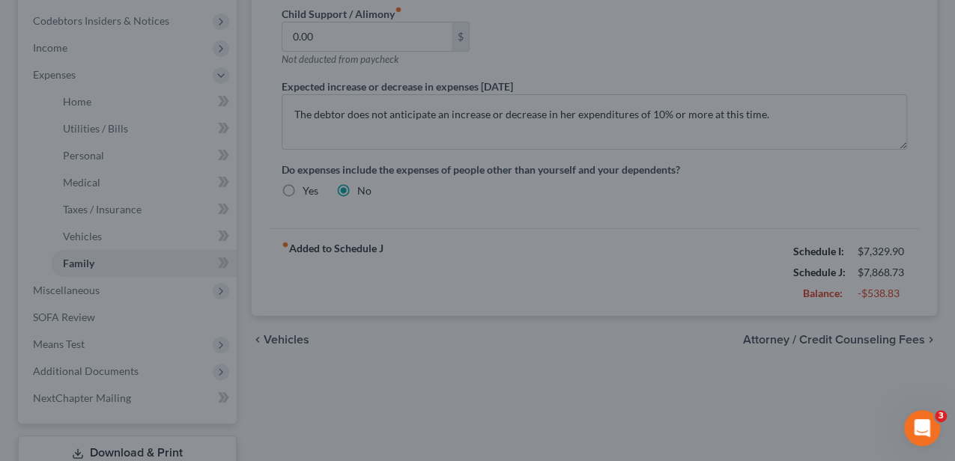
select select "0"
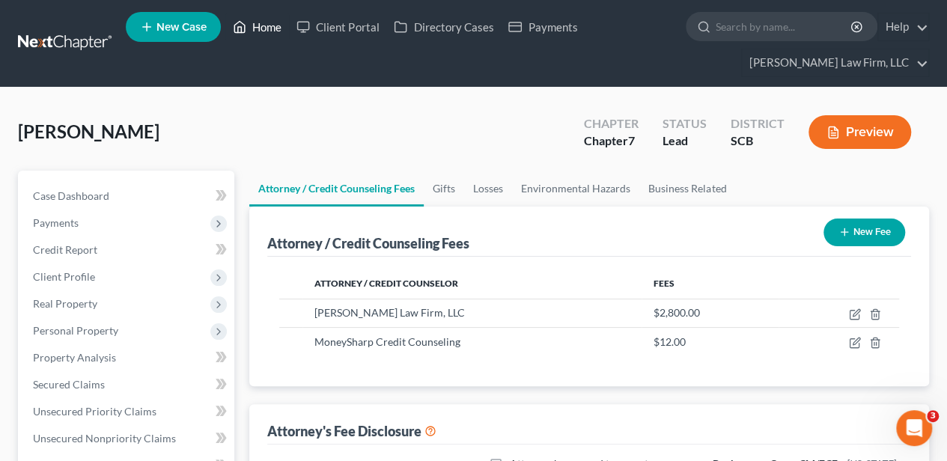
click at [272, 33] on link "Home" at bounding box center [257, 26] width 64 height 27
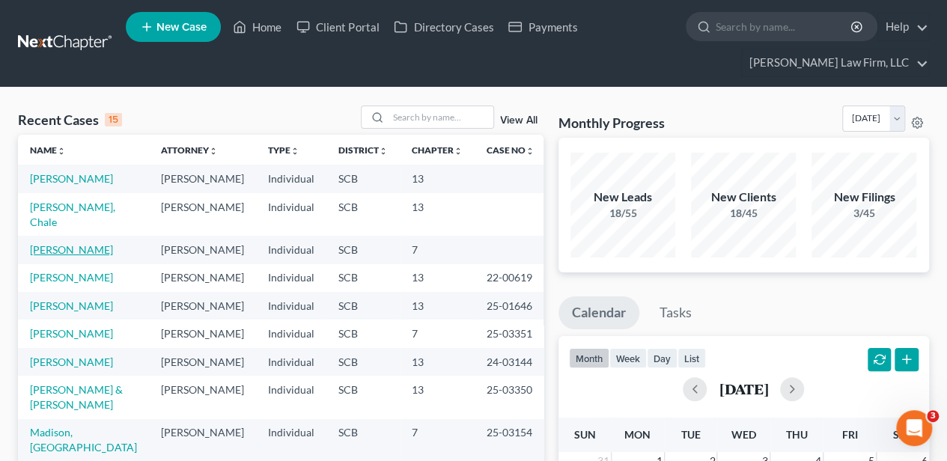
click at [73, 256] on link "[PERSON_NAME]" at bounding box center [71, 249] width 83 height 13
select select "2"
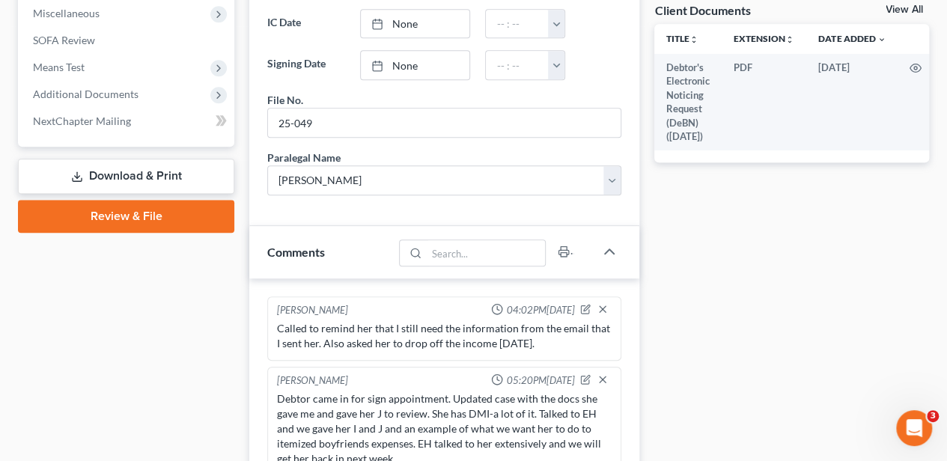
scroll to position [549, 0]
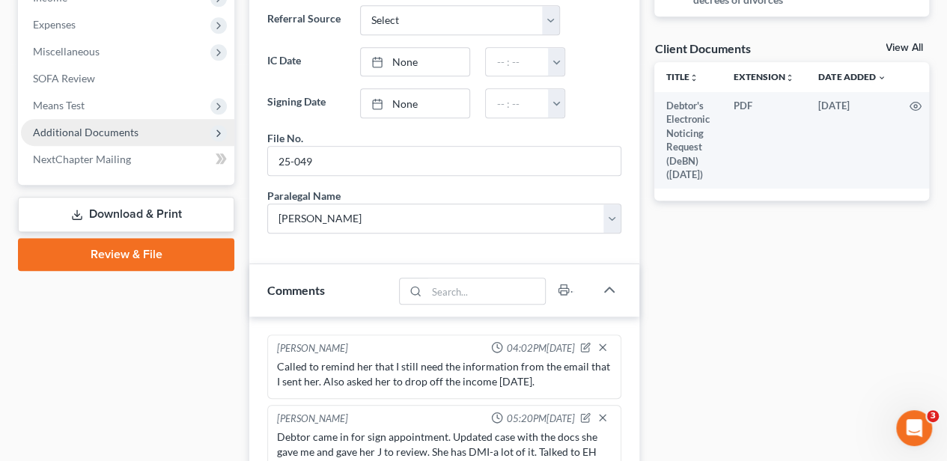
click at [134, 129] on span "Additional Documents" at bounding box center [86, 132] width 106 height 13
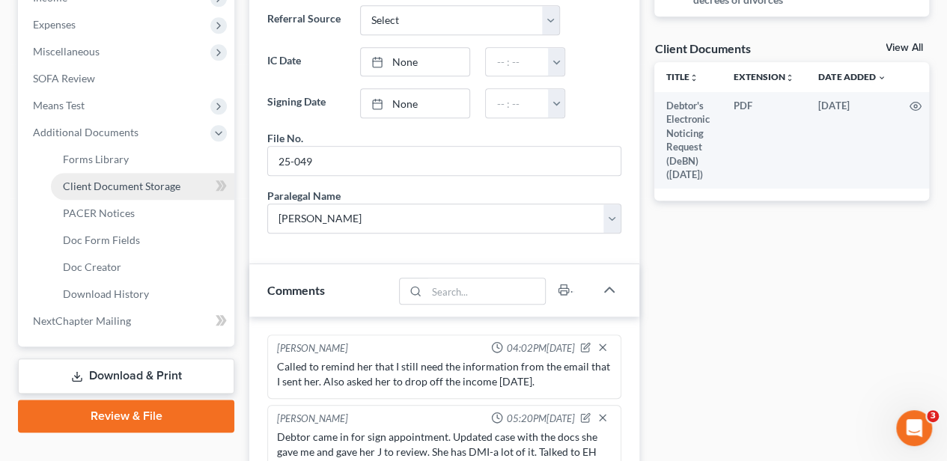
click at [126, 183] on span "Client Document Storage" at bounding box center [122, 186] width 118 height 13
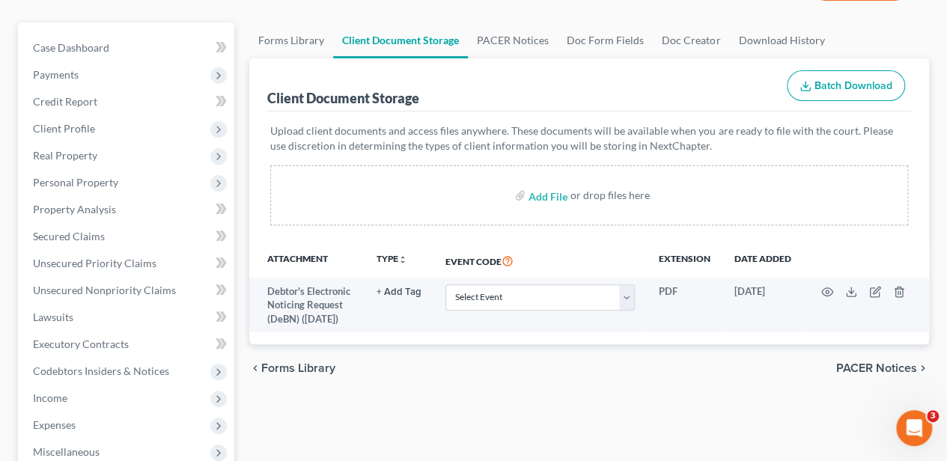
scroll to position [150, 0]
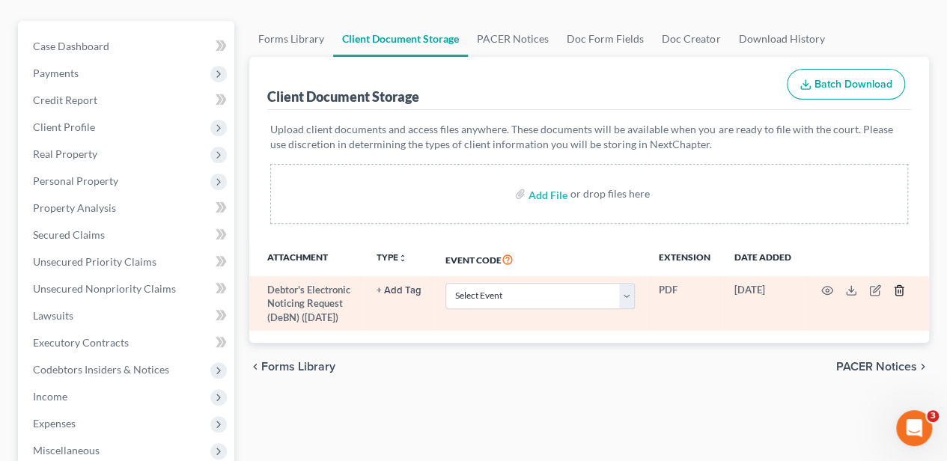
click at [898, 287] on icon "button" at bounding box center [899, 291] width 12 height 12
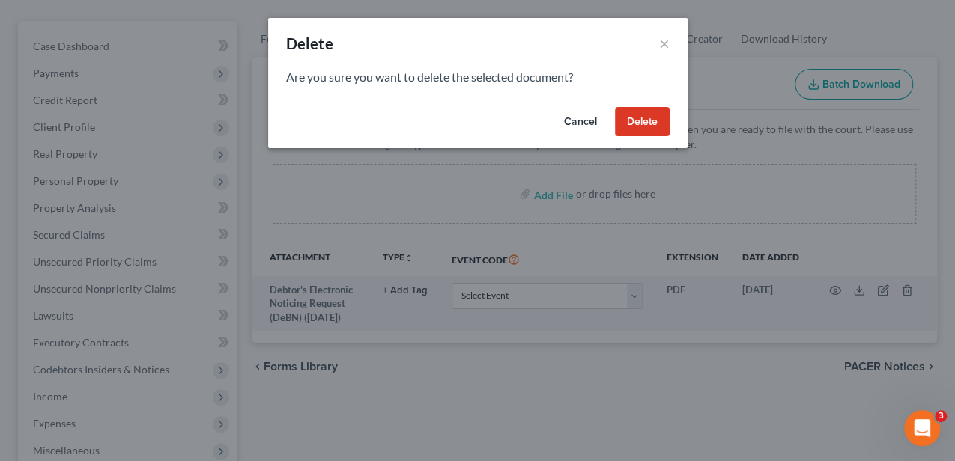
click at [631, 121] on button "Delete" at bounding box center [642, 122] width 55 height 30
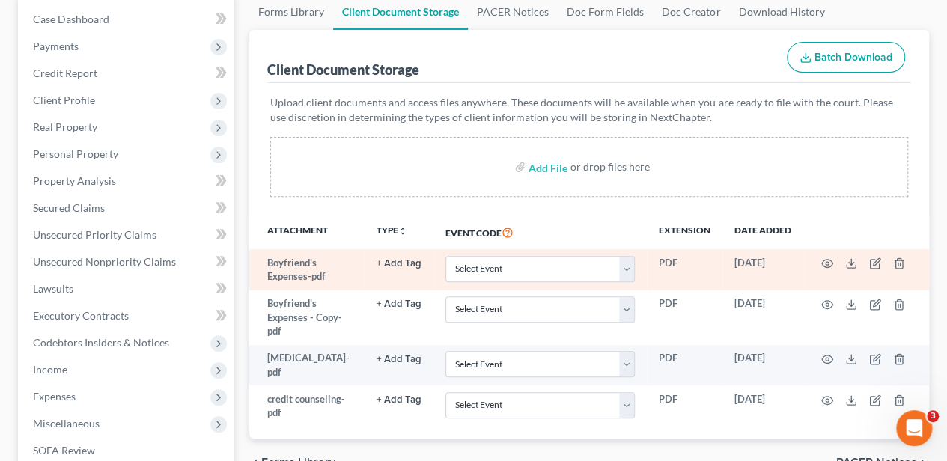
scroll to position [249, 0]
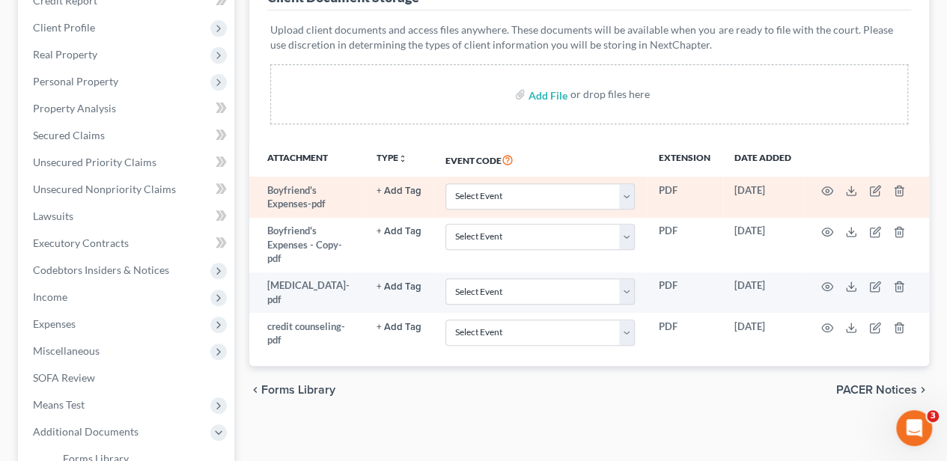
click at [404, 193] on button "+ Add Tag" at bounding box center [399, 191] width 45 height 10
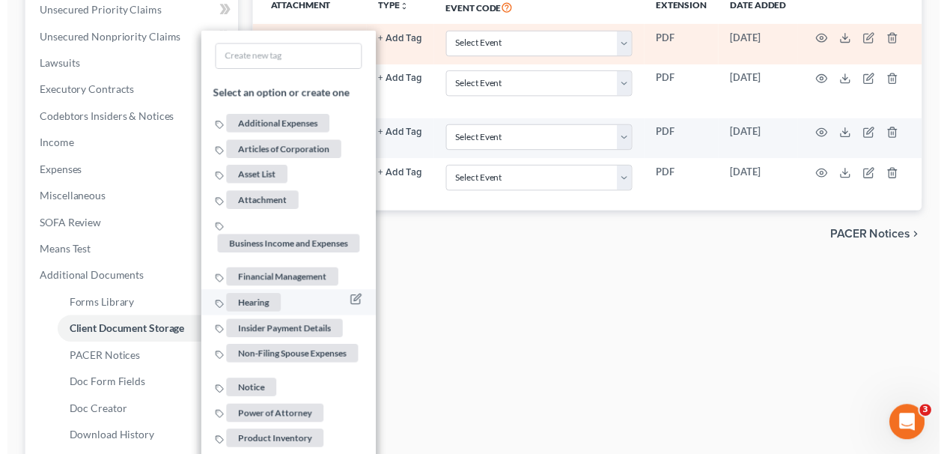
scroll to position [449, 0]
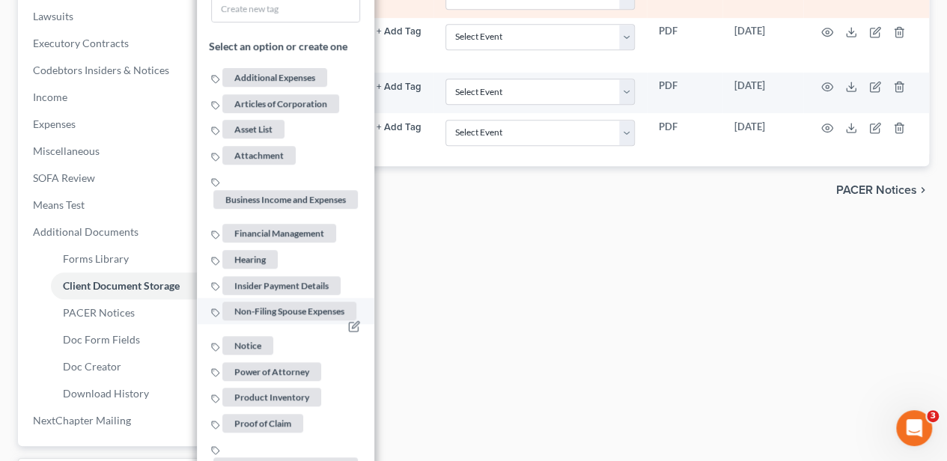
click at [310, 308] on span "Non-Filing Spouse Expenses" at bounding box center [289, 311] width 134 height 19
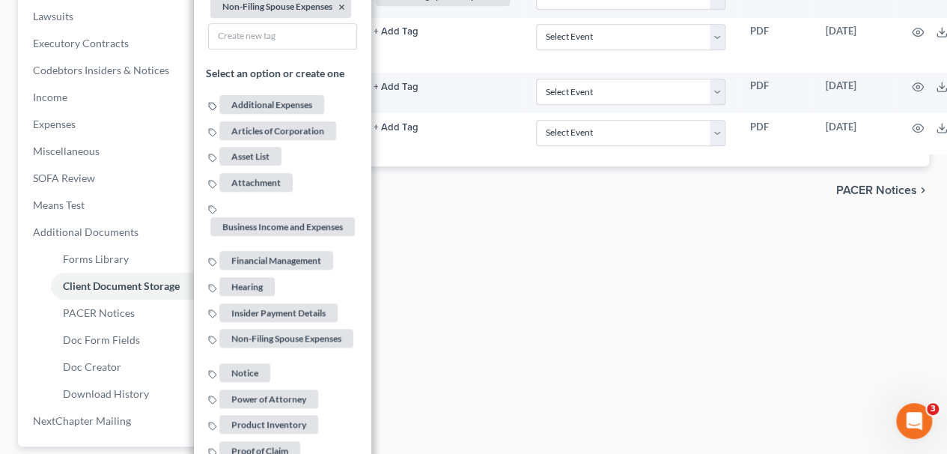
click at [419, 277] on div "Forms Library Client Document Storage PACER Notices Doc Form Fields Doc Creator…" at bounding box center [589, 126] width 695 height 811
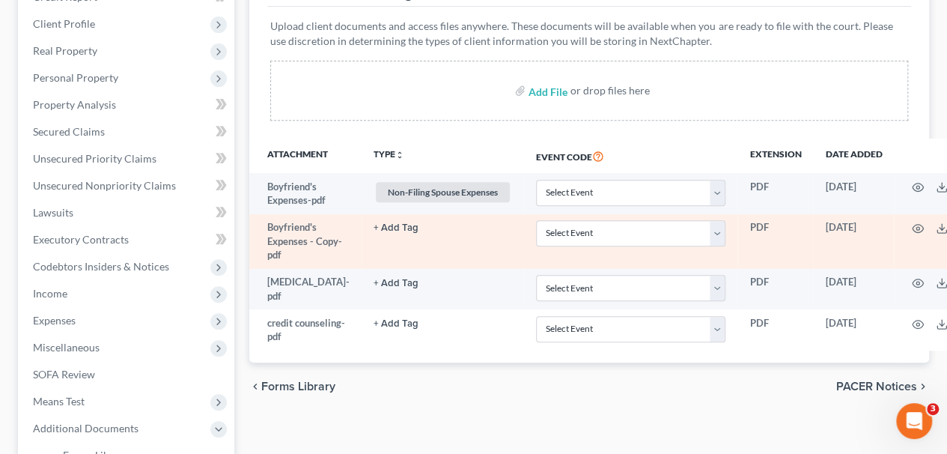
scroll to position [249, 0]
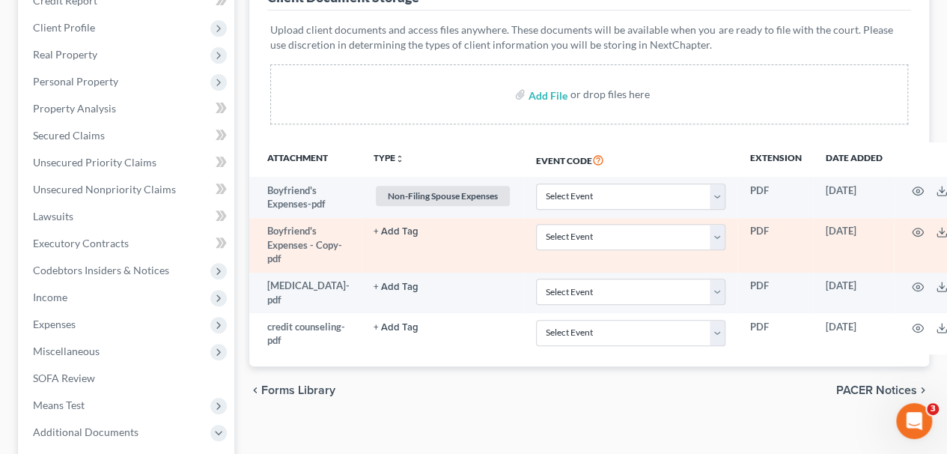
click at [384, 227] on button "+ Add Tag" at bounding box center [396, 232] width 45 height 10
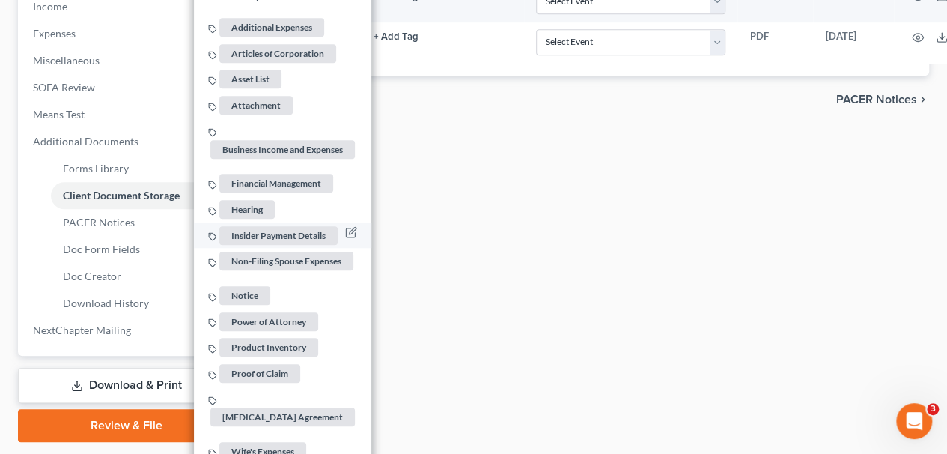
scroll to position [582, 0]
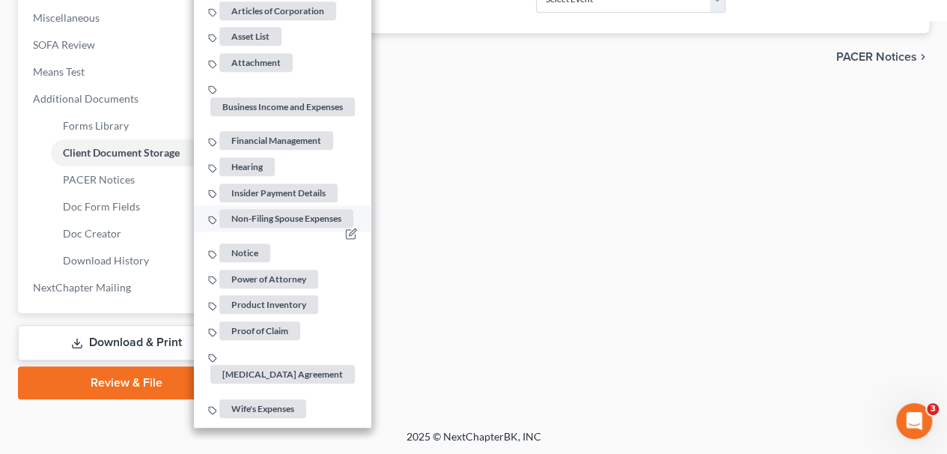
click at [314, 216] on span "Non-Filing Spouse Expenses" at bounding box center [286, 218] width 134 height 19
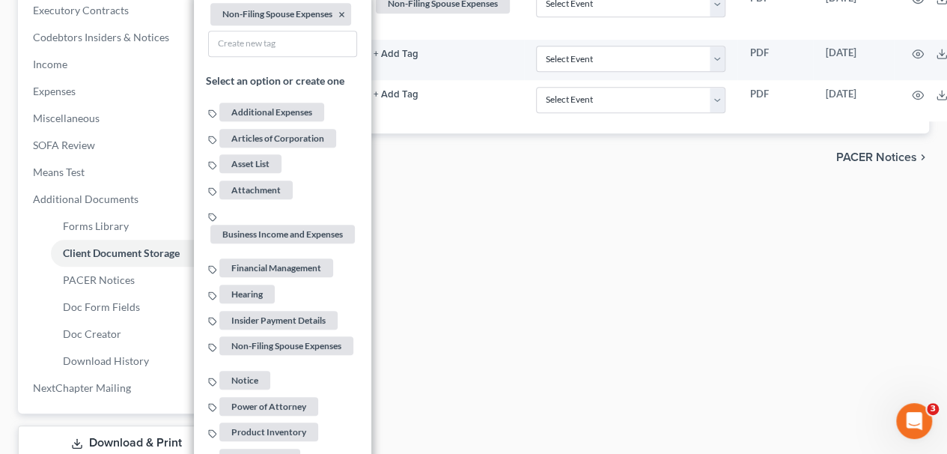
click at [433, 250] on div "Forms Library Client Document Storage PACER Notices Doc Form Fields Doc Creator…" at bounding box center [589, 94] width 695 height 811
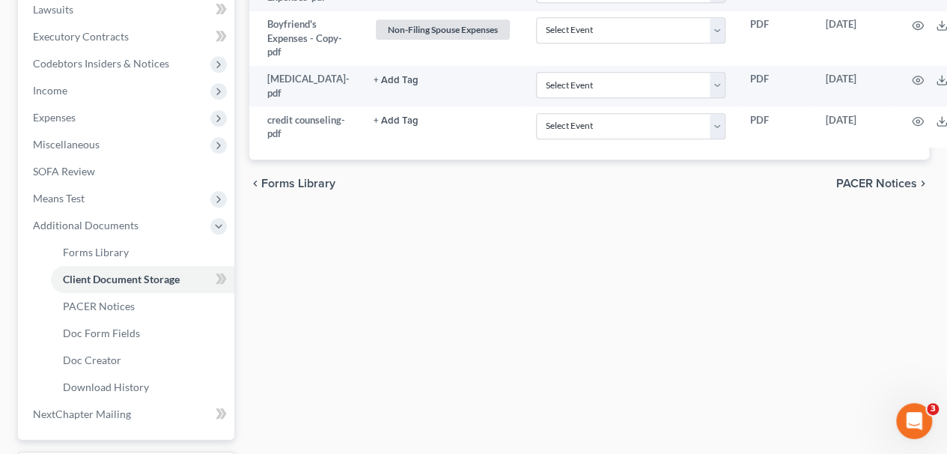
scroll to position [433, 0]
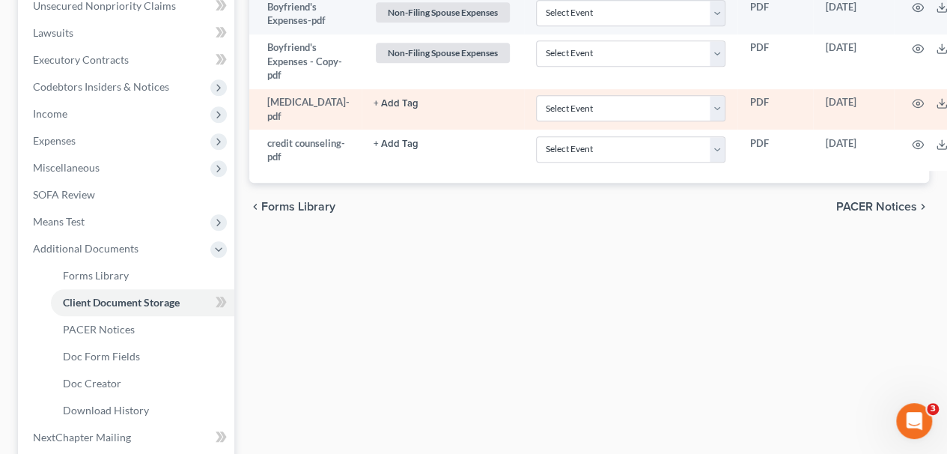
click at [379, 100] on button "+ Add Tag" at bounding box center [396, 104] width 45 height 10
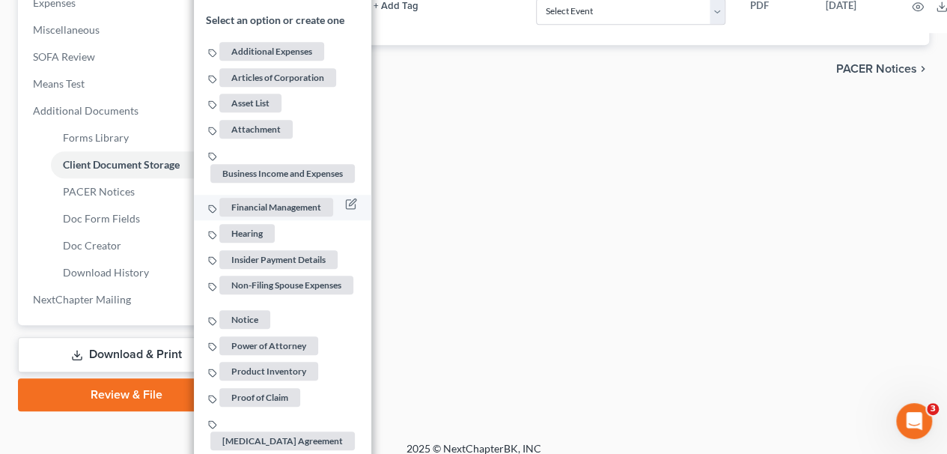
scroll to position [582, 0]
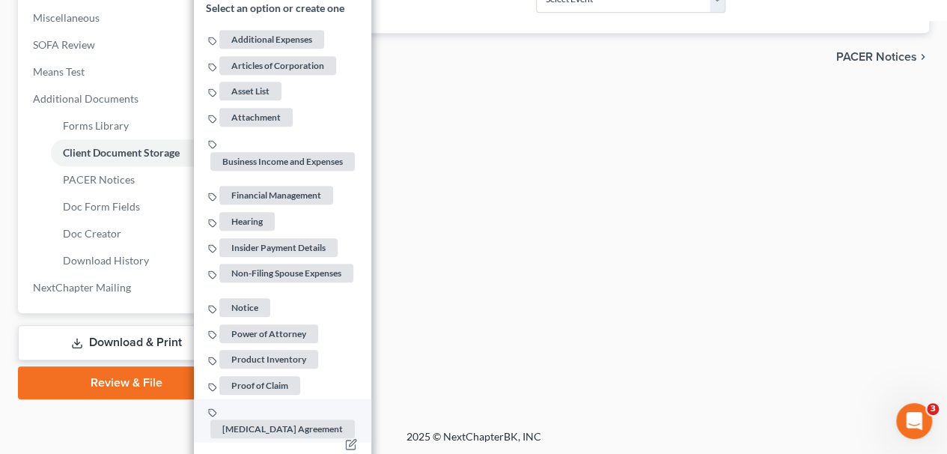
click at [271, 420] on span "[MEDICAL_DATA] Agreement" at bounding box center [282, 429] width 144 height 19
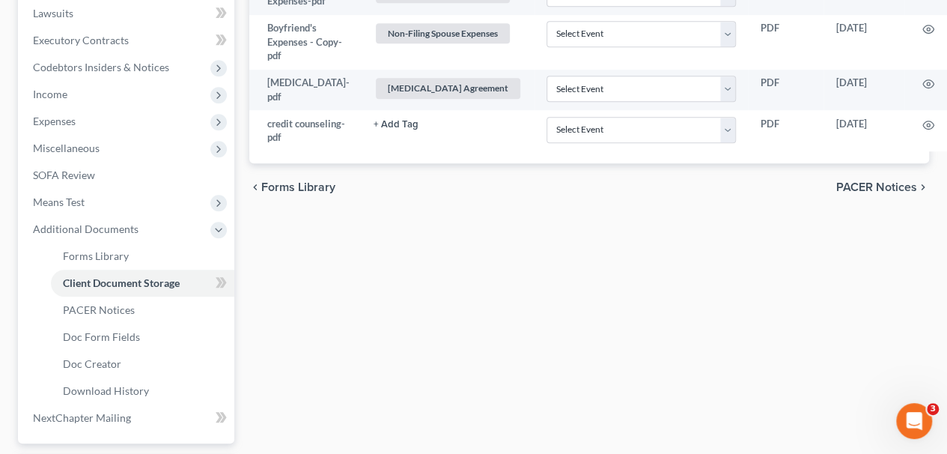
scroll to position [433, 0]
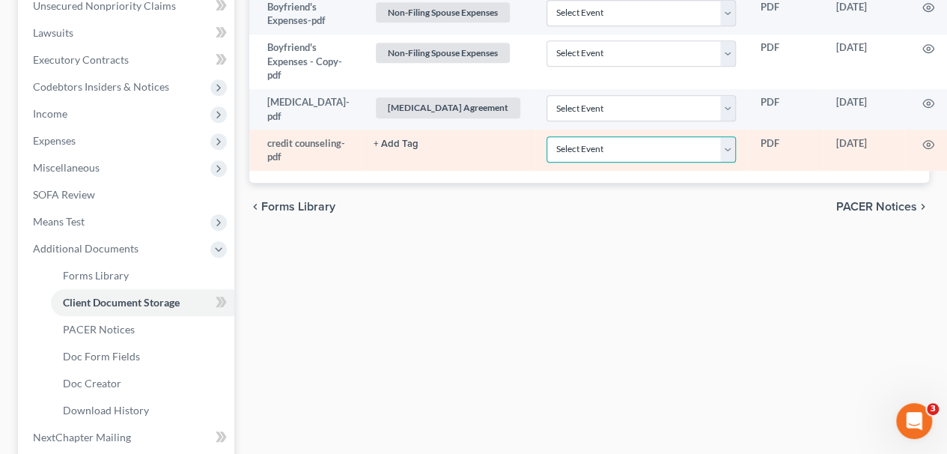
click at [585, 147] on select "Select Event Amended Application Amended Document Amended Schedules/Statements …" at bounding box center [641, 149] width 189 height 26
select select "6"
click at [547, 136] on select "Select Event Amended Application Amended Document Amended Schedules/Statements …" at bounding box center [641, 149] width 189 height 26
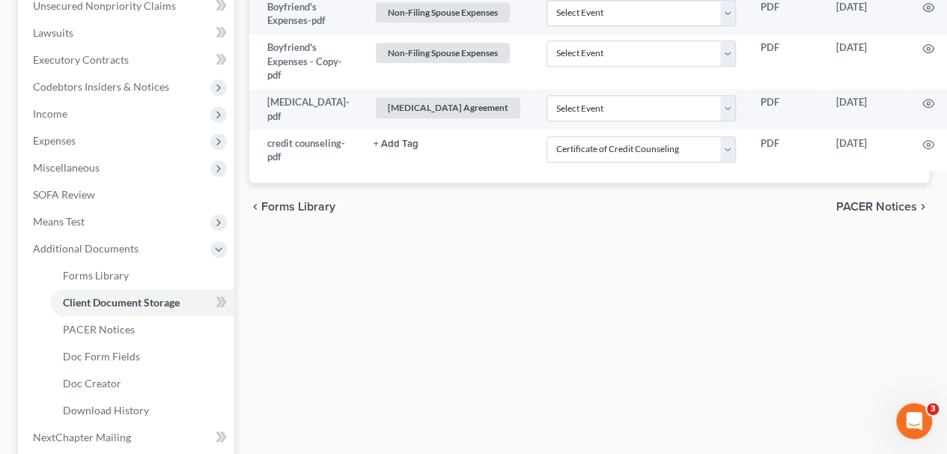
click at [421, 283] on div "Forms Library Client Document Storage PACER Notices Doc Form Fields Doc Creator…" at bounding box center [589, 143] width 695 height 811
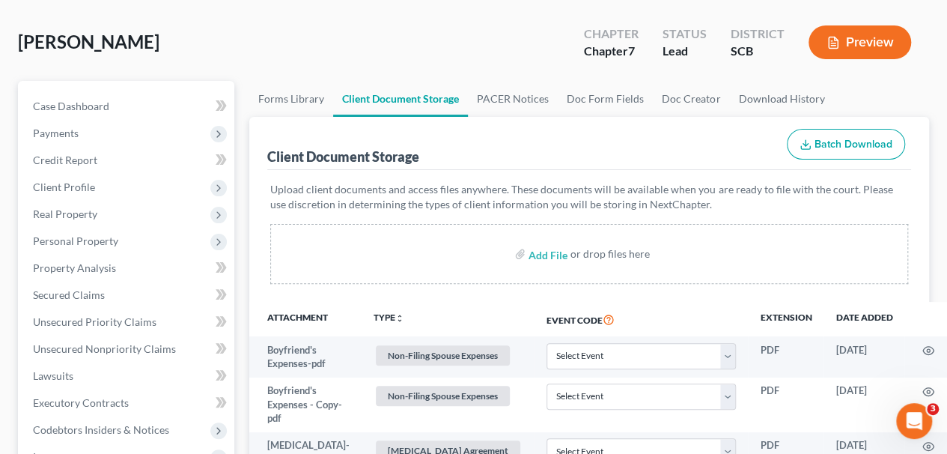
scroll to position [0, 0]
